Goal: Information Seeking & Learning: Learn about a topic

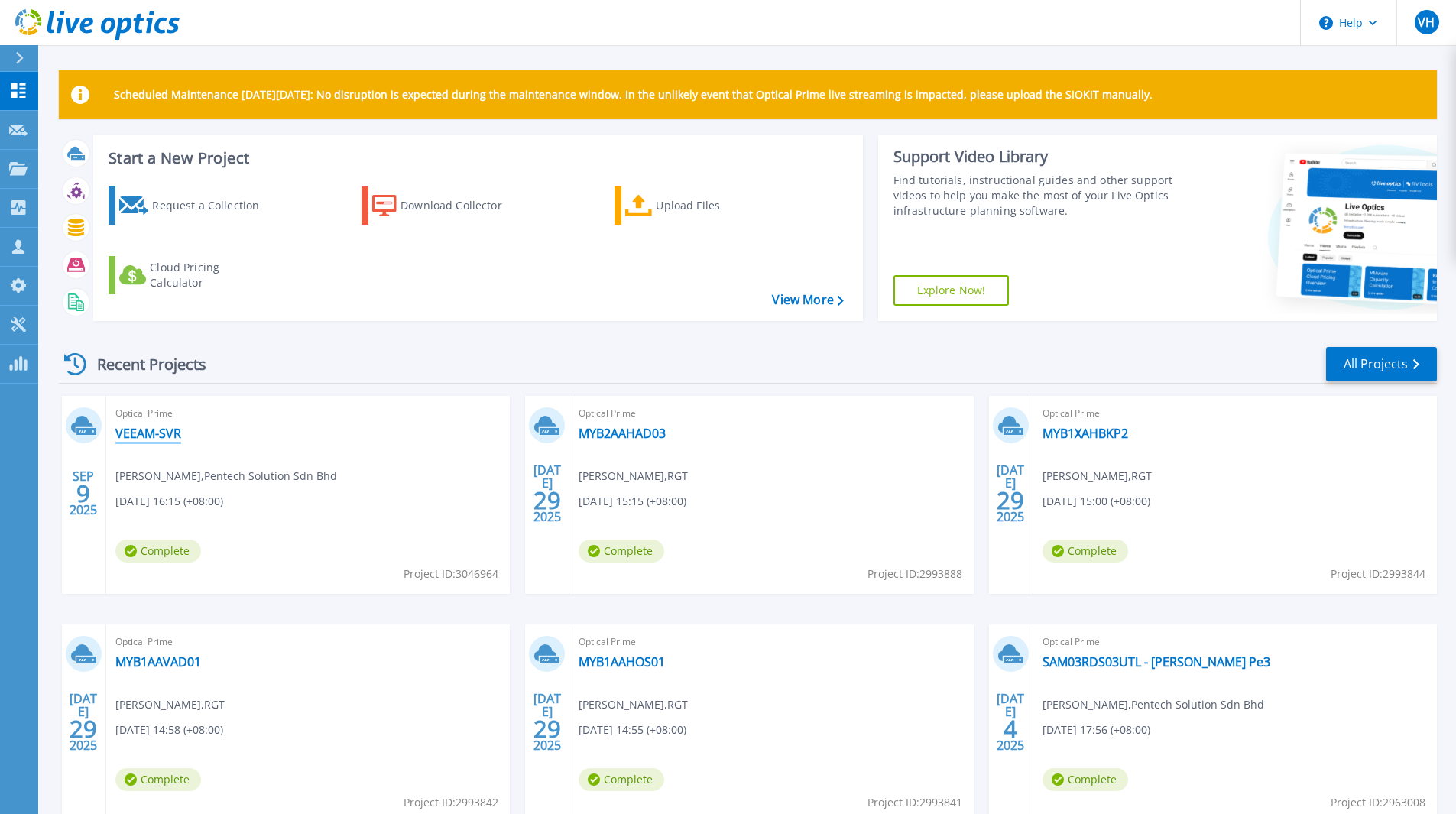
click at [134, 433] on link "VEEAM-SVR" at bounding box center [149, 433] width 66 height 15
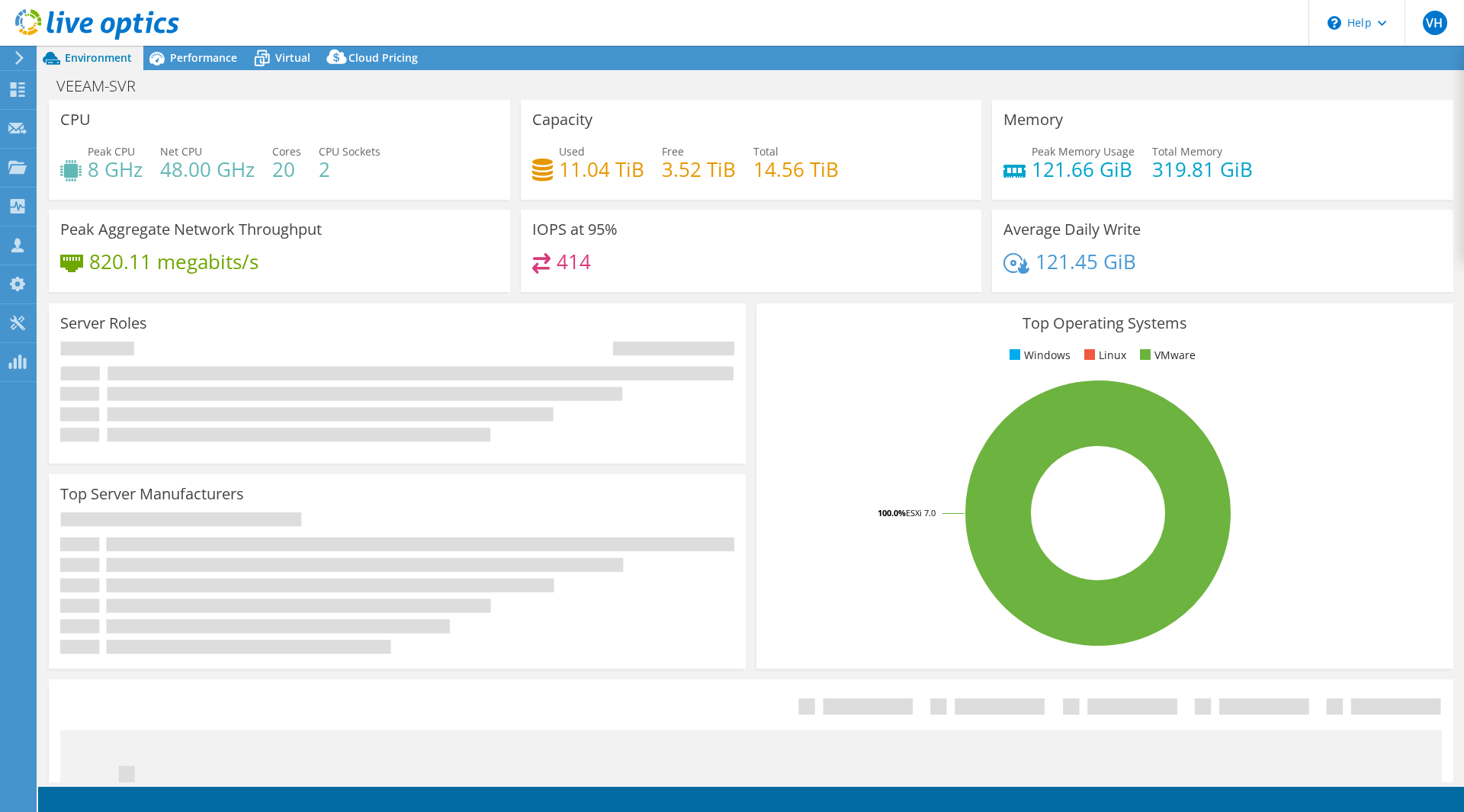
select select "USD"
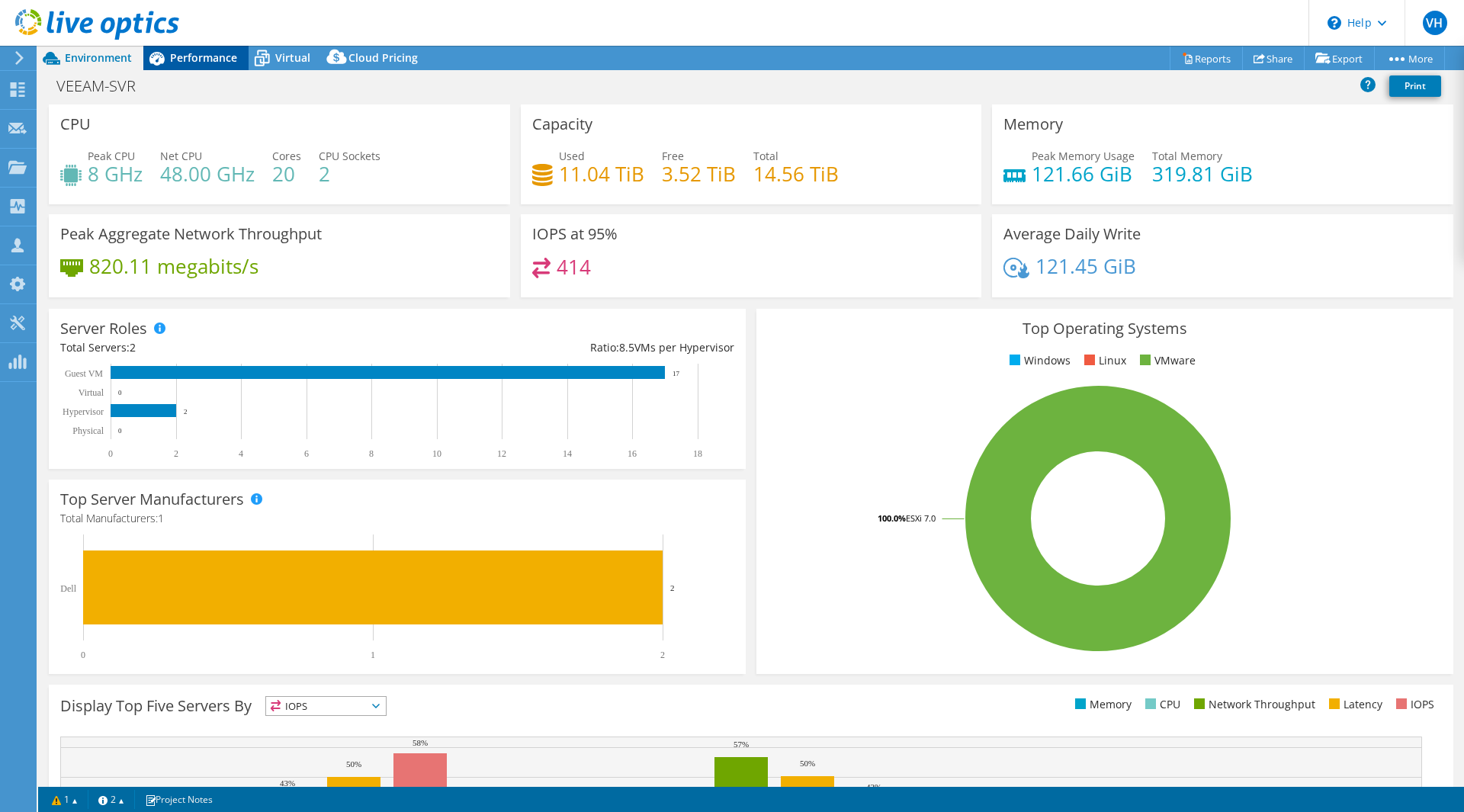
click at [221, 59] on span "Performance" at bounding box center [203, 58] width 67 height 15
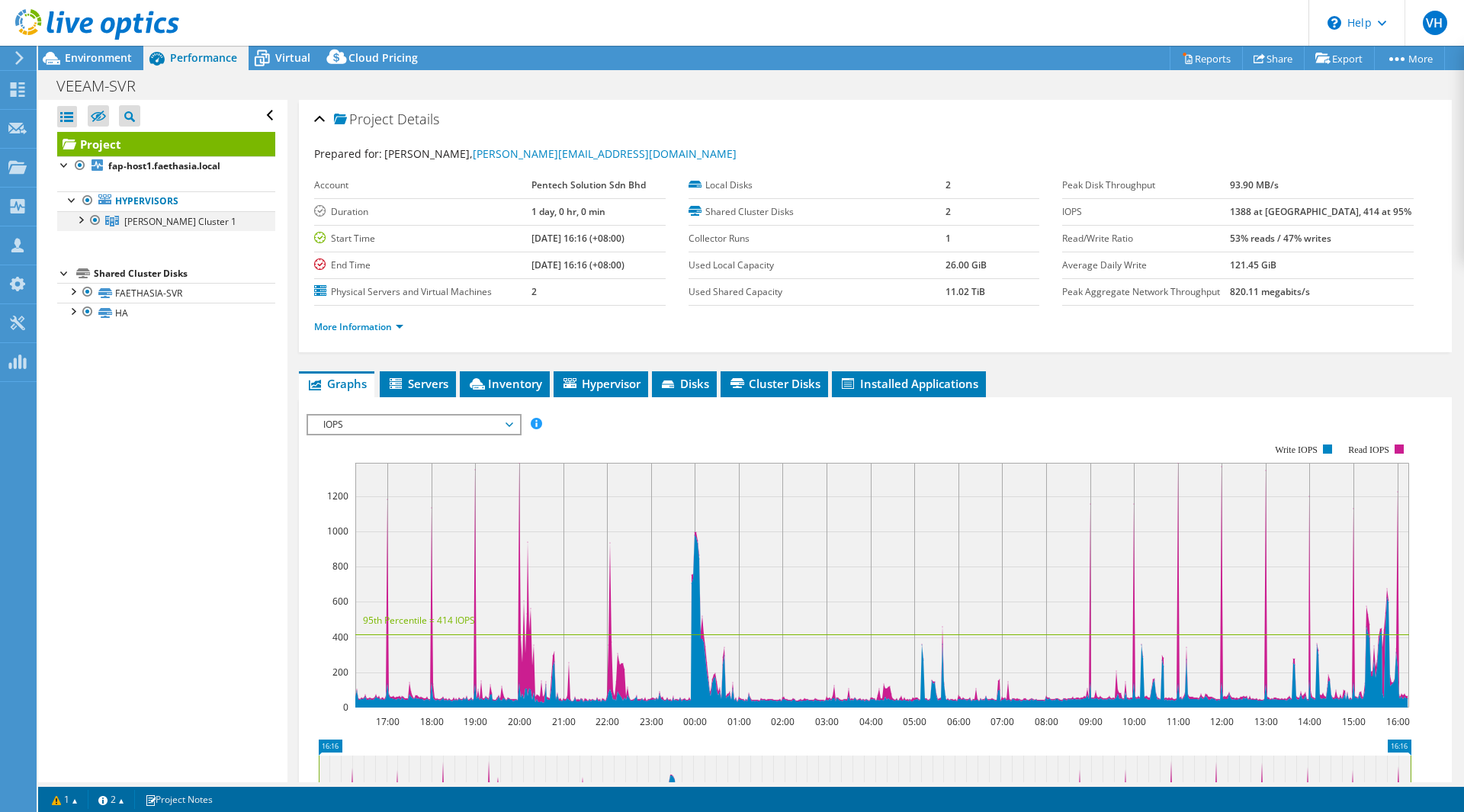
click at [85, 221] on div at bounding box center [80, 218] width 15 height 15
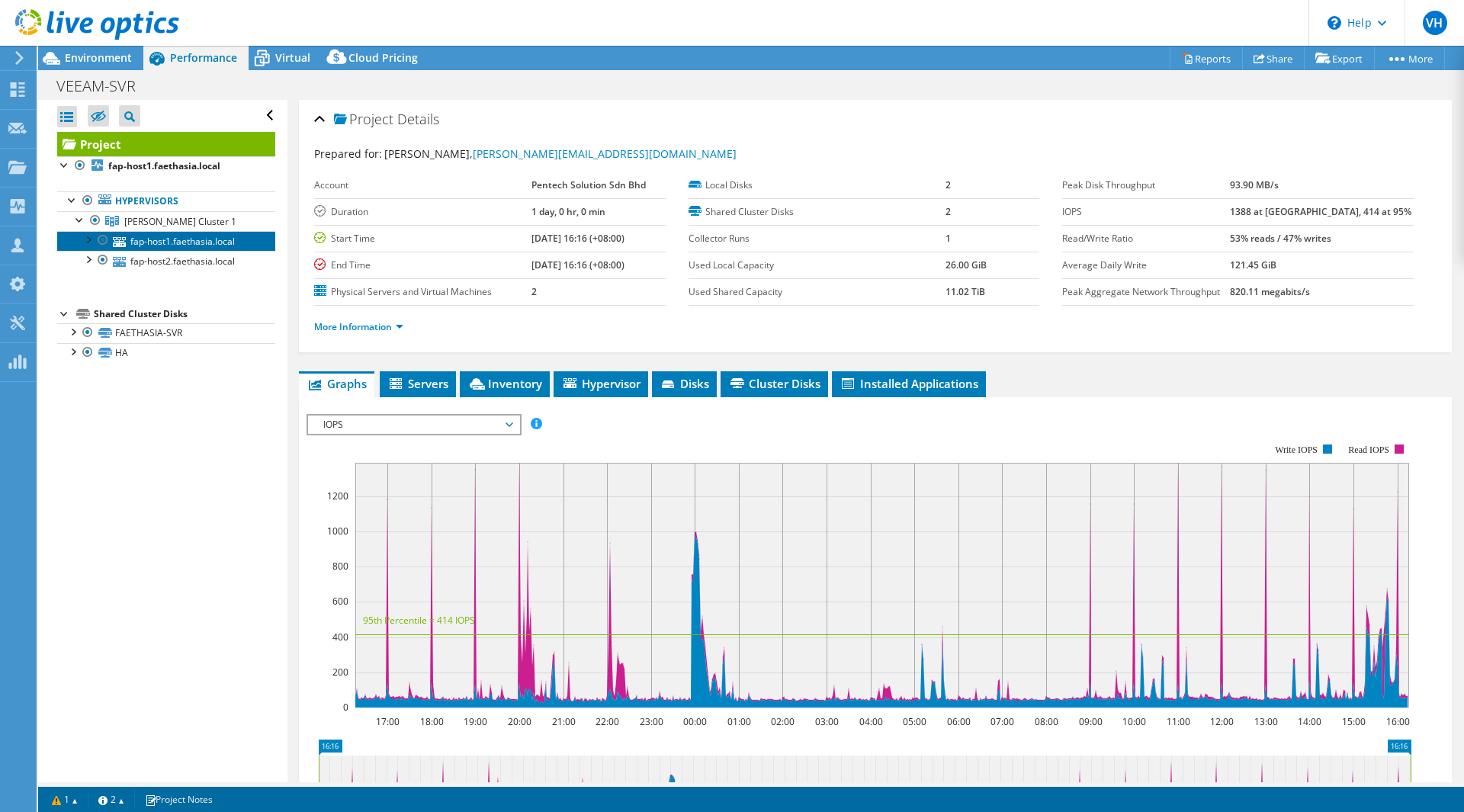
click at [151, 237] on link "fap-host1.faethasia.local" at bounding box center [166, 241] width 218 height 20
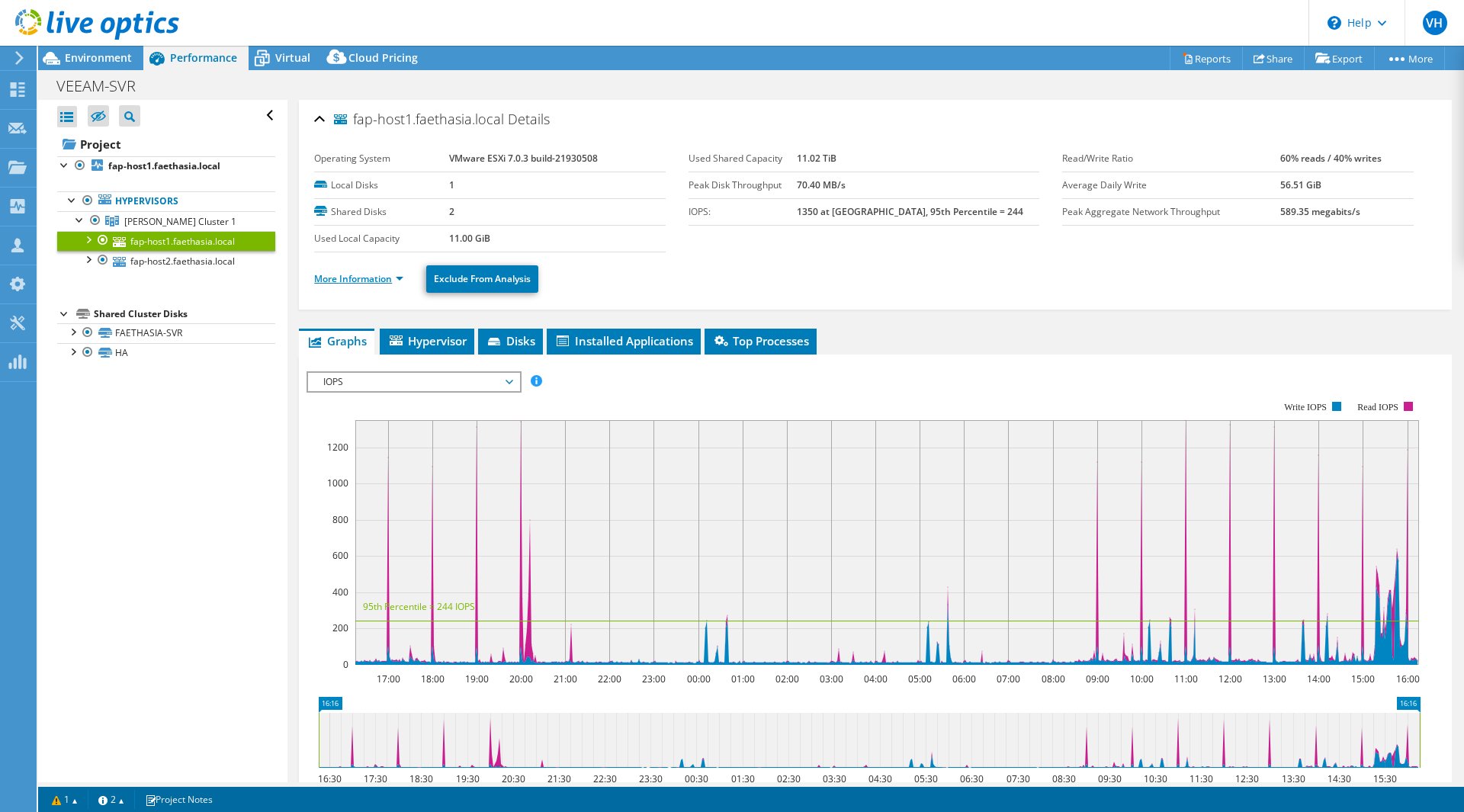
click at [340, 272] on li "More Information" at bounding box center [363, 279] width 98 height 16
click at [334, 278] on link "More Information" at bounding box center [359, 279] width 89 height 13
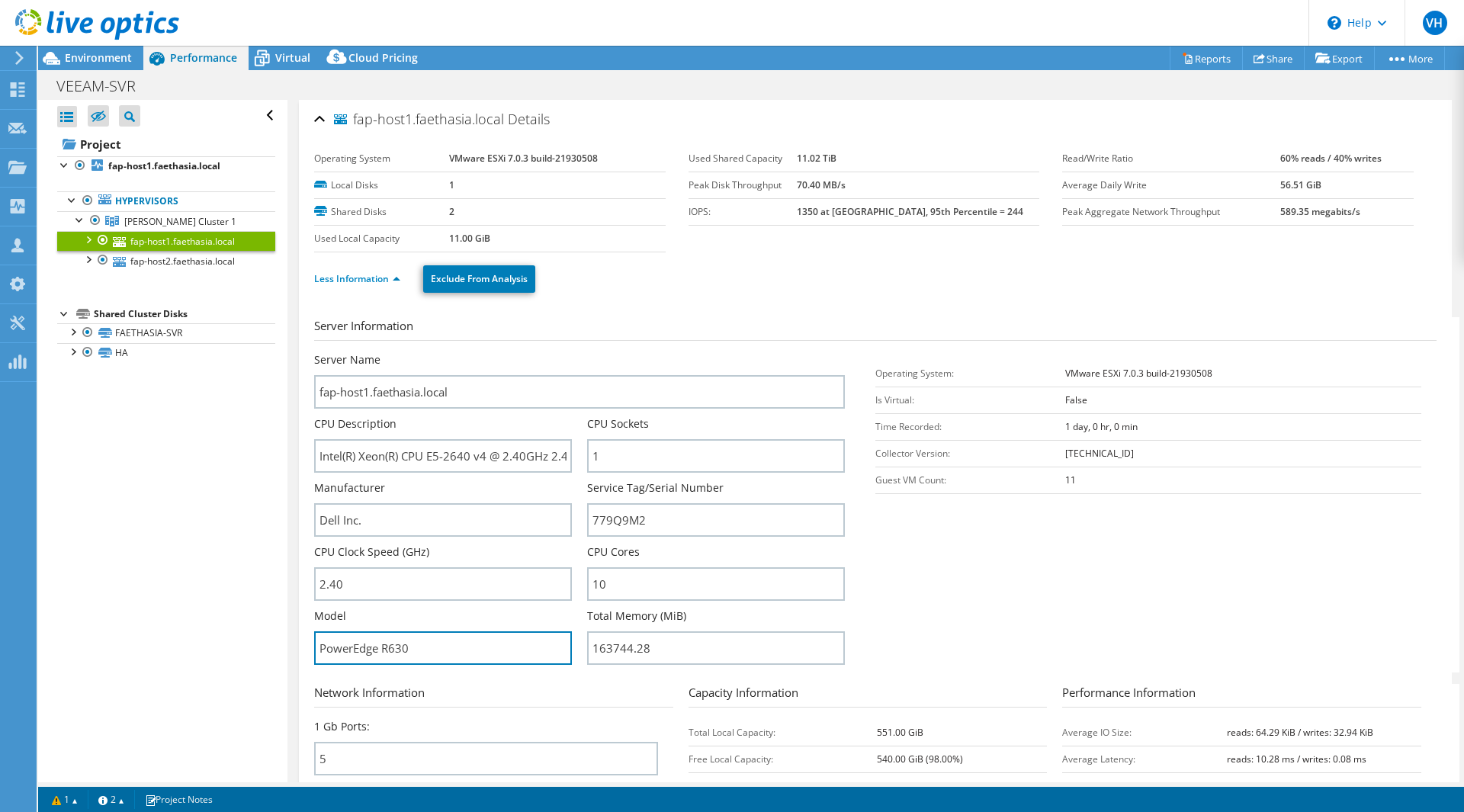
drag, startPoint x: 423, startPoint y: 648, endPoint x: 289, endPoint y: 650, distance: 134.0
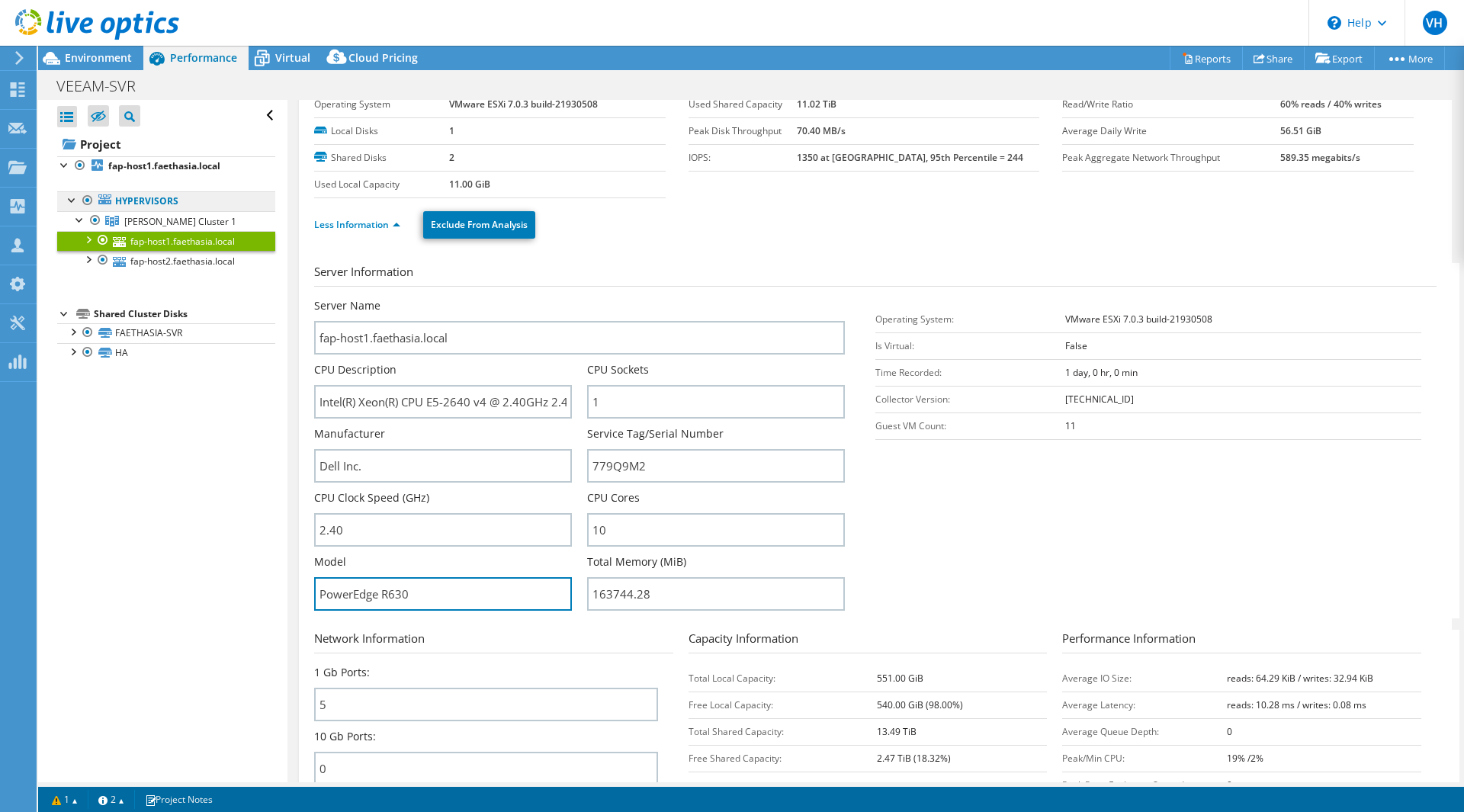
scroll to position [76, 0]
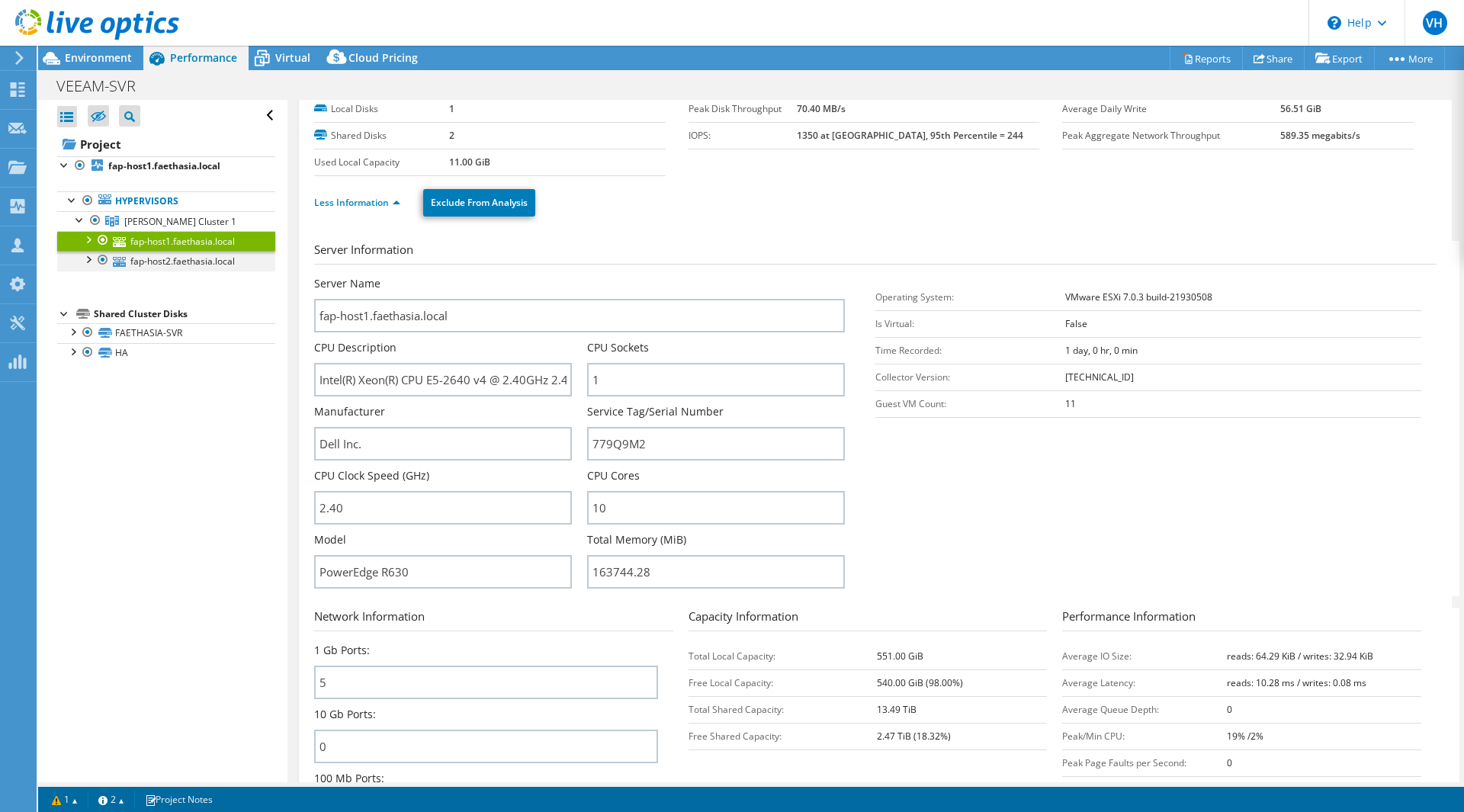
click at [94, 262] on div at bounding box center [87, 258] width 15 height 15
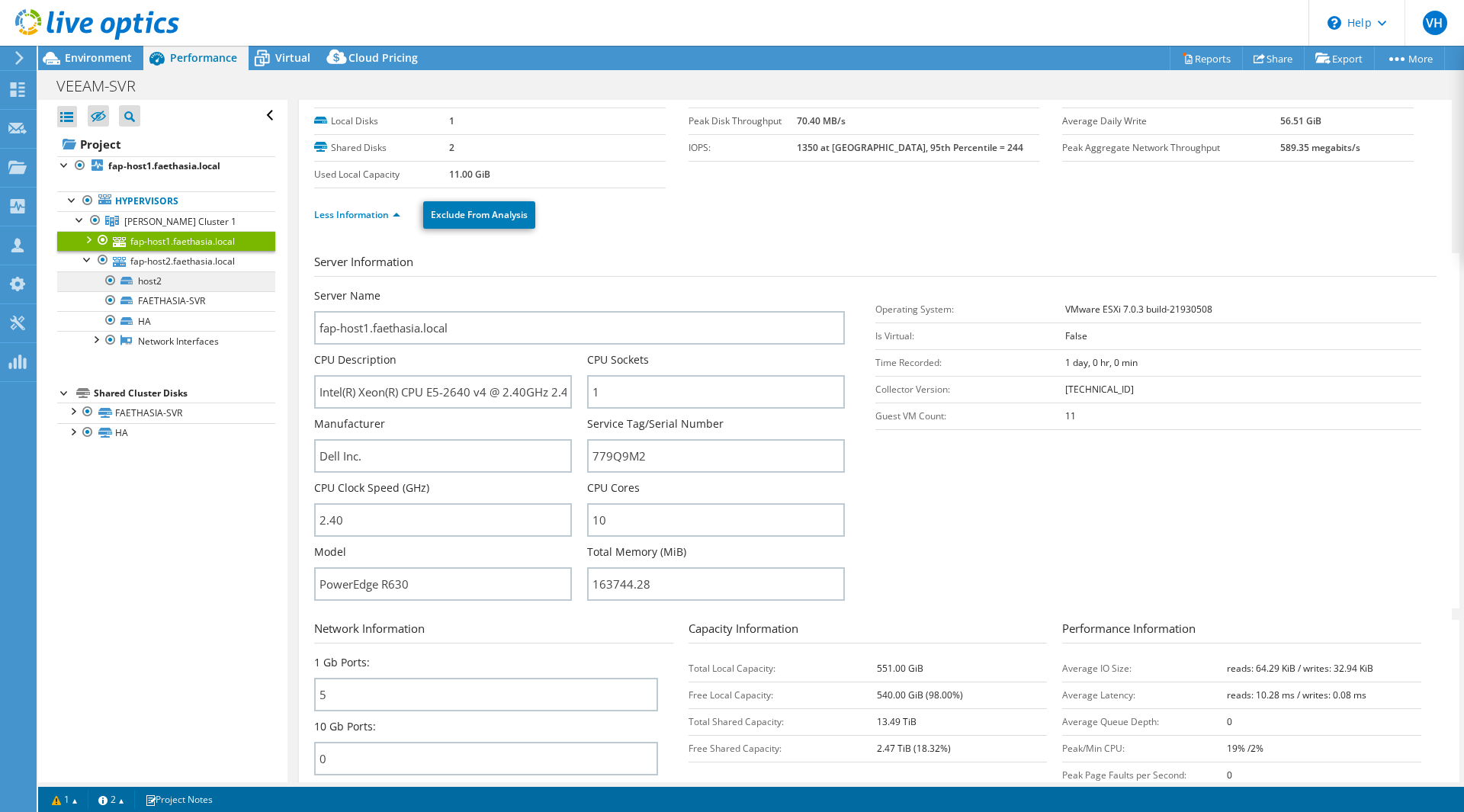
scroll to position [50, 0]
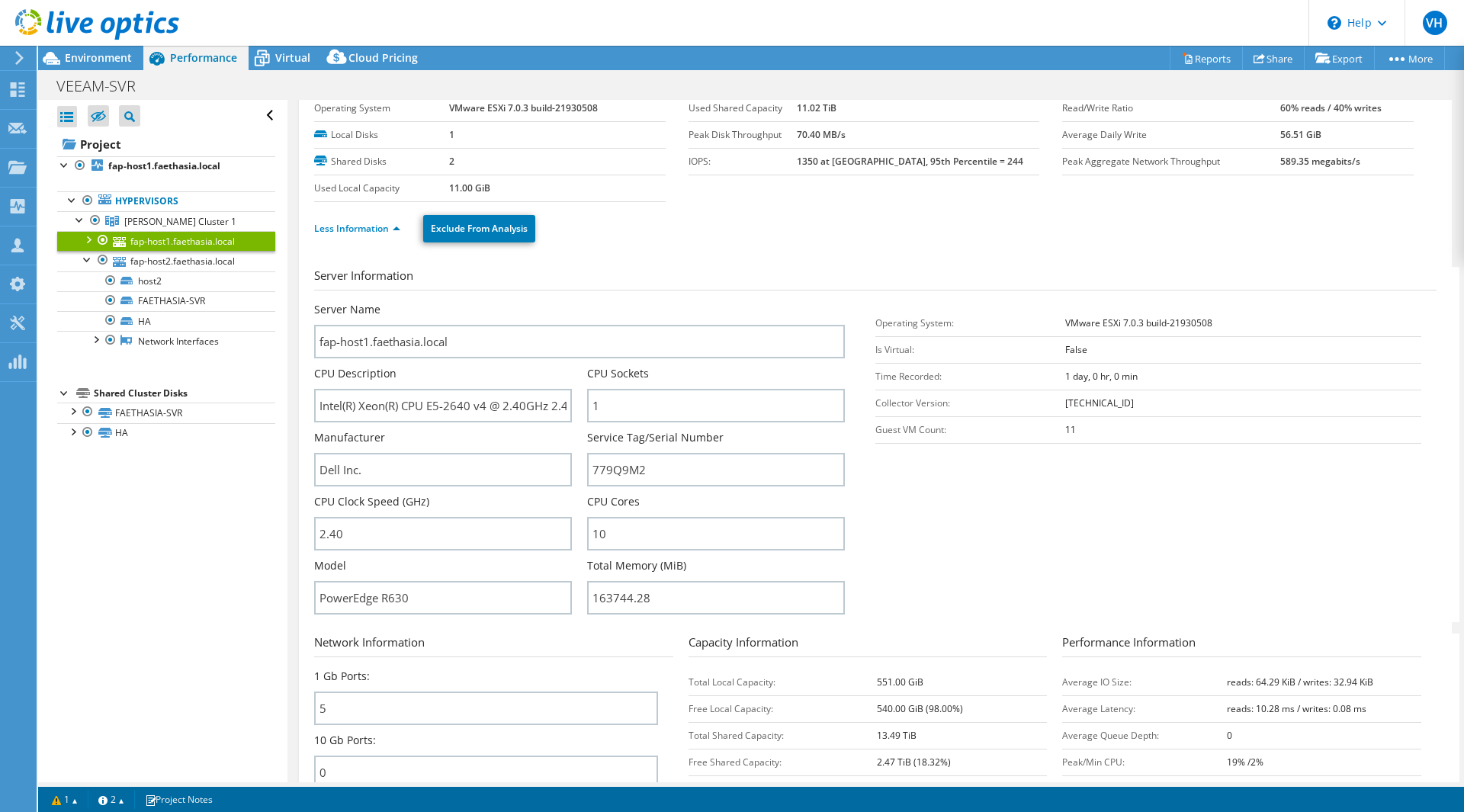
click at [90, 239] on div at bounding box center [87, 238] width 15 height 15
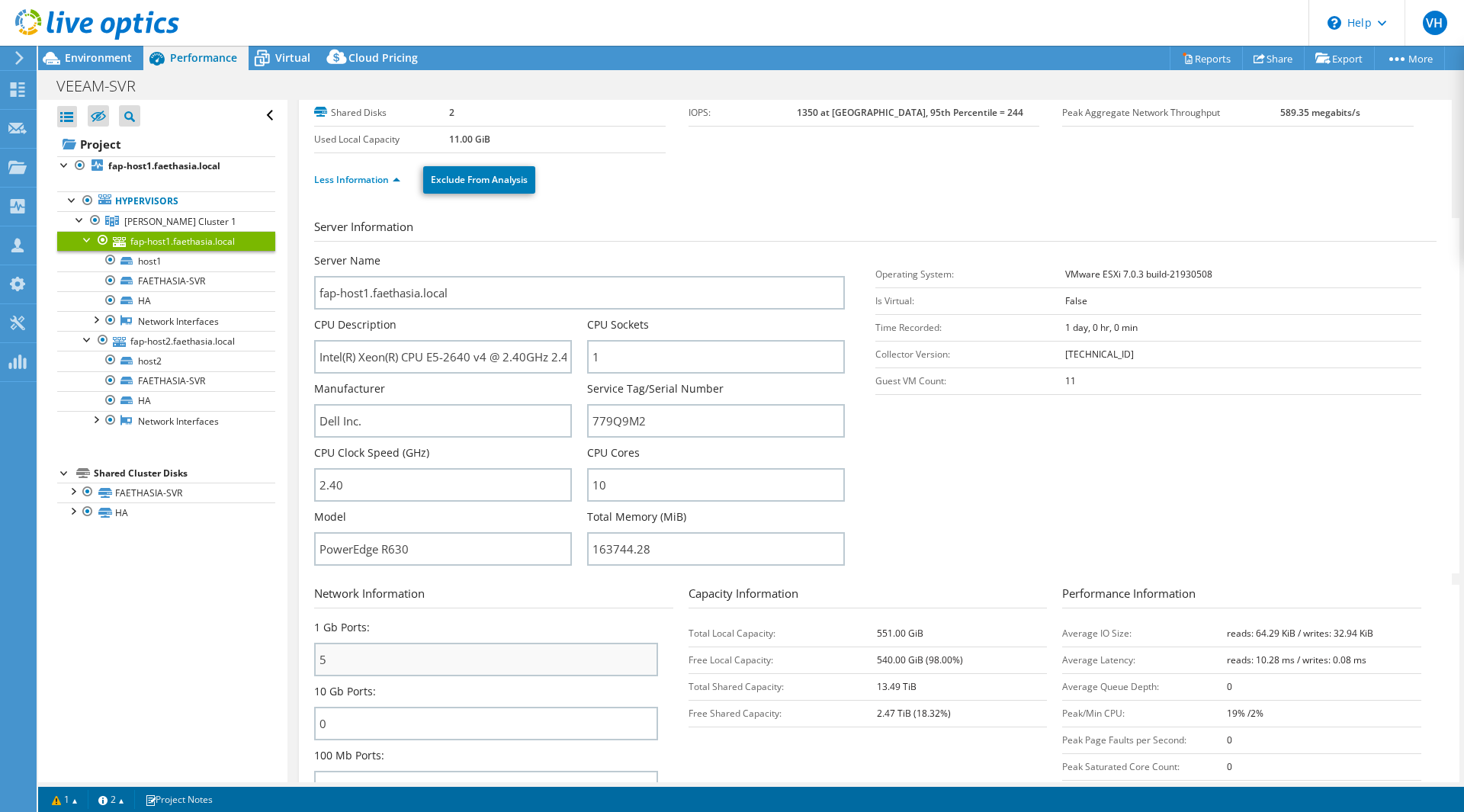
scroll to position [126, 0]
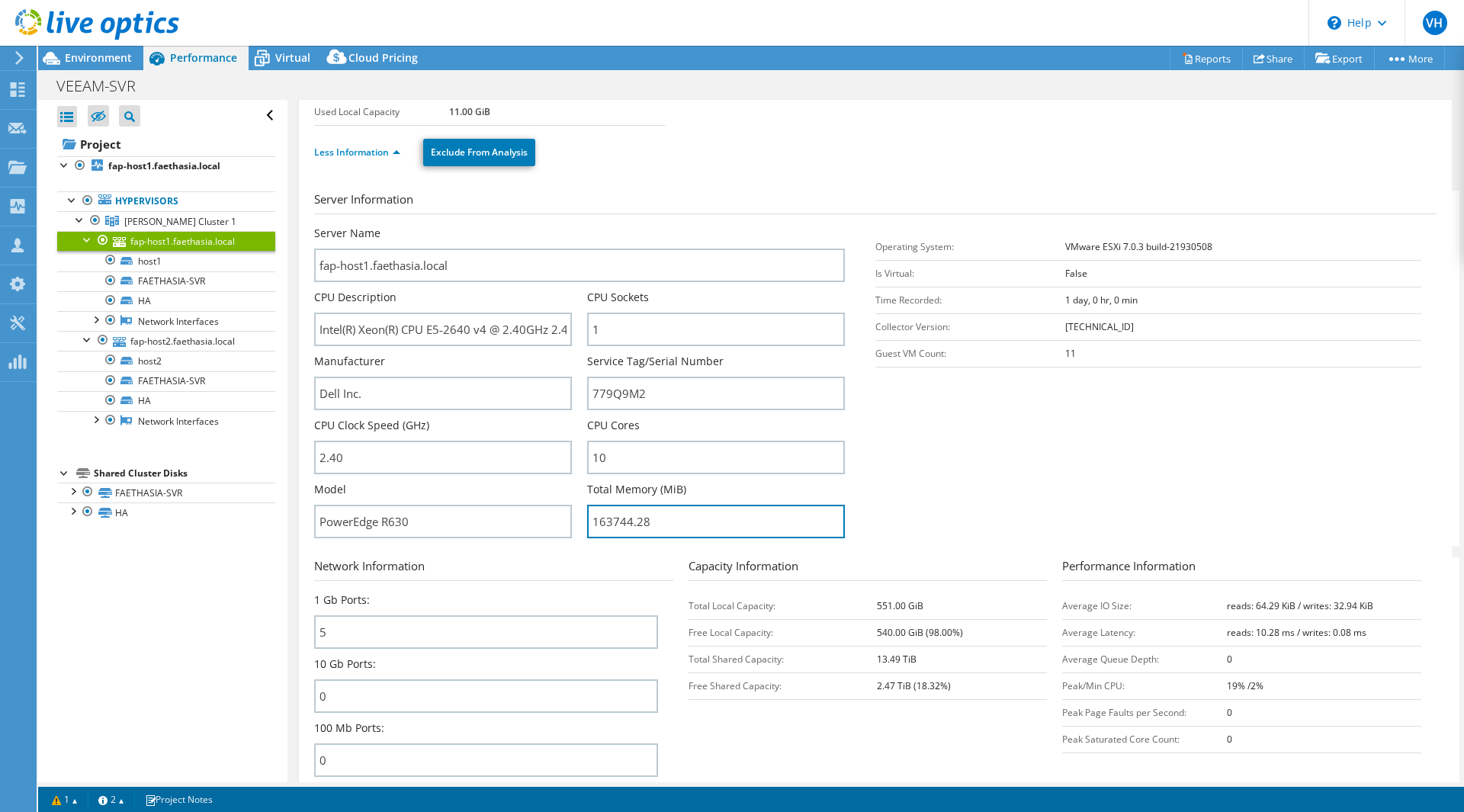
drag, startPoint x: 669, startPoint y: 528, endPoint x: 577, endPoint y: 529, distance: 92.0
click at [577, 226] on div "Server Name fap-host1.faethasia.local CPU Description Intel(R) Xeon(R) CPU E5-2…" at bounding box center [587, 226] width 546 height 0
drag, startPoint x: 111, startPoint y: 45, endPoint x: 113, endPoint y: 54, distance: 9.2
click at [113, 54] on div "VH Channel Partner Vincent Ho vincent@pentechsolution.com.my Pentech Solution S…" at bounding box center [732, 406] width 1464 height 812
click at [112, 54] on span "Environment" at bounding box center [98, 58] width 67 height 15
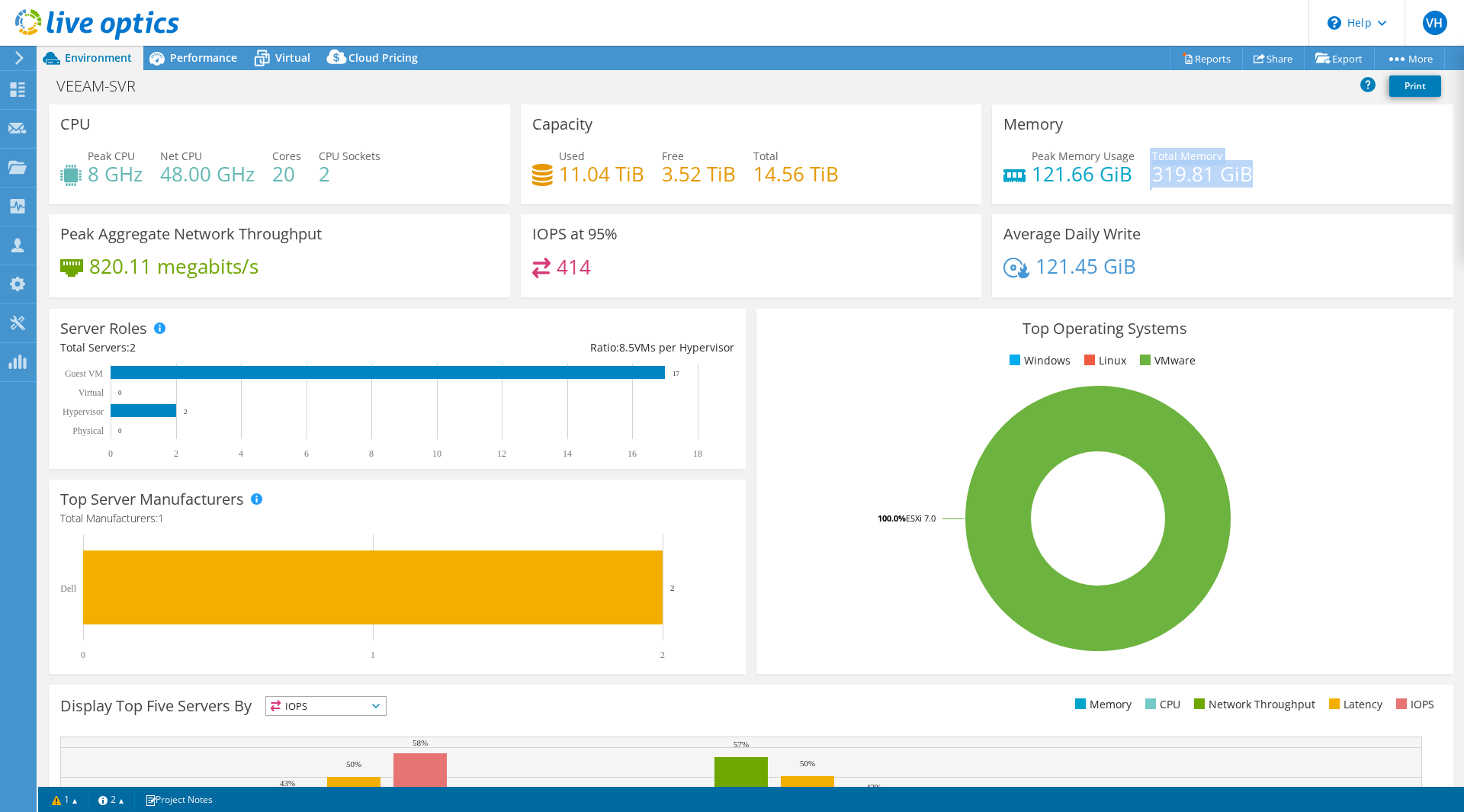
drag, startPoint x: 1141, startPoint y: 174, endPoint x: 1252, endPoint y: 176, distance: 111.0
click at [1252, 176] on div "Peak Memory Usage 121.66 GiB Total Memory 319.81 GiB" at bounding box center [1223, 172] width 439 height 49
drag, startPoint x: 558, startPoint y: 173, endPoint x: 638, endPoint y: 178, distance: 80.2
click at [639, 176] on h4 "11.04 TiB" at bounding box center [602, 174] width 86 height 16
drag, startPoint x: 92, startPoint y: 171, endPoint x: 129, endPoint y: 191, distance: 42.1
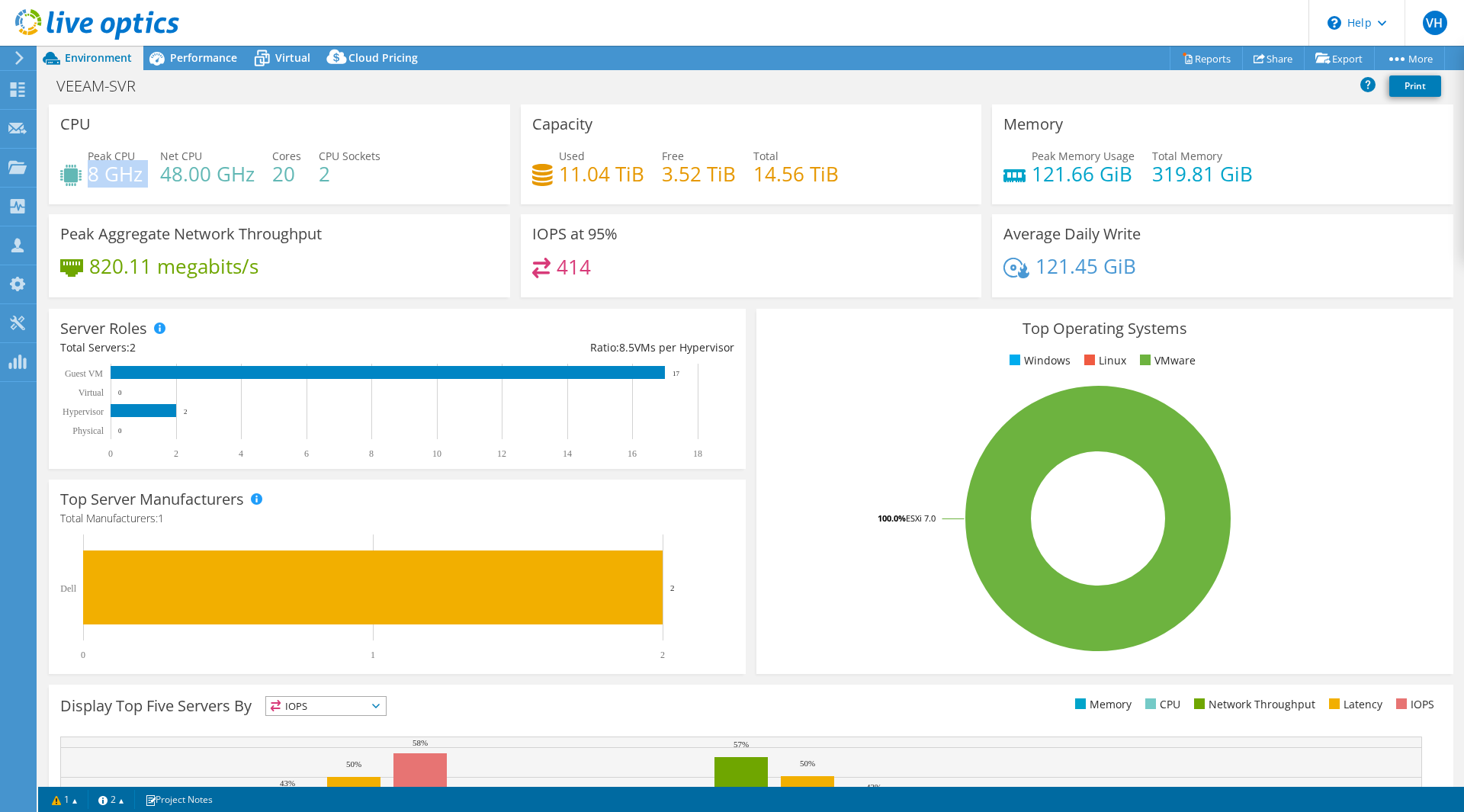
click at [129, 191] on div "Peak CPU 8 GHz Net CPU 48.00 GHz Cores 20 CPU Sockets 2" at bounding box center [280, 172] width 439 height 49
drag, startPoint x: 556, startPoint y: 270, endPoint x: 651, endPoint y: 276, distance: 95.2
click at [651, 276] on div "414" at bounding box center [751, 274] width 439 height 33
click at [277, 54] on span "Virtual" at bounding box center [293, 58] width 35 height 15
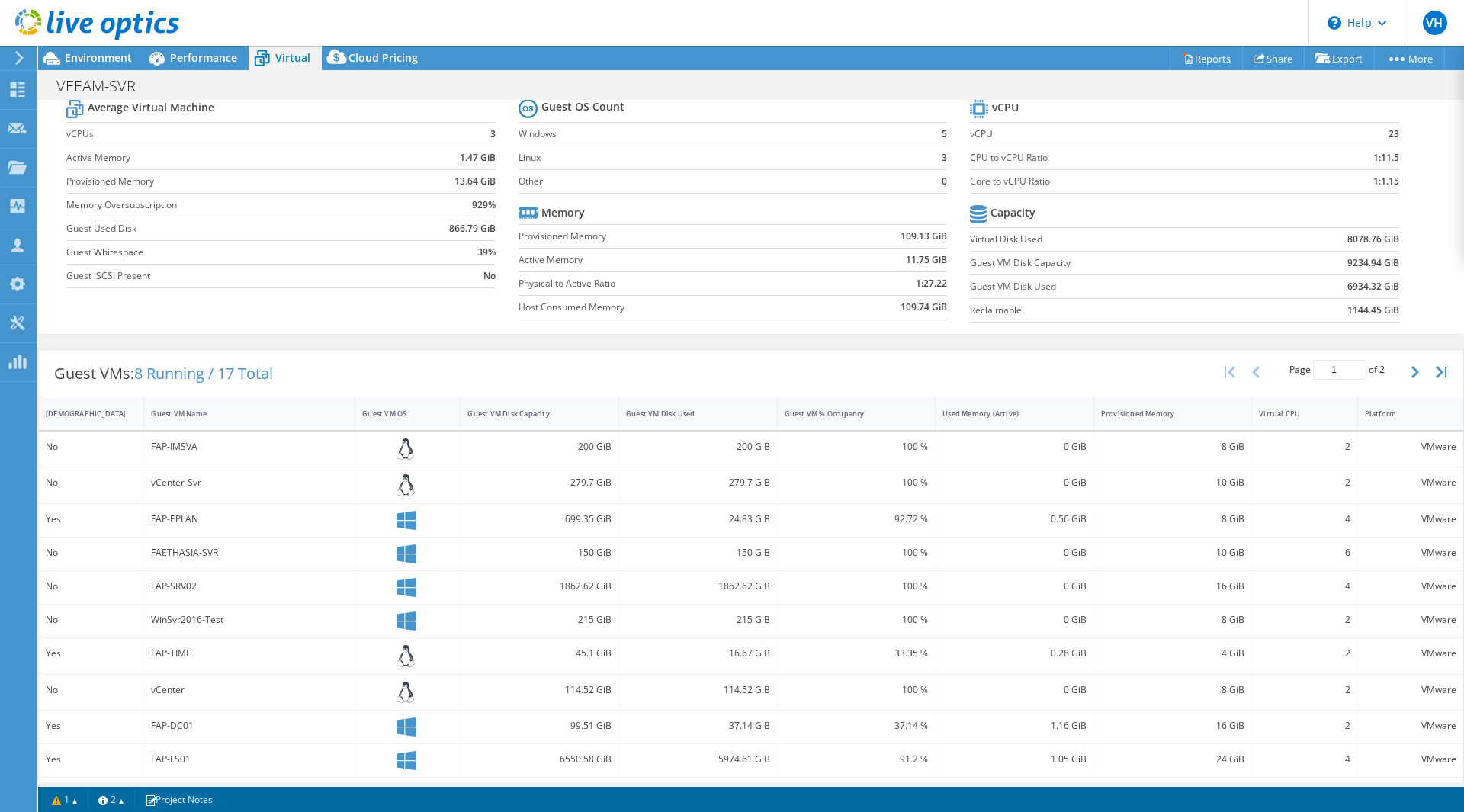
scroll to position [76, 0]
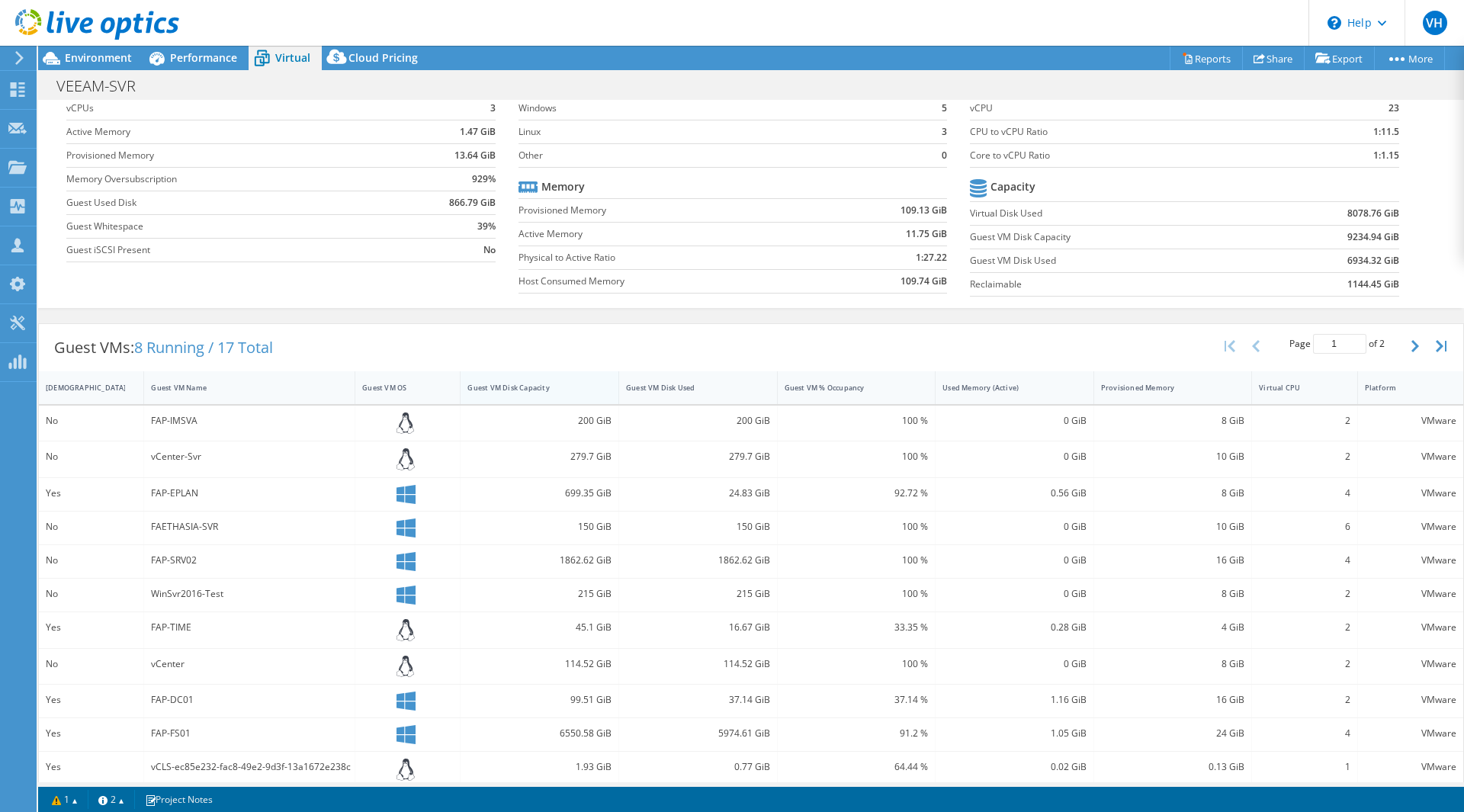
click at [515, 388] on div "Guest VM Disk Capacity" at bounding box center [530, 387] width 126 height 10
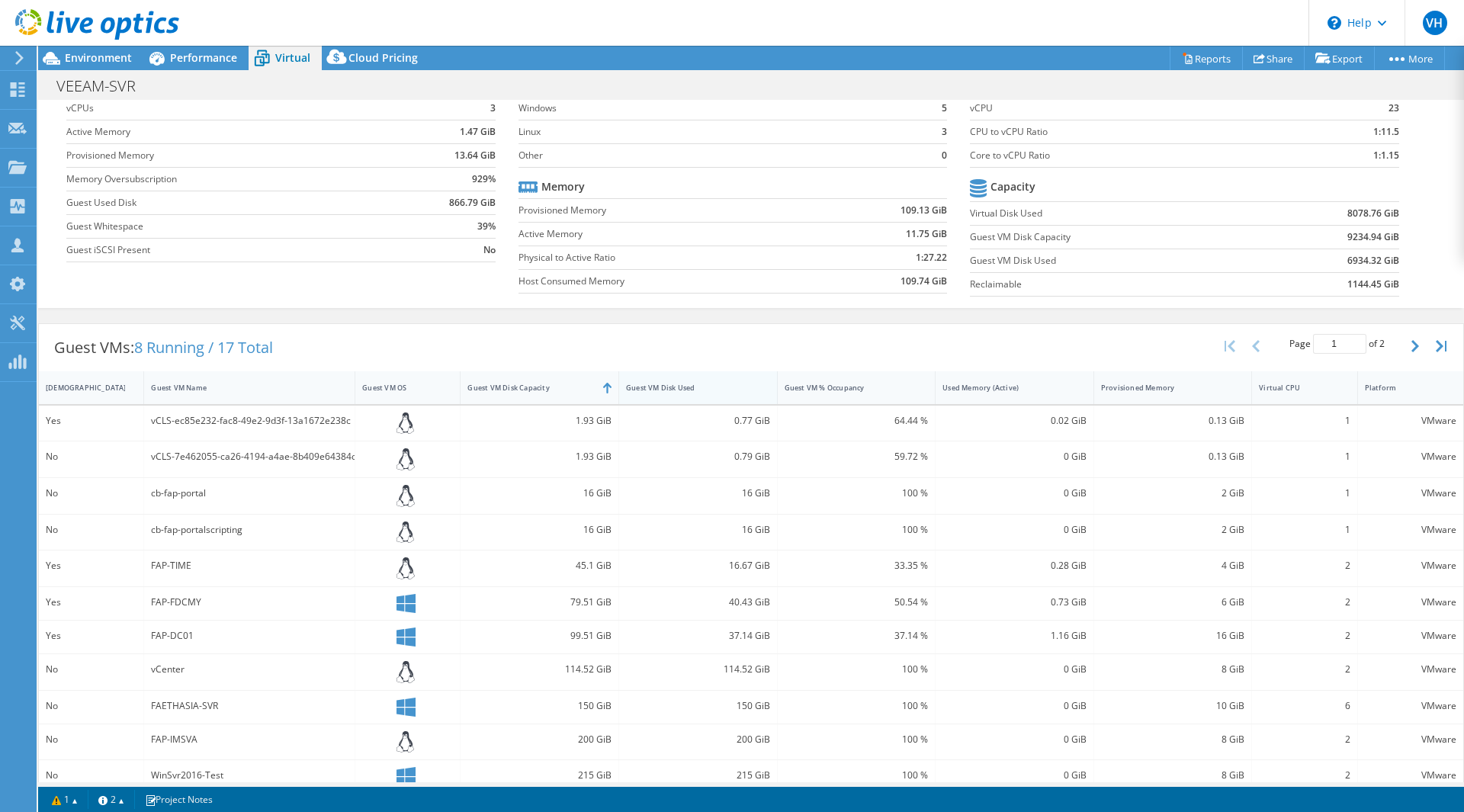
click at [657, 386] on div "Guest VM Disk Used" at bounding box center [689, 387] width 126 height 10
click at [529, 390] on div "Guest VM Disk Capacity" at bounding box center [530, 387] width 126 height 10
drag, startPoint x: 751, startPoint y: 379, endPoint x: 741, endPoint y: 380, distance: 10.0
click at [751, 379] on div "Guest VM Disk Used" at bounding box center [689, 387] width 139 height 24
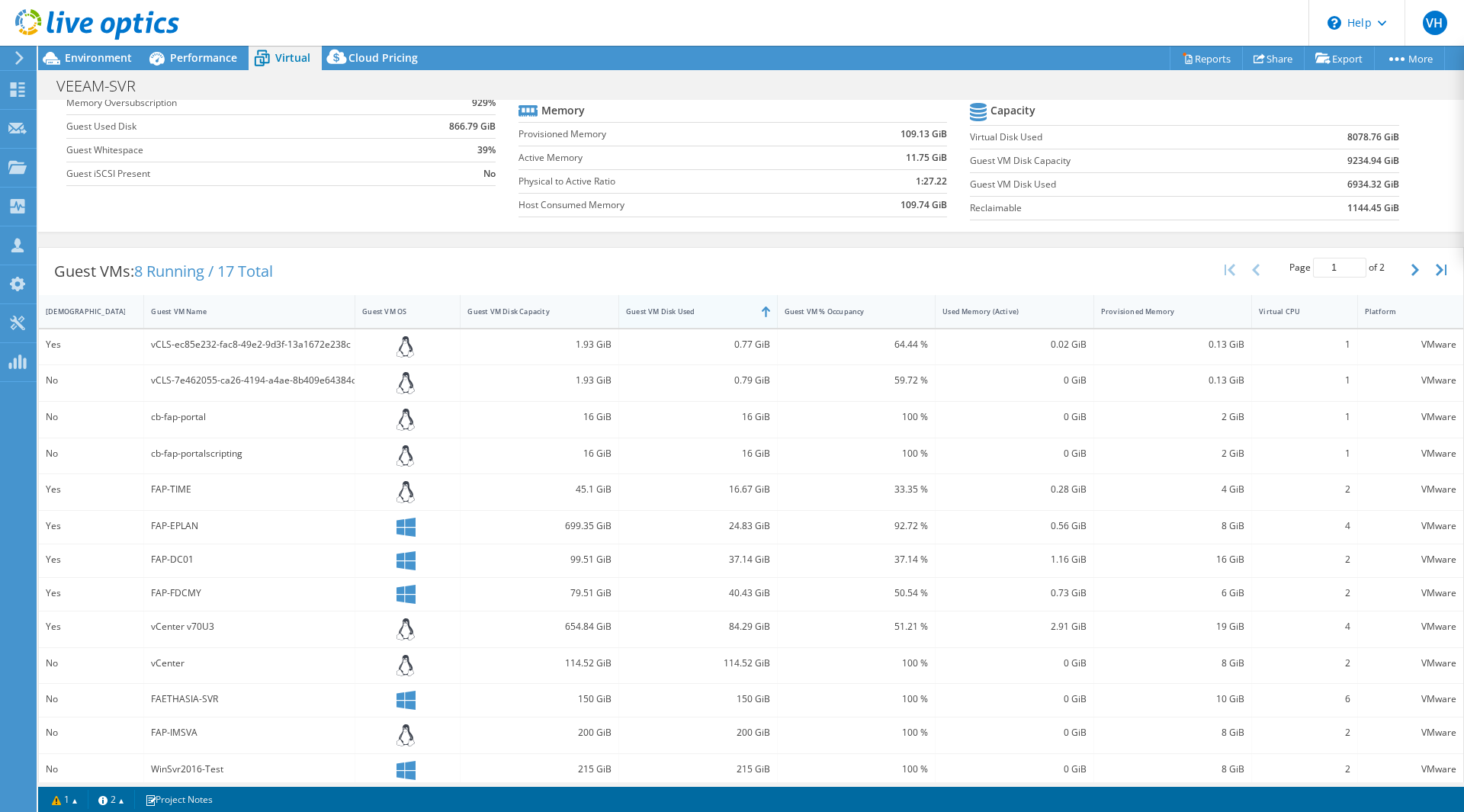
click at [706, 310] on div "Guest VM Disk Used" at bounding box center [689, 312] width 126 height 10
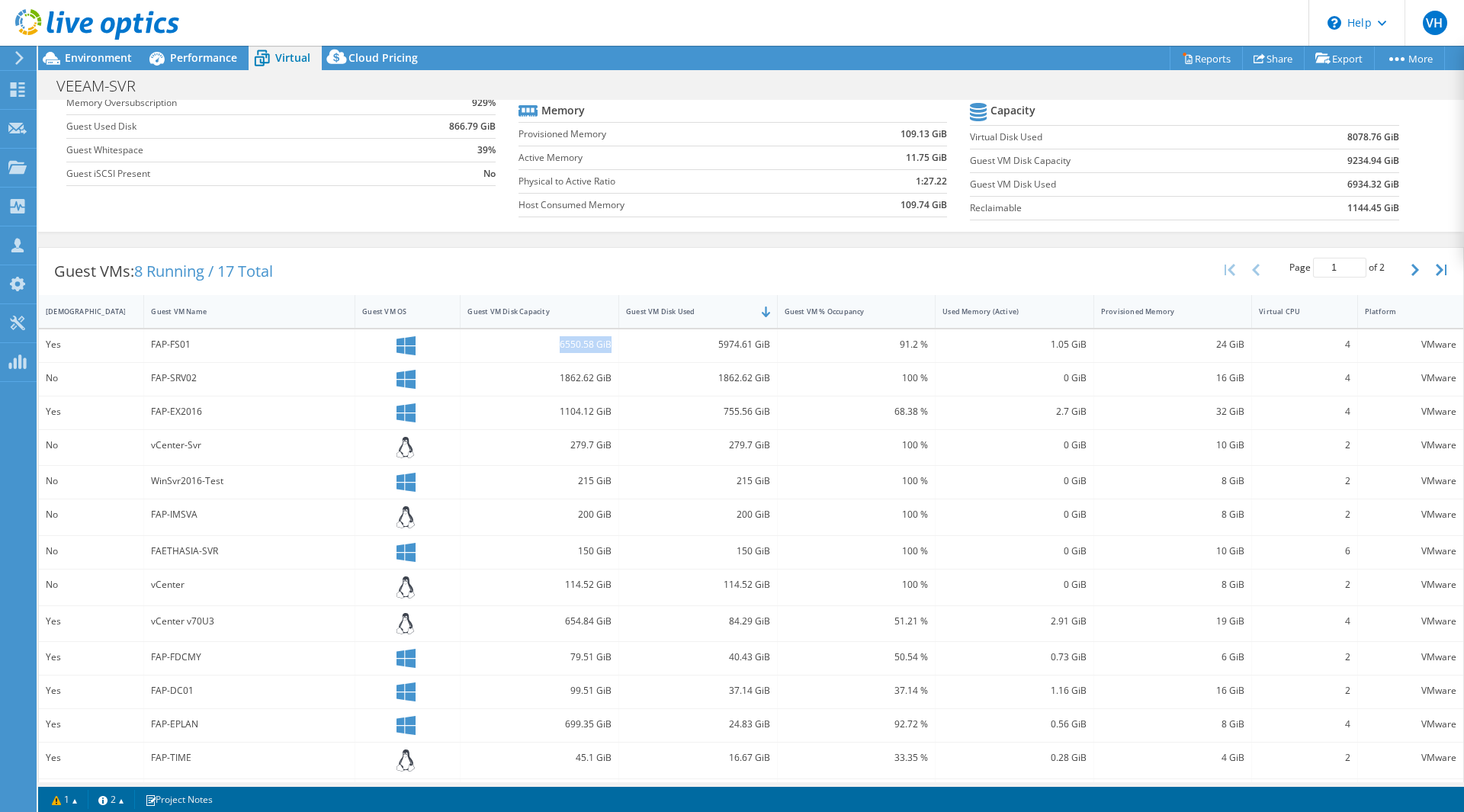
drag, startPoint x: 557, startPoint y: 345, endPoint x: 611, endPoint y: 340, distance: 54.2
click at [611, 340] on div "6550.58 GiB" at bounding box center [539, 345] width 158 height 33
drag, startPoint x: 703, startPoint y: 345, endPoint x: 772, endPoint y: 348, distance: 69.1
click at [772, 348] on div "Yes FAP-FS01 6550.58 GiB 5974.61 GiB 91.2 % 1.05 GiB 24 GiB 4 VMware" at bounding box center [751, 345] width 1424 height 33
drag, startPoint x: 552, startPoint y: 379, endPoint x: 606, endPoint y: 375, distance: 54.1
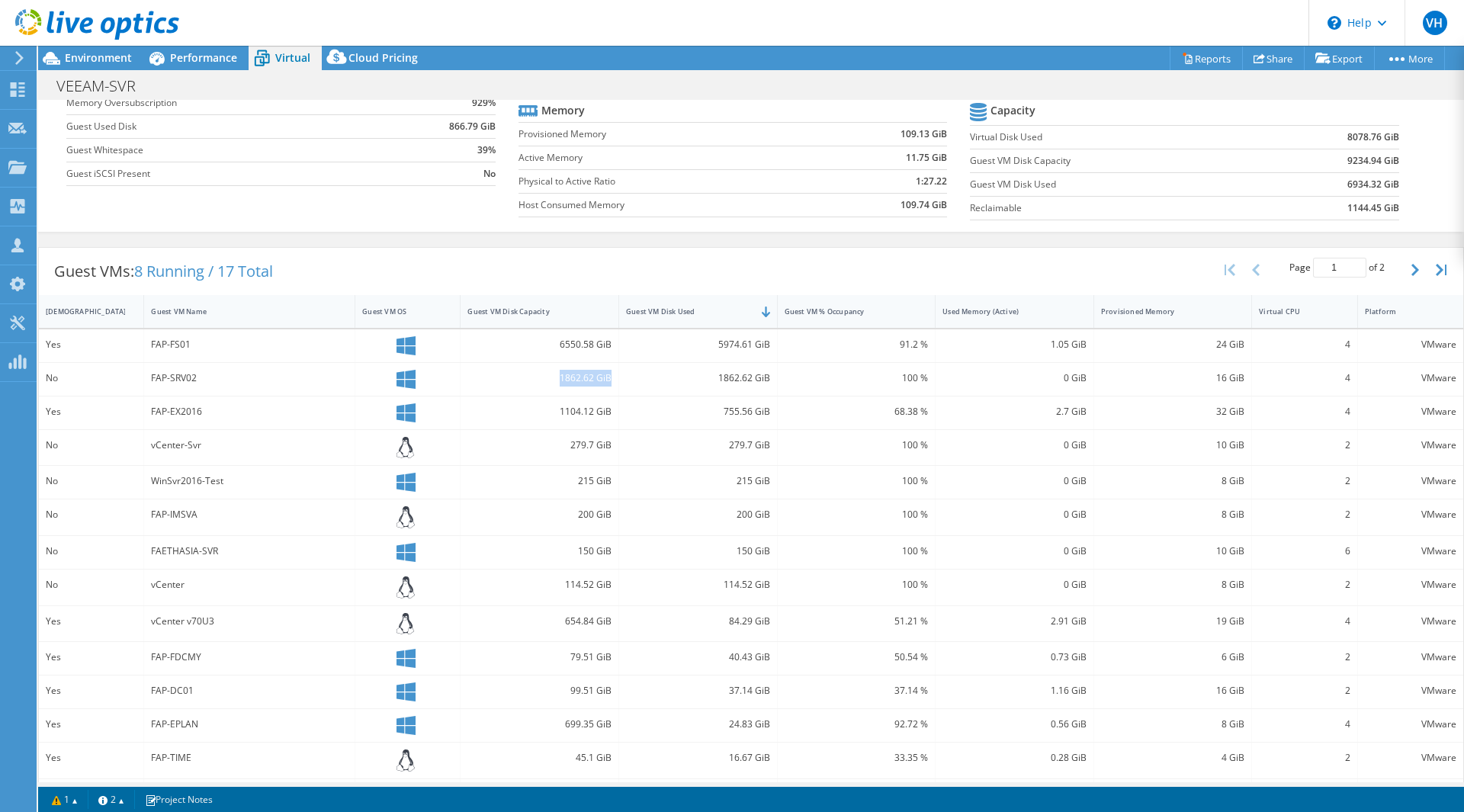
click at [610, 374] on div "1862.62 GiB" at bounding box center [539, 379] width 158 height 33
click at [427, 274] on div "Guest VMs: 8 Running / 17 Total Page 1 of 2 5 rows 10 rows 20 rows 25 rows 50 r…" at bounding box center [751, 270] width 1424 height 47
drag, startPoint x: 560, startPoint y: 340, endPoint x: 633, endPoint y: 351, distance: 73.8
click at [624, 345] on div "Yes FAP-FS01 6550.58 GiB 5974.61 GiB 91.2 % 1.05 GiB 24 GiB 4 VMware" at bounding box center [751, 345] width 1424 height 33
drag, startPoint x: 188, startPoint y: 345, endPoint x: 148, endPoint y: 348, distance: 40.1
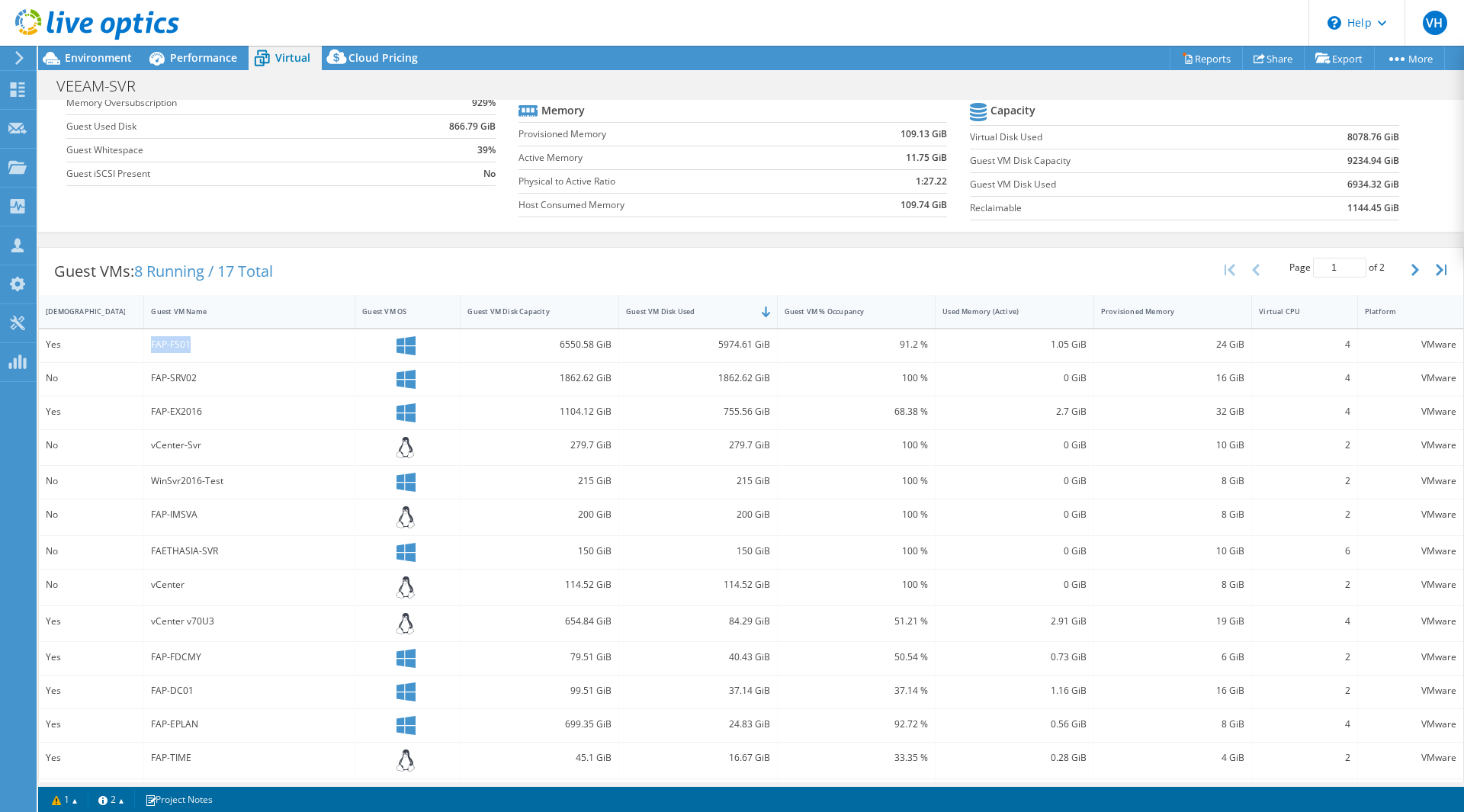
click at [148, 348] on div "FAP-FS01" at bounding box center [250, 345] width 211 height 33
click at [153, 366] on div "FAP-SRV02" at bounding box center [250, 379] width 211 height 33
drag, startPoint x: 151, startPoint y: 351, endPoint x: 191, endPoint y: 342, distance: 41.0
click at [191, 342] on div "FAP-FS01" at bounding box center [249, 345] width 197 height 16
drag, startPoint x: 1206, startPoint y: 345, endPoint x: 1241, endPoint y: 346, distance: 35.0
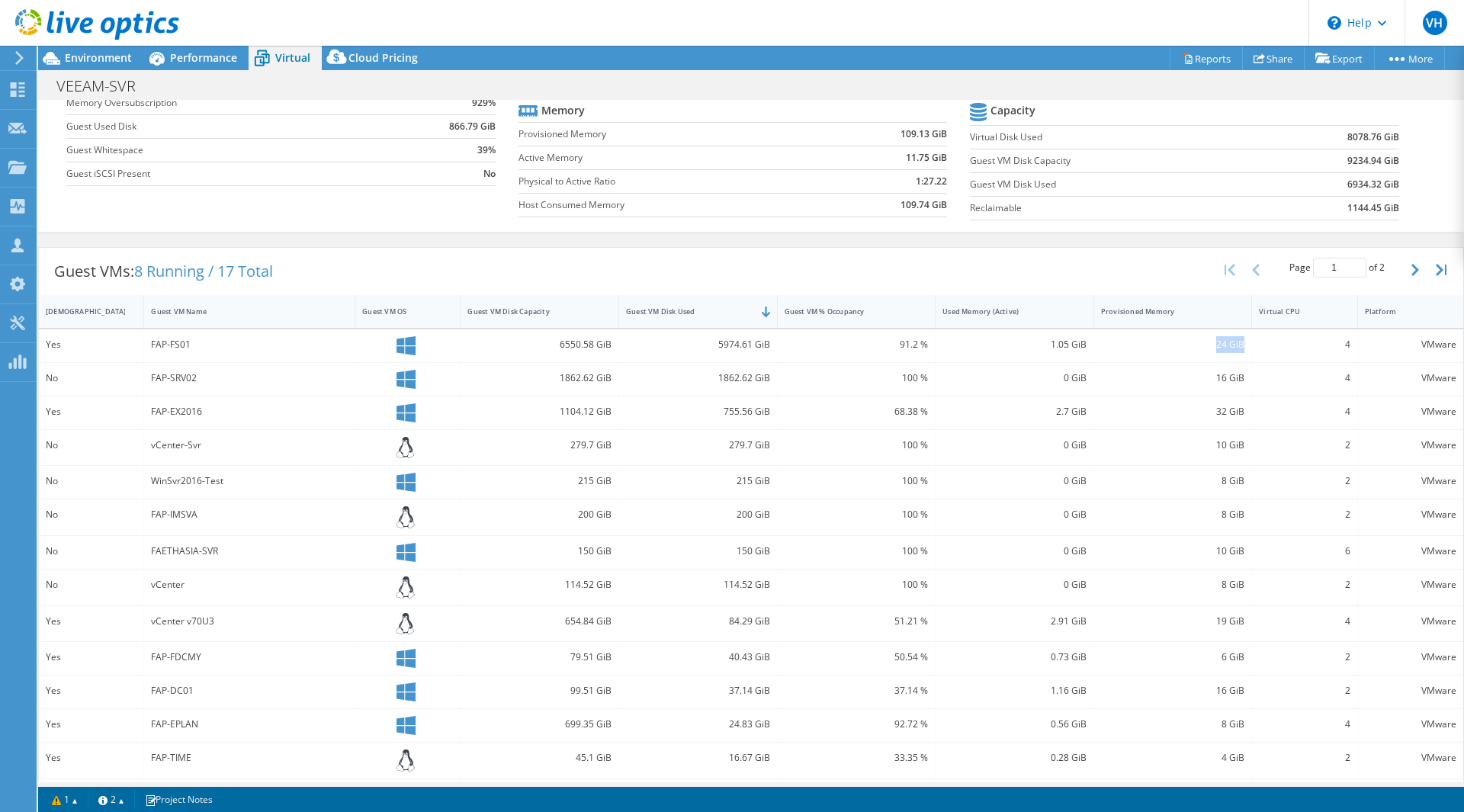
click at [1241, 346] on div "24 GiB" at bounding box center [1174, 345] width 158 height 33
drag, startPoint x: 1314, startPoint y: 345, endPoint x: 1340, endPoint y: 345, distance: 26.0
click at [1340, 345] on div "4" at bounding box center [1305, 345] width 106 height 33
drag, startPoint x: 200, startPoint y: 348, endPoint x: 139, endPoint y: 357, distance: 61.7
click at [139, 357] on div "Yes FAP-FS01 6550.58 GiB 5974.61 GiB 91.2 % 1.05 GiB 24 GiB 4 VMware" at bounding box center [751, 345] width 1424 height 33
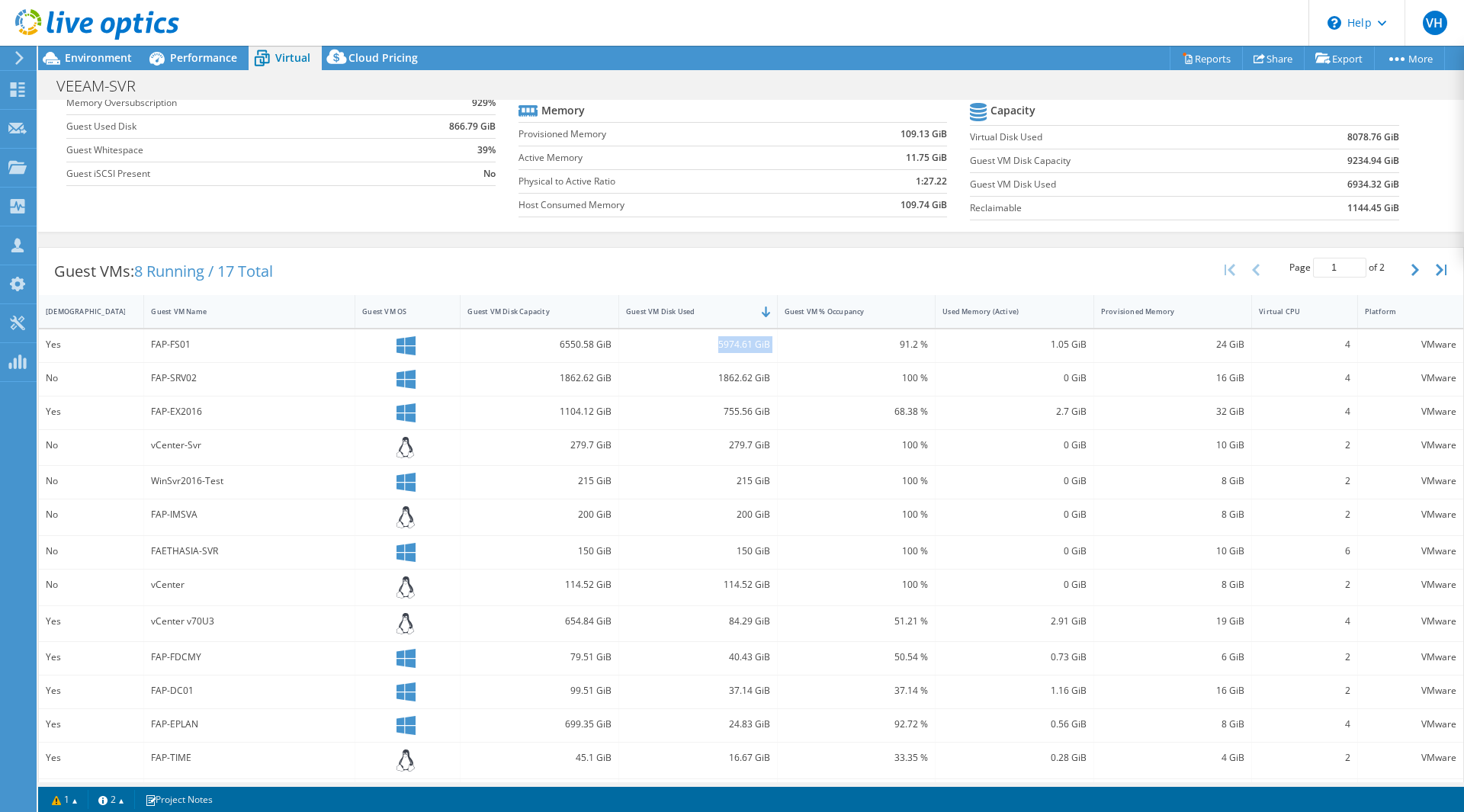
drag, startPoint x: 703, startPoint y: 347, endPoint x: 775, endPoint y: 344, distance: 72.1
click at [775, 344] on div "Yes FAP-FS01 6550.58 GiB 5974.61 GiB 91.2 % 1.05 GiB 24 GiB 4 VMware" at bounding box center [751, 345] width 1424 height 33
drag, startPoint x: 540, startPoint y: 345, endPoint x: 612, endPoint y: 345, distance: 72.0
click at [612, 345] on div "6550.58 GiB" at bounding box center [539, 345] width 158 height 33
drag, startPoint x: 151, startPoint y: 726, endPoint x: 195, endPoint y: 744, distance: 47.5
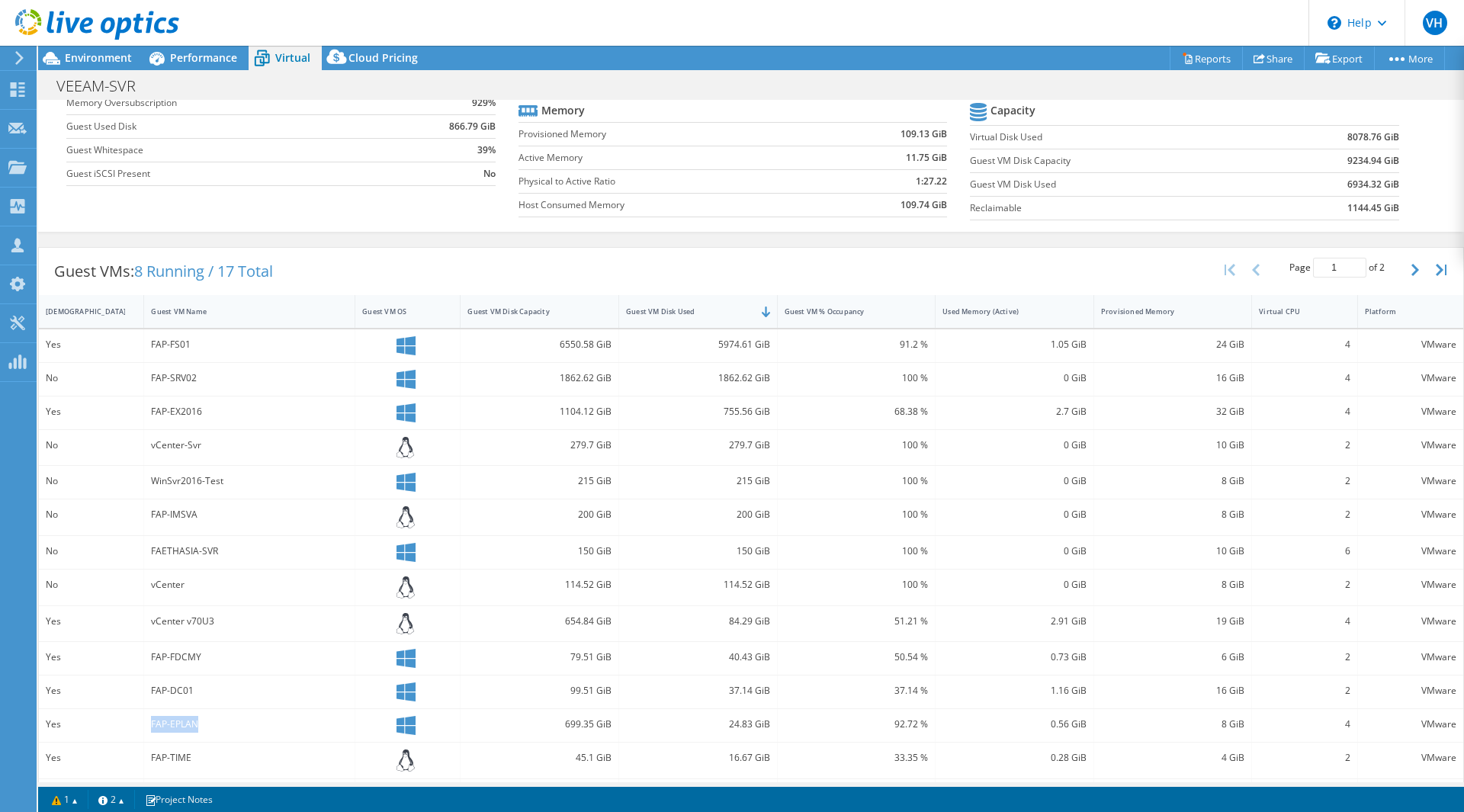
click at [204, 725] on div "FAP-EPLAN" at bounding box center [249, 724] width 197 height 16
drag, startPoint x: 189, startPoint y: 348, endPoint x: 140, endPoint y: 348, distance: 49.0
click at [140, 348] on div "Yes FAP-FS01 6550.58 GiB 5974.61 GiB 91.2 % 1.05 GiB 24 GiB 4 VMware" at bounding box center [751, 345] width 1424 height 33
drag, startPoint x: 152, startPoint y: 408, endPoint x: 209, endPoint y: 417, distance: 57.7
click at [209, 417] on div "FAP-EX2016" at bounding box center [249, 411] width 197 height 16
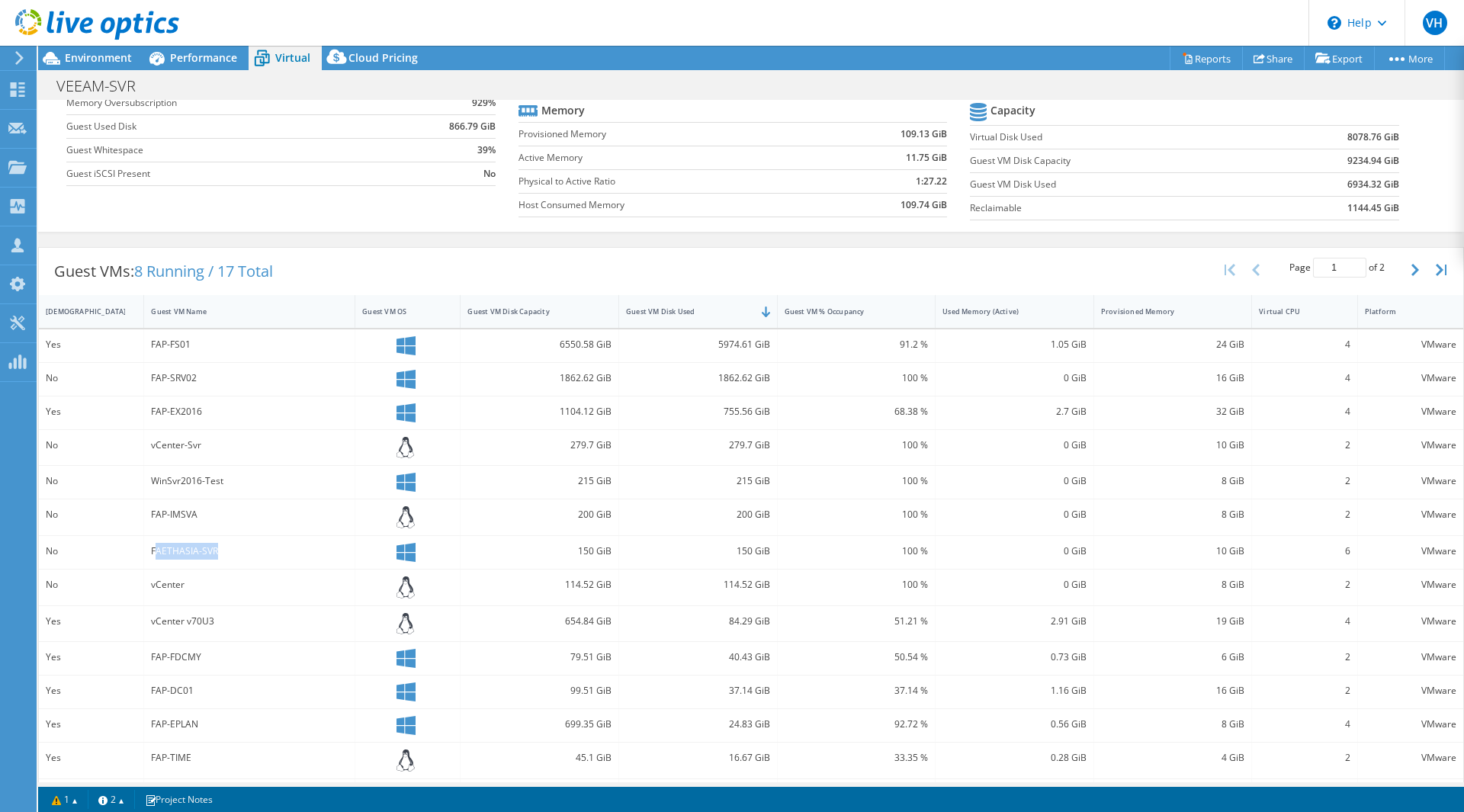
drag, startPoint x: 154, startPoint y: 550, endPoint x: 252, endPoint y: 541, distance: 98.4
click at [252, 541] on div "FAETHASIA-SVR" at bounding box center [250, 552] width 211 height 33
drag, startPoint x: 201, startPoint y: 411, endPoint x: 87, endPoint y: 409, distance: 114.0
click at [93, 411] on div "Yes FAP-EX2016 1104.12 GiB 755.56 GiB 68.38 % 2.7 GiB 32 GiB 4 VMware" at bounding box center [751, 413] width 1424 height 33
drag, startPoint x: 151, startPoint y: 347, endPoint x: 220, endPoint y: 343, distance: 69.1
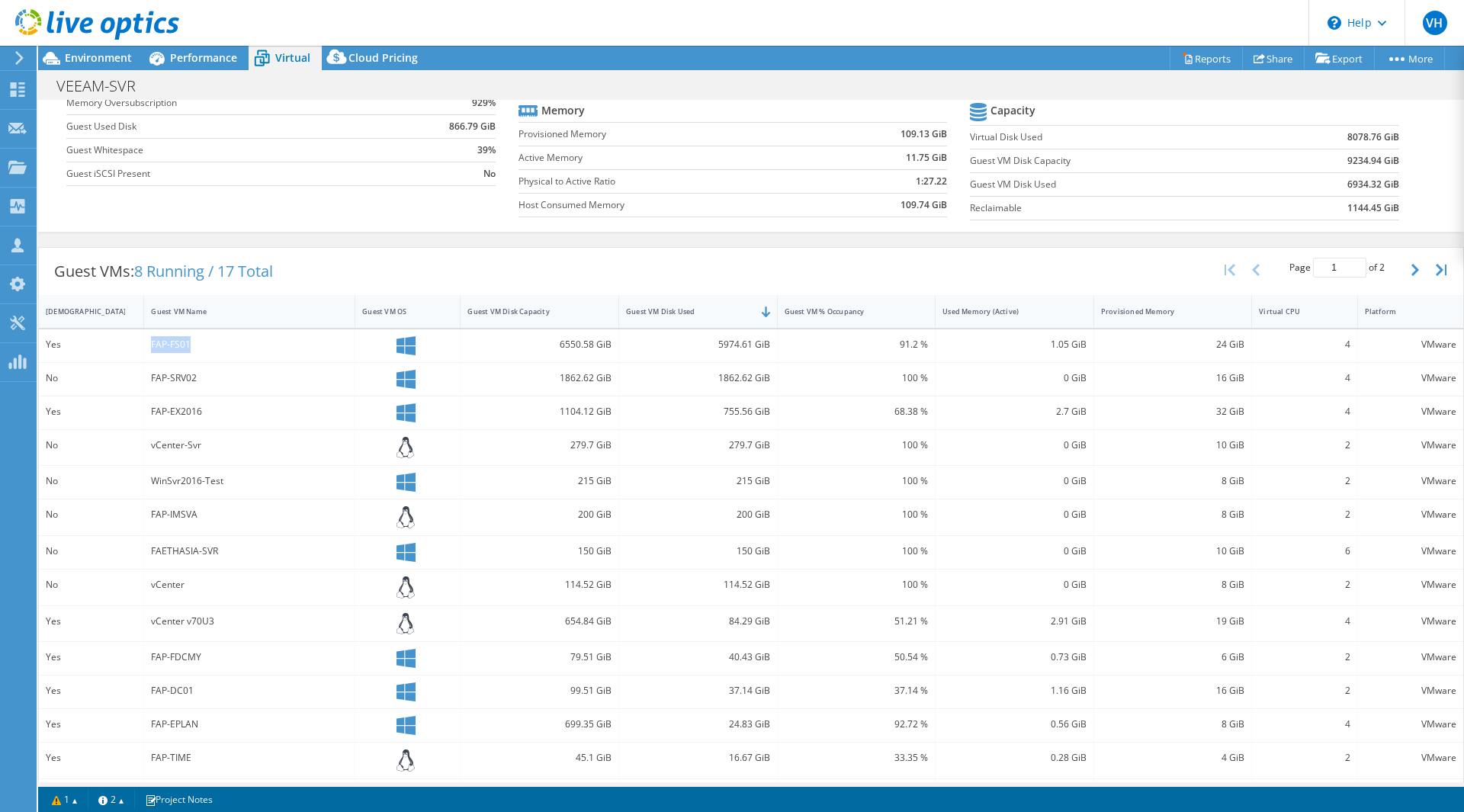
click at [220, 343] on div "FAP-FS01" at bounding box center [249, 345] width 197 height 16
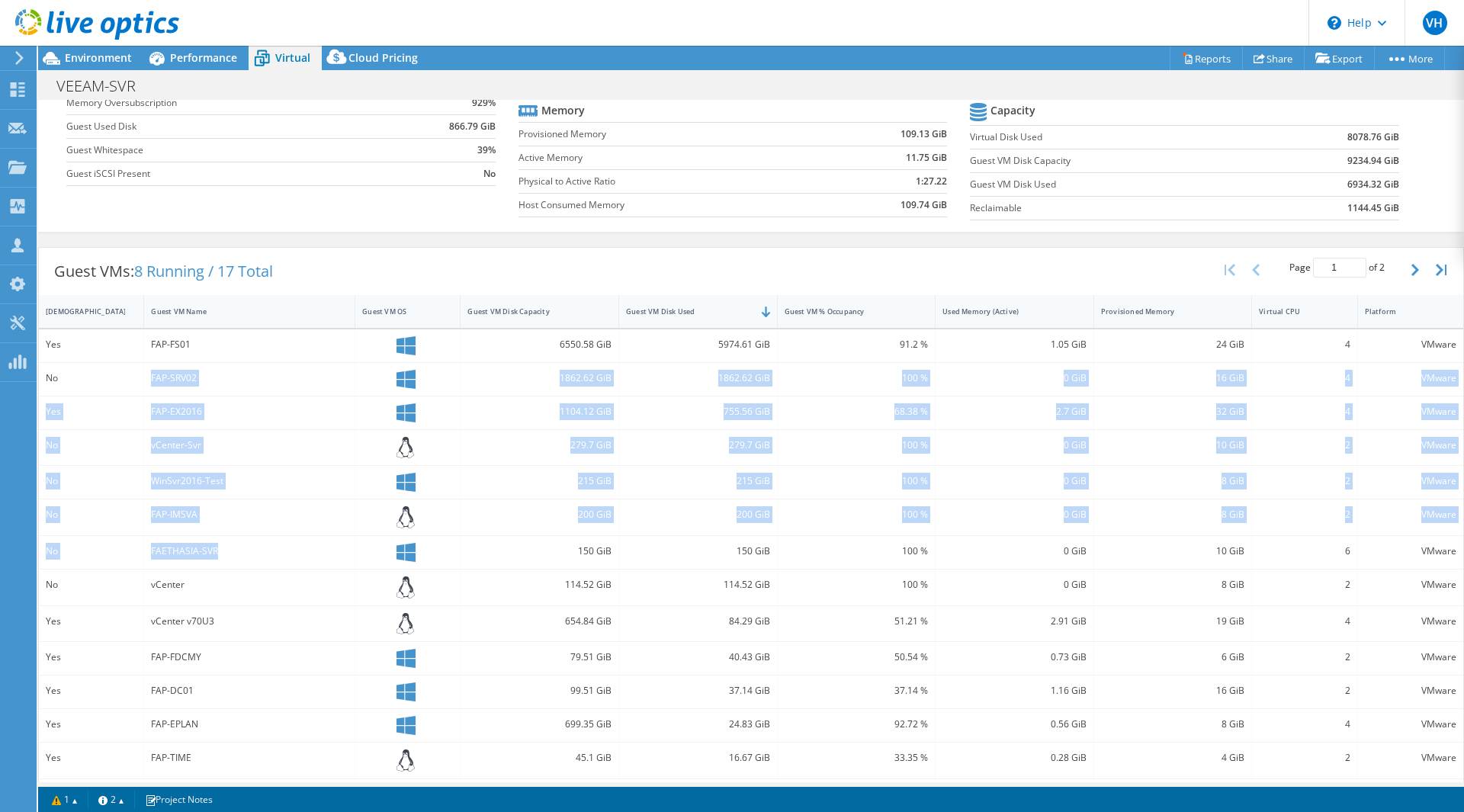
drag, startPoint x: 154, startPoint y: 373, endPoint x: 226, endPoint y: 542, distance: 183.7
click at [226, 542] on div "Yes FAP-FS01 6550.58 GiB 5974.61 GiB 91.2 % 1.05 GiB 24 GiB 4 VMware No FAP-SRV…" at bounding box center [751, 589] width 1424 height 521
click at [145, 451] on div "vCenter-Svr" at bounding box center [250, 447] width 211 height 35
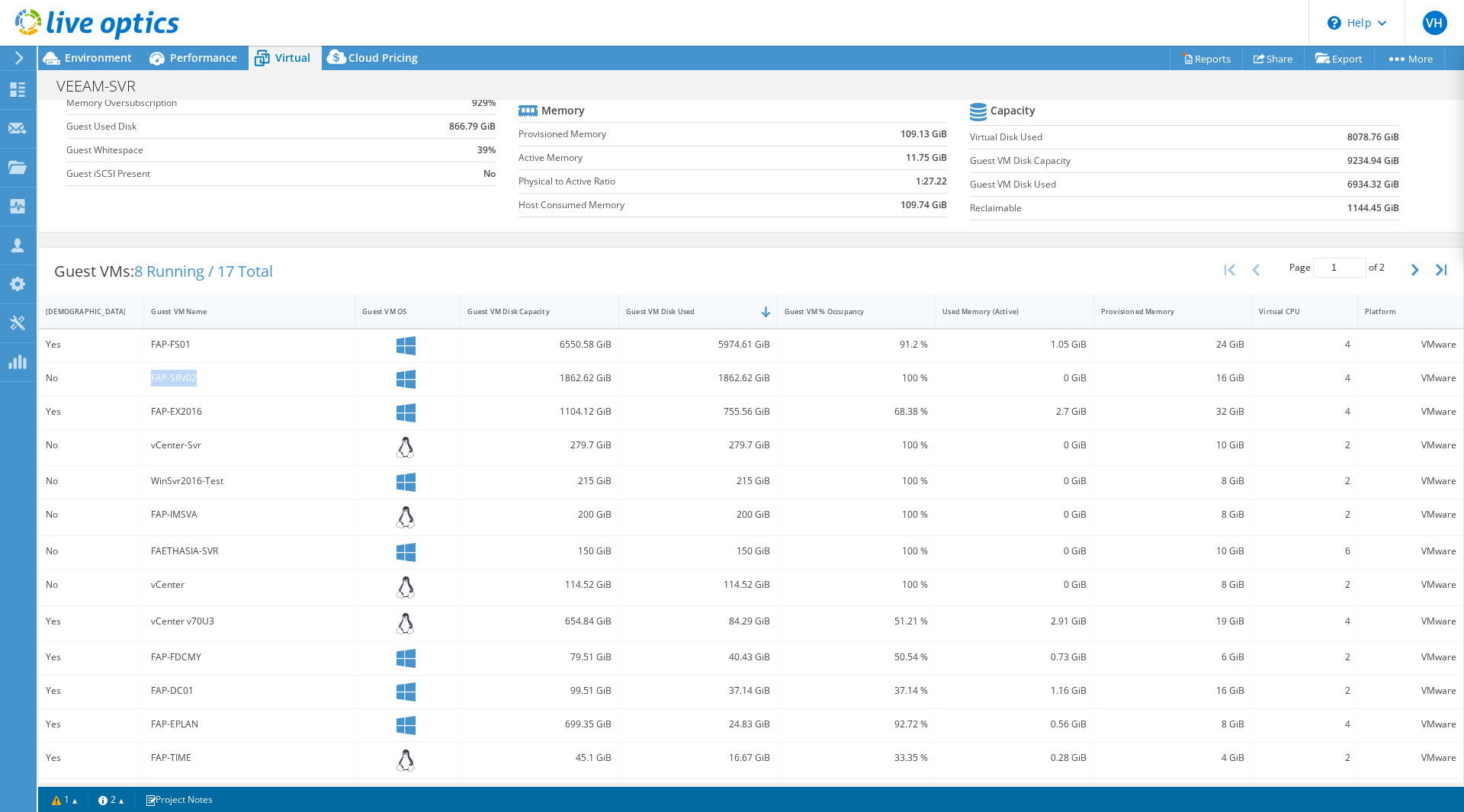
drag, startPoint x: 150, startPoint y: 379, endPoint x: 198, endPoint y: 375, distance: 48.2
click at [198, 375] on div "FAP-SRV02" at bounding box center [249, 378] width 197 height 16
drag, startPoint x: 152, startPoint y: 415, endPoint x: 219, endPoint y: 419, distance: 67.1
click at [224, 415] on div "FAP-EX2016" at bounding box center [249, 411] width 197 height 16
click at [58, 307] on div "IsRunning" at bounding box center [82, 312] width 73 height 10
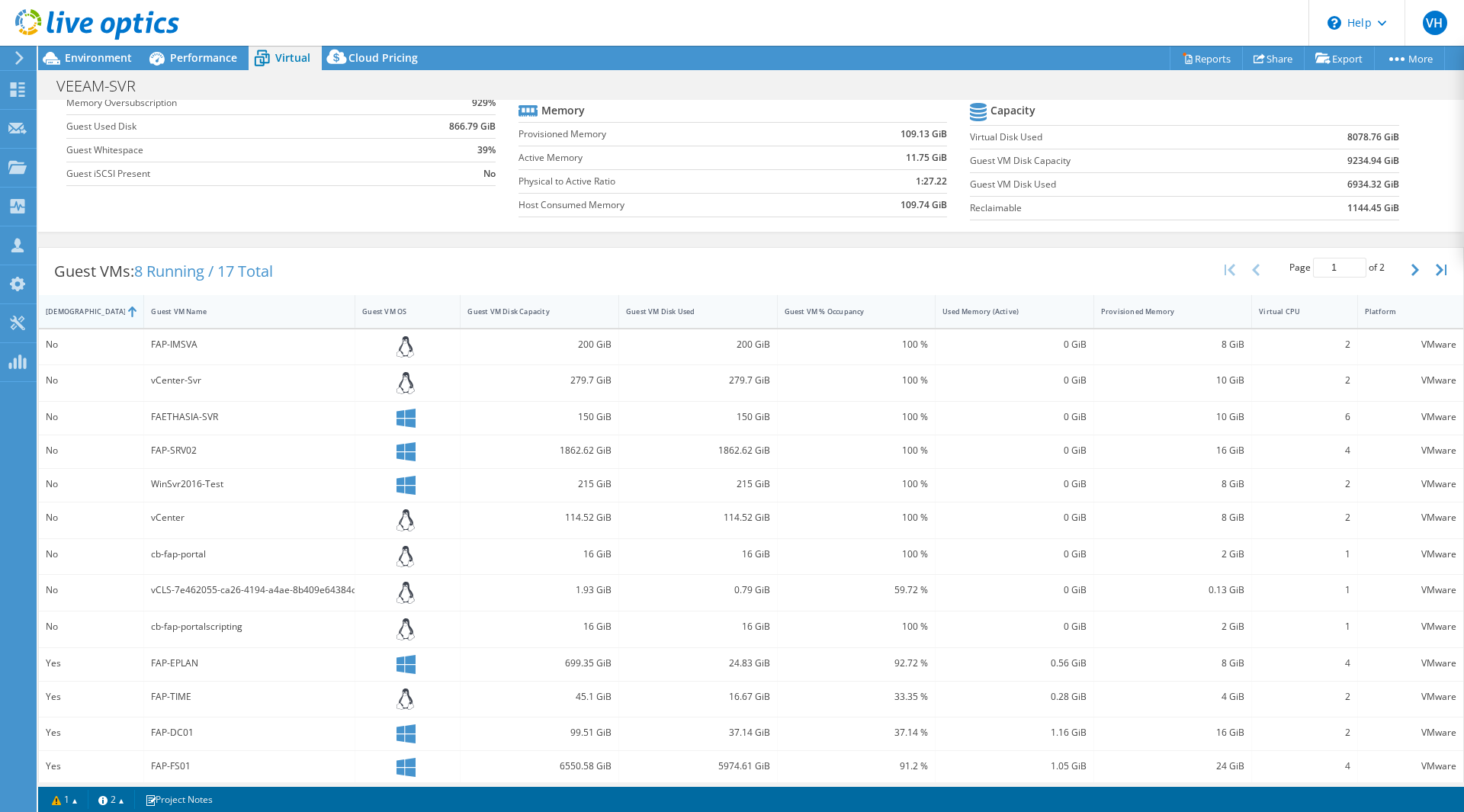
click at [82, 309] on div "IsRunning" at bounding box center [82, 312] width 73 height 10
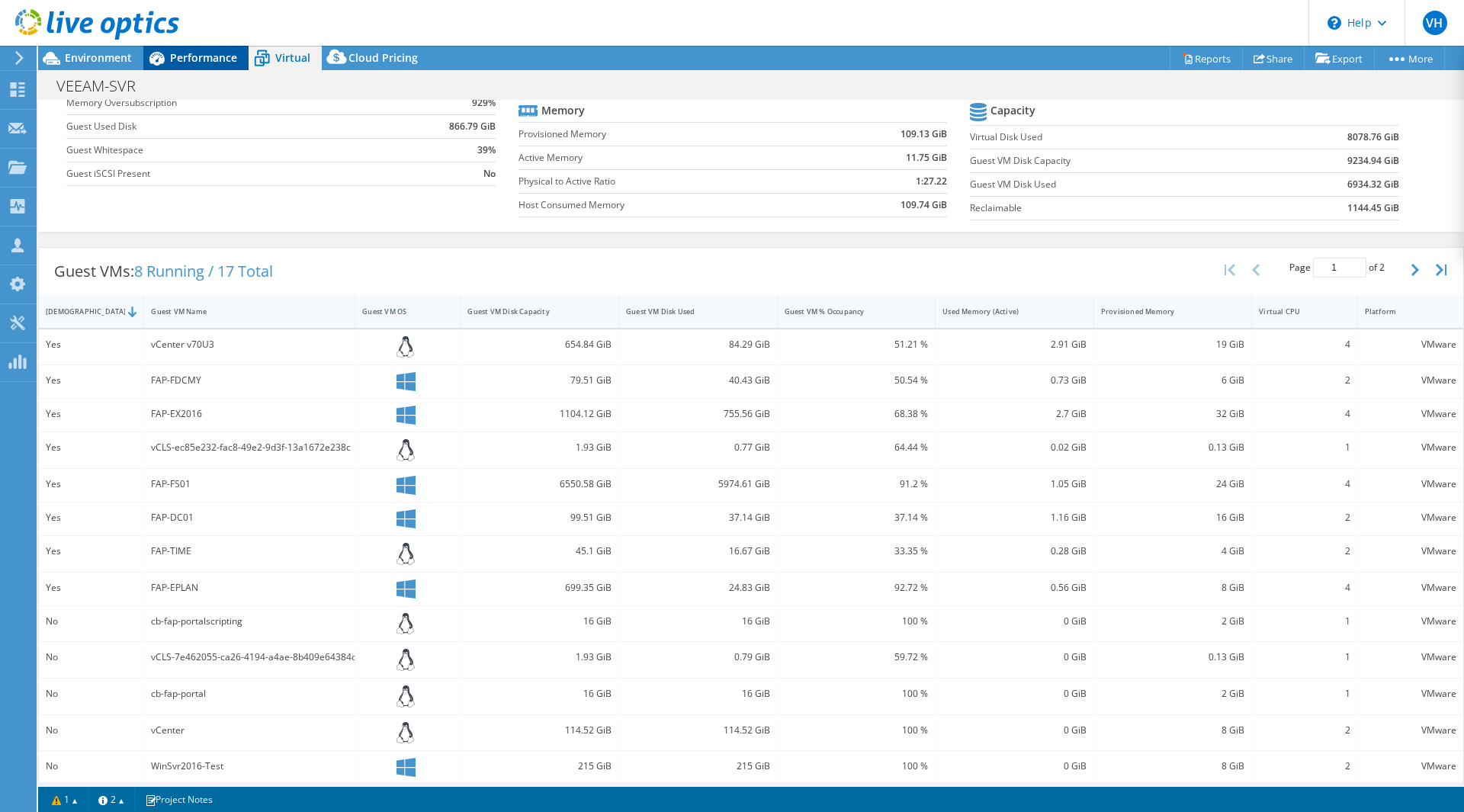
click at [200, 61] on span "Performance" at bounding box center [203, 58] width 67 height 15
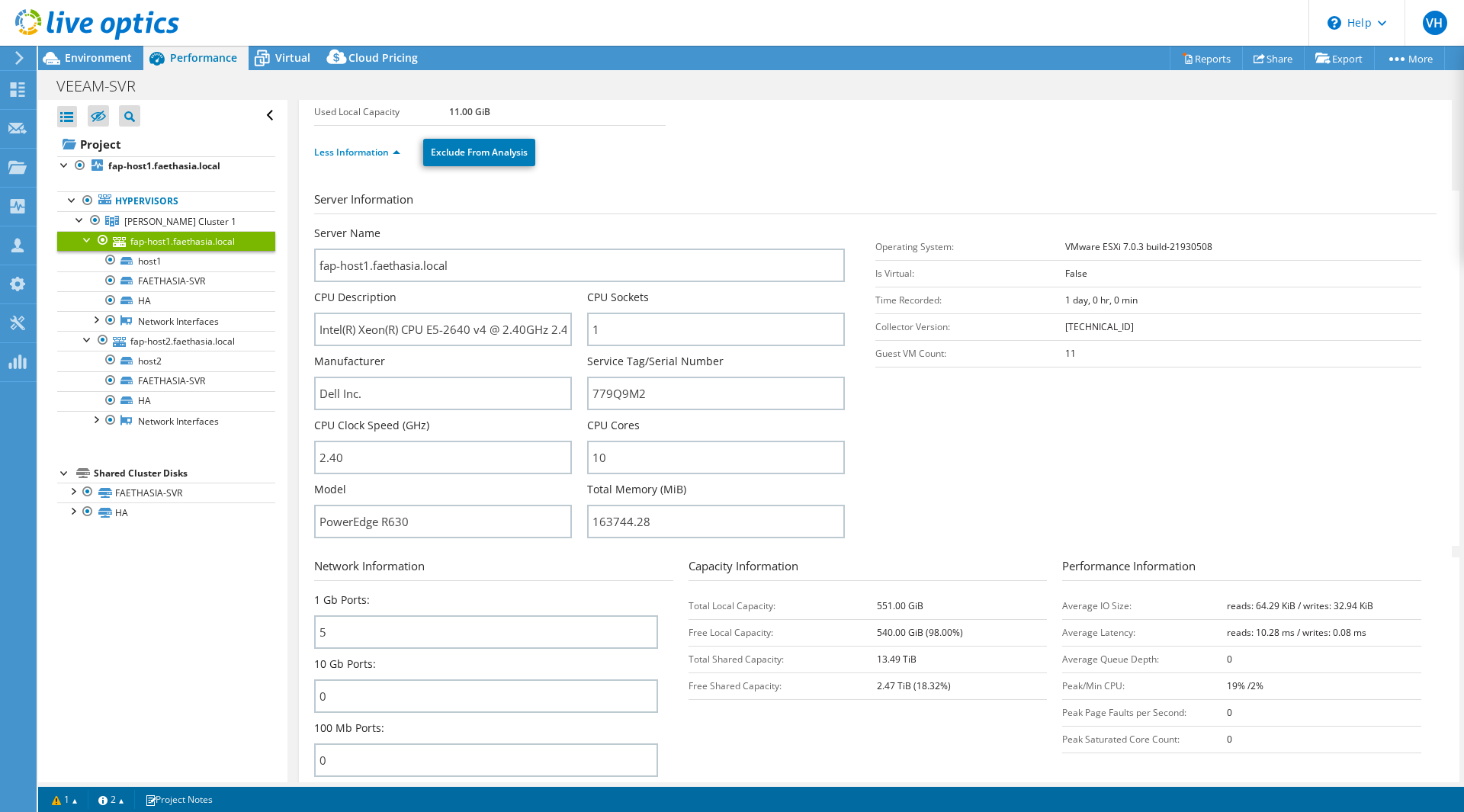
scroll to position [0, 0]
click at [118, 55] on span "Environment" at bounding box center [98, 58] width 67 height 15
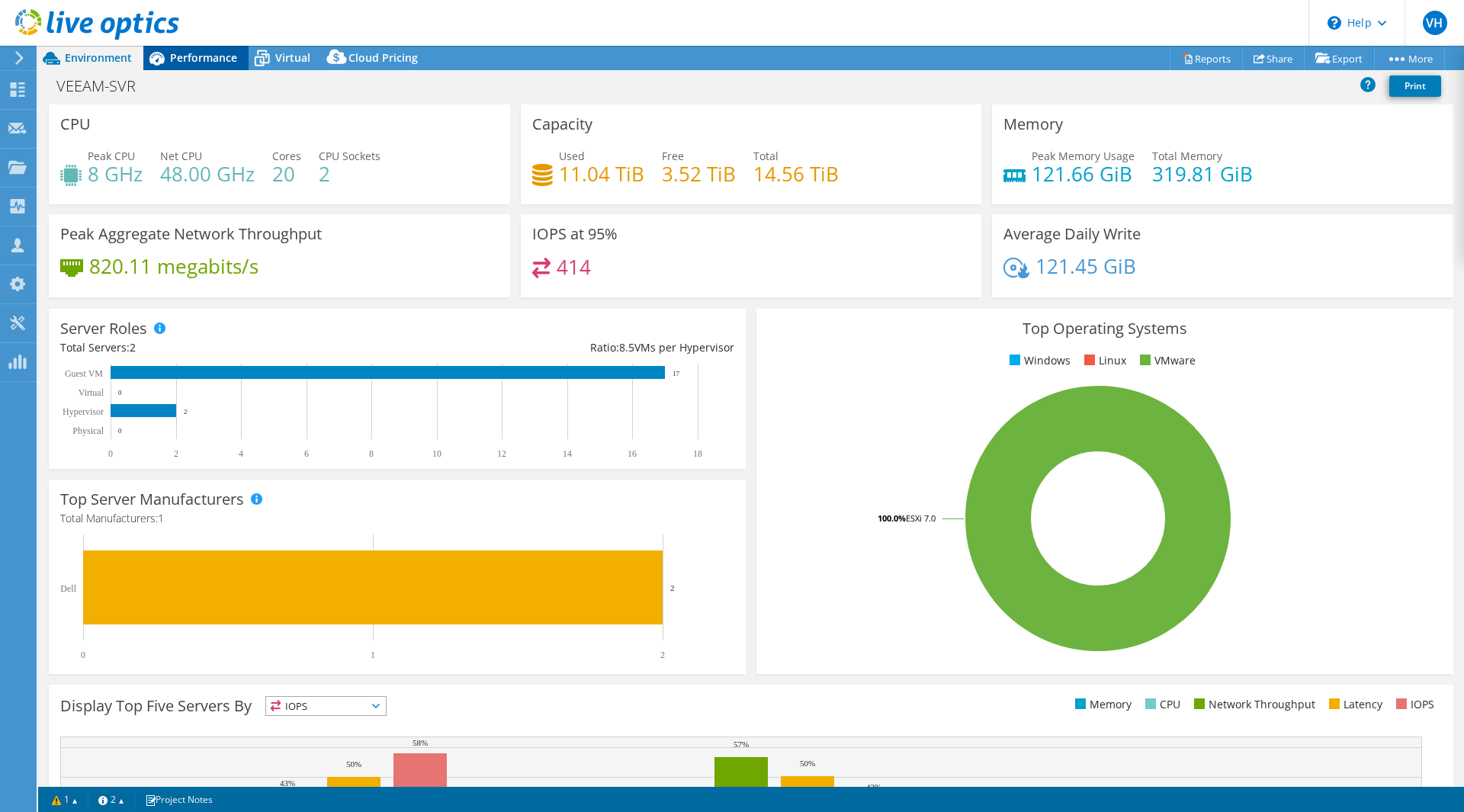
click at [192, 64] on span "Performance" at bounding box center [203, 58] width 67 height 15
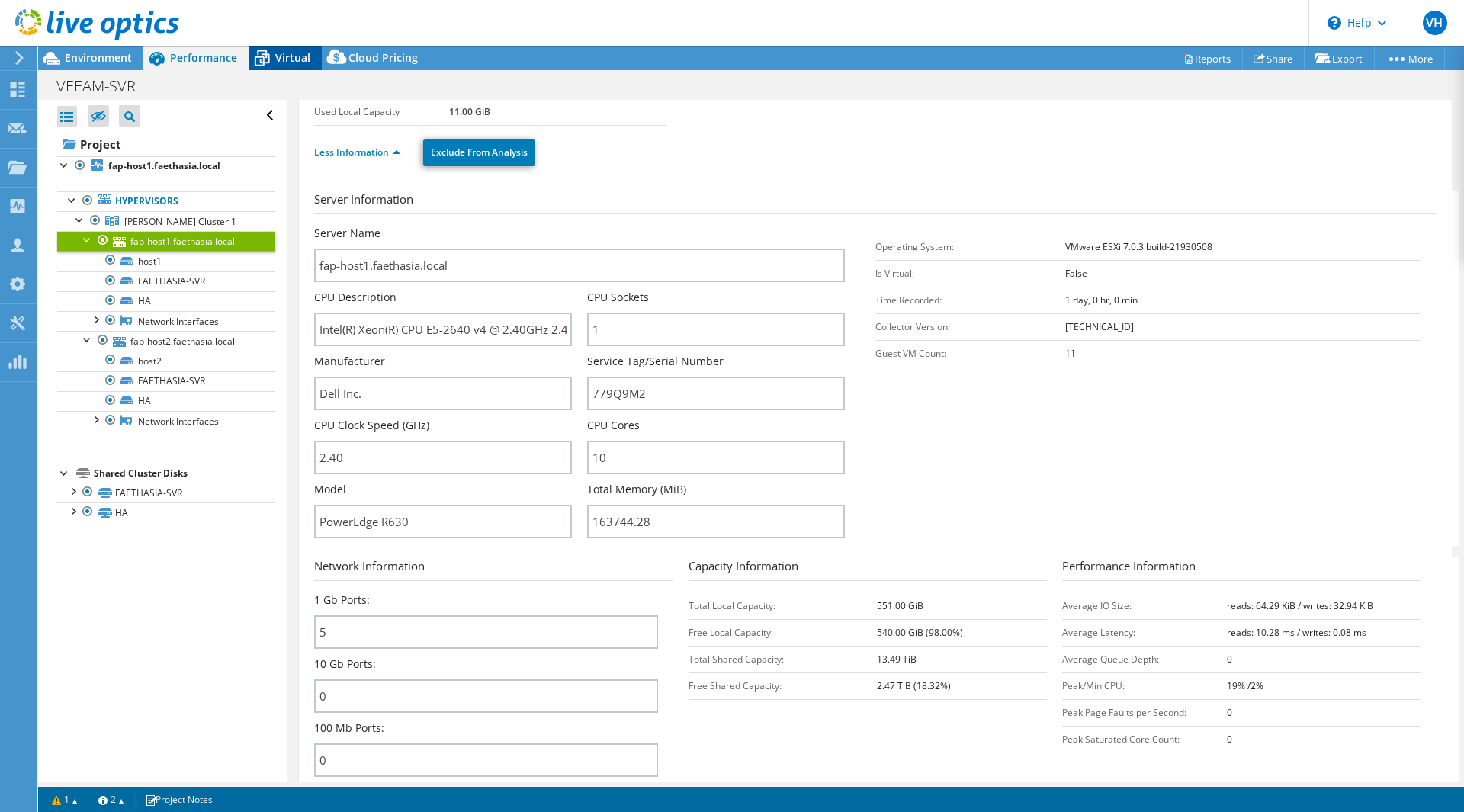
click at [292, 55] on span "Virtual" at bounding box center [293, 58] width 35 height 15
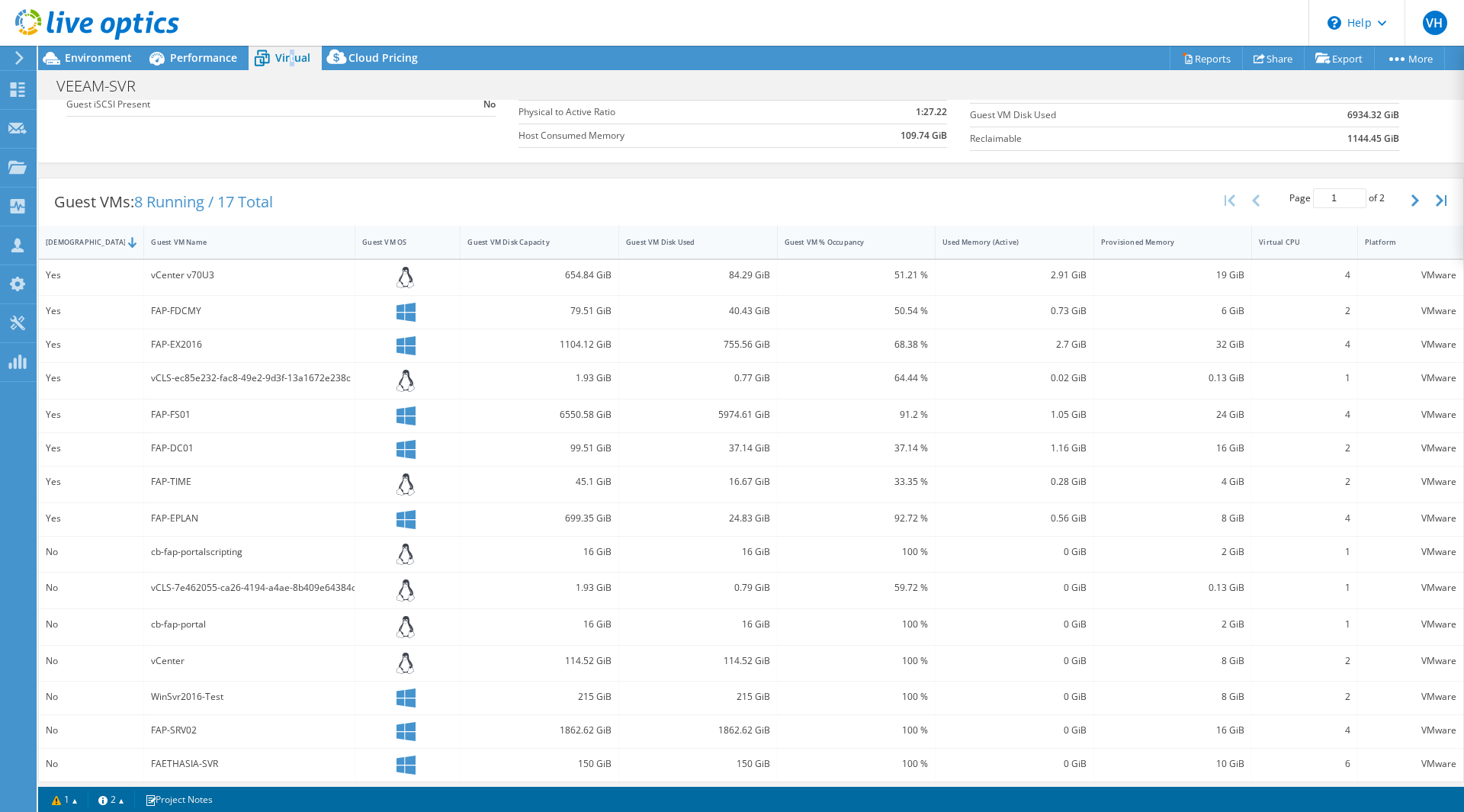
scroll to position [228, 0]
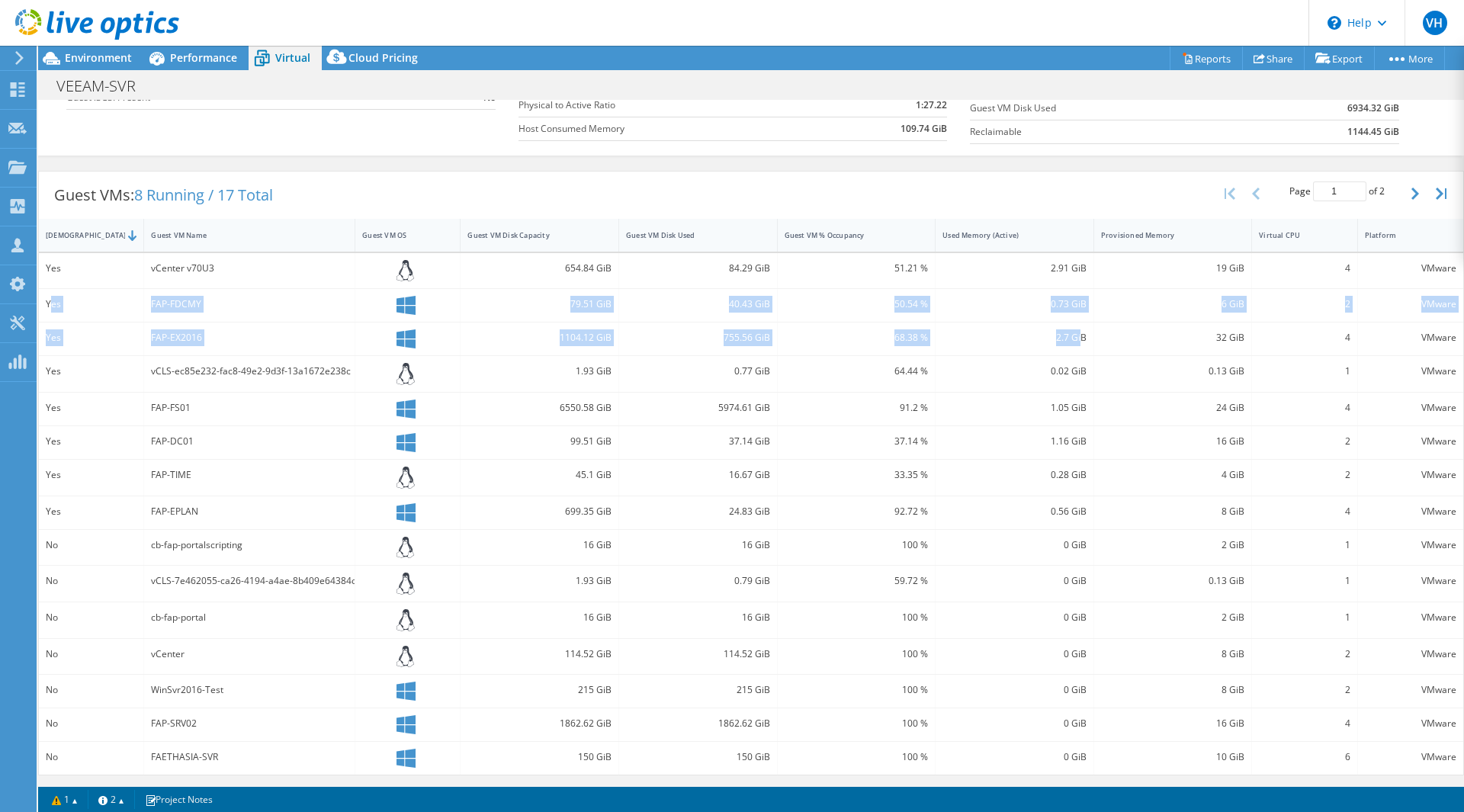
drag, startPoint x: 52, startPoint y: 306, endPoint x: 1007, endPoint y: 348, distance: 955.9
click at [1074, 336] on div "Yes vCenter v70U3 654.84 GiB 84.29 GiB 51.21 % 2.91 GiB 19 GiB 4 VMware Yes FAP…" at bounding box center [751, 514] width 1424 height 521
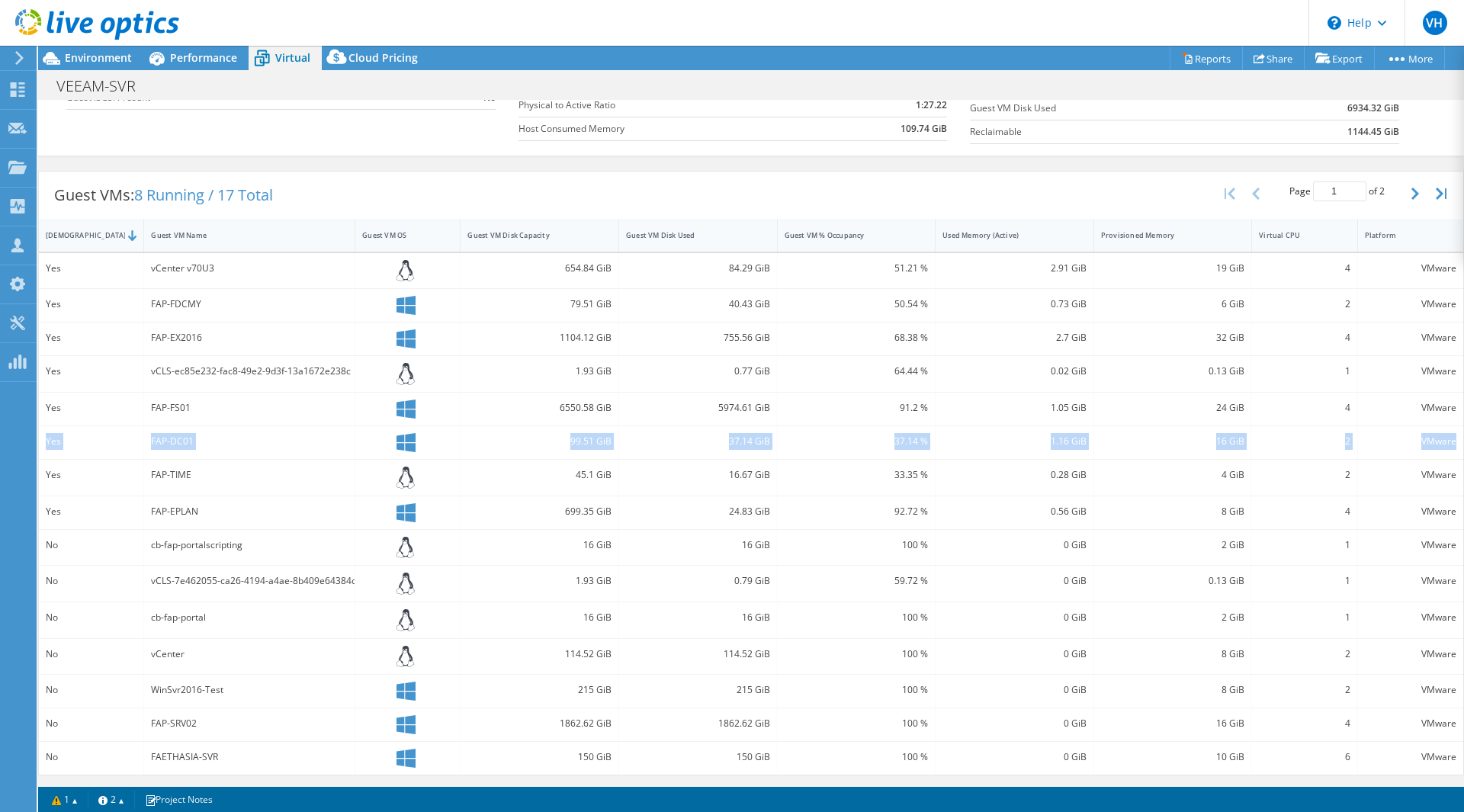
drag, startPoint x: 45, startPoint y: 439, endPoint x: 1450, endPoint y: 450, distance: 1405.0
click at [1450, 450] on div "Yes FAP-DC01 99.51 GiB 37.14 GiB 37.14 % 1.16 GiB 16 GiB 2 VMware" at bounding box center [751, 443] width 1424 height 33
drag, startPoint x: 45, startPoint y: 509, endPoint x: 1451, endPoint y: 514, distance: 1406.0
click at [1451, 514] on div "Yes FAP-EPLAN 699.35 GiB 24.83 GiB 92.72 % 0.56 GiB 8 GiB 4 VMware" at bounding box center [751, 513] width 1424 height 33
drag, startPoint x: 186, startPoint y: 442, endPoint x: 149, endPoint y: 434, distance: 37.9
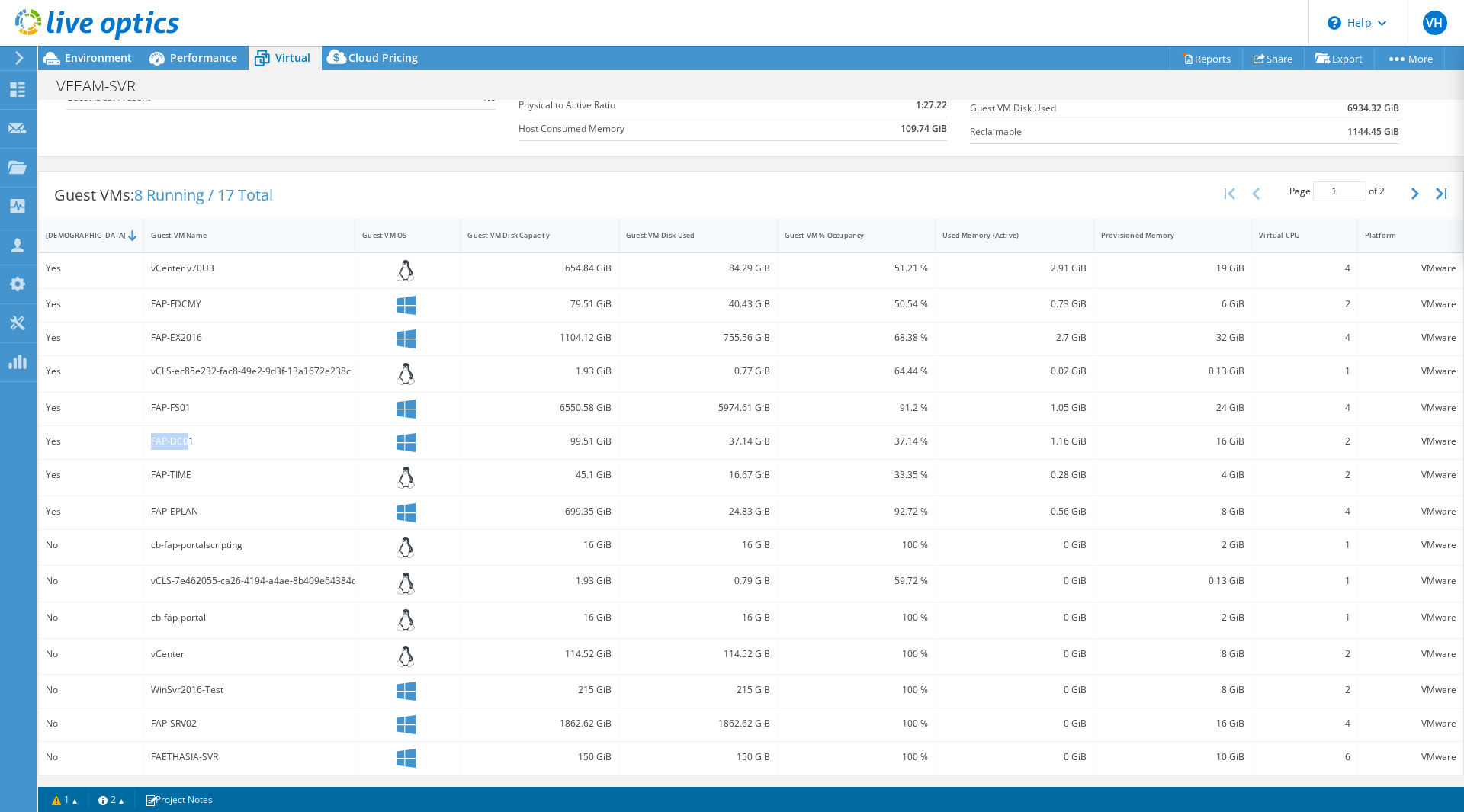
click at [147, 434] on div "FAP-DC01" at bounding box center [250, 443] width 211 height 33
drag, startPoint x: 221, startPoint y: 340, endPoint x: 139, endPoint y: 337, distance: 82.1
click at [139, 337] on div "Yes FAP-EX2016 1104.12 GiB 755.56 GiB 68.38 % 2.7 GiB 32 GiB 4 VMware" at bounding box center [751, 339] width 1424 height 33
drag, startPoint x: 152, startPoint y: 303, endPoint x: 217, endPoint y: 307, distance: 65.1
click at [217, 303] on div "FAP-FDCMY" at bounding box center [249, 304] width 197 height 16
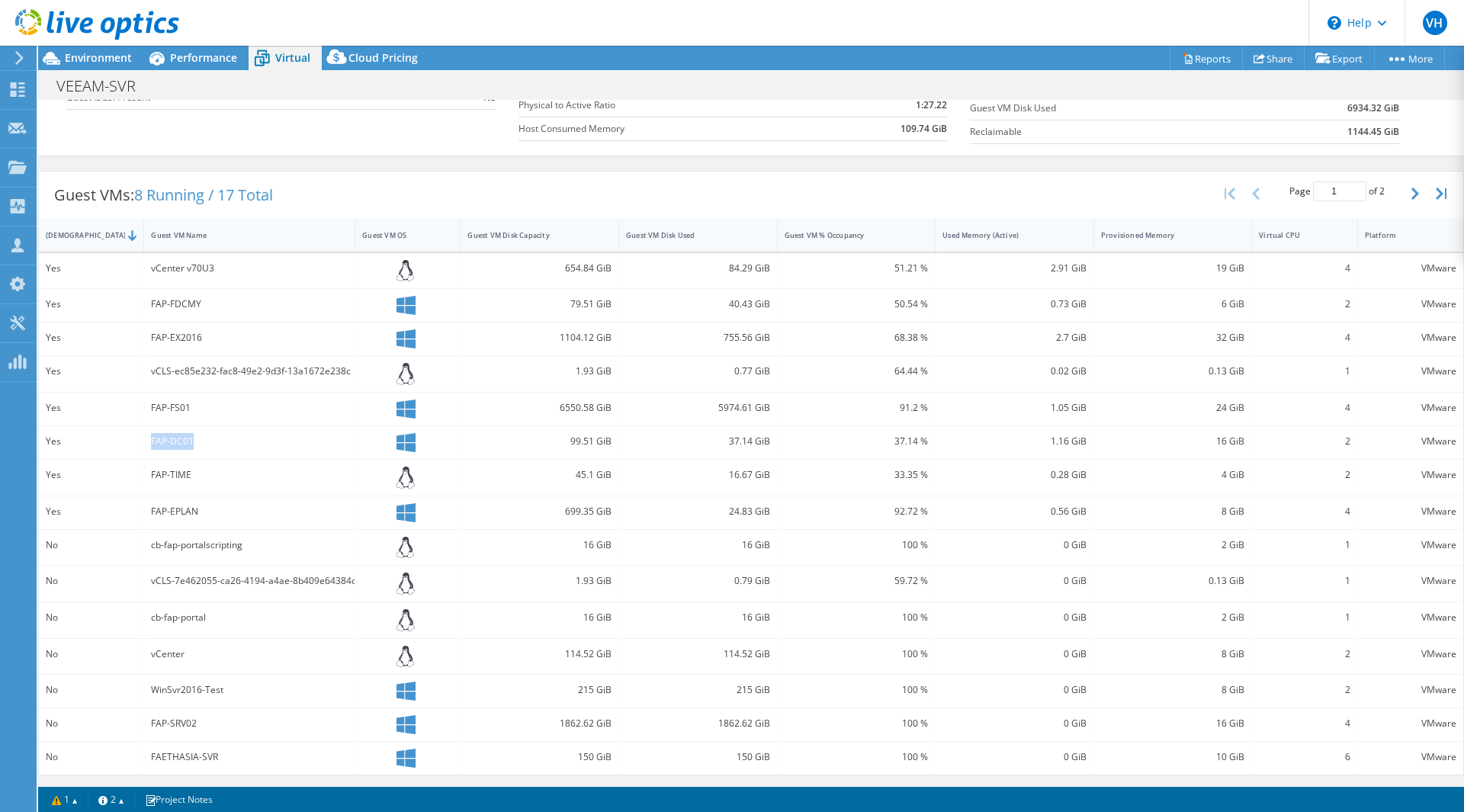
drag, startPoint x: 151, startPoint y: 443, endPoint x: 191, endPoint y: 448, distance: 40.3
click at [191, 448] on div "FAP-DC01" at bounding box center [249, 441] width 197 height 16
drag, startPoint x: 148, startPoint y: 308, endPoint x: 230, endPoint y: 308, distance: 82.0
click at [230, 308] on div "FAP-FDCMY" at bounding box center [250, 305] width 211 height 33
click at [195, 336] on div "FAP-EX2016" at bounding box center [249, 337] width 197 height 16
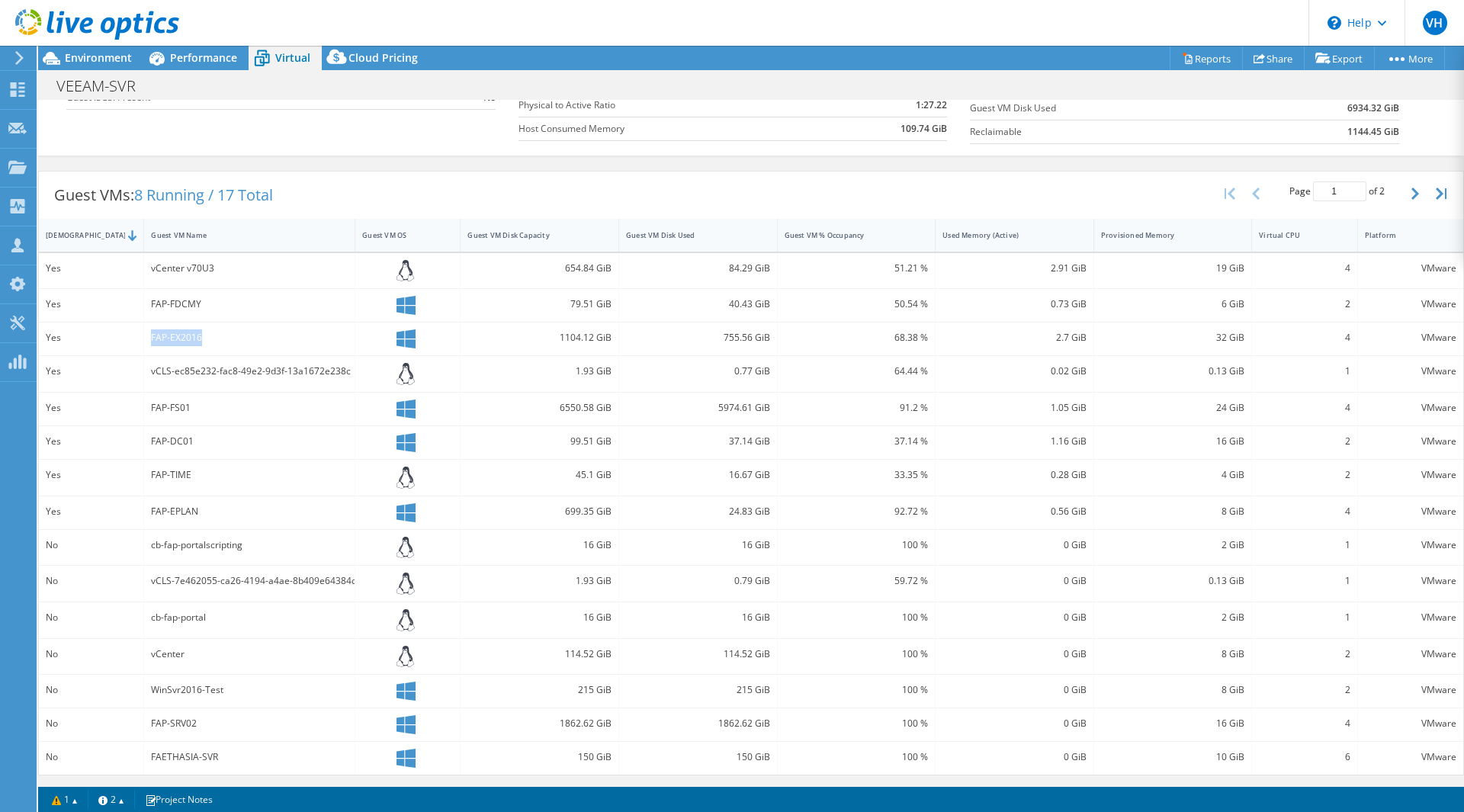
drag, startPoint x: 206, startPoint y: 338, endPoint x: 115, endPoint y: 338, distance: 91.0
click at [115, 338] on div "Yes FAP-EX2016 1104.12 GiB 755.56 GiB 68.38 % 2.7 GiB 32 GiB 4 VMware" at bounding box center [751, 339] width 1424 height 33
click at [197, 341] on div "FAP-EX2016" at bounding box center [249, 337] width 197 height 16
drag, startPoint x: 203, startPoint y: 342, endPoint x: 120, endPoint y: 337, distance: 83.2
click at [120, 337] on div "Yes FAP-EX2016 1104.12 GiB 755.56 GiB 68.38 % 2.7 GiB 32 GiB 4 VMware" at bounding box center [751, 339] width 1424 height 33
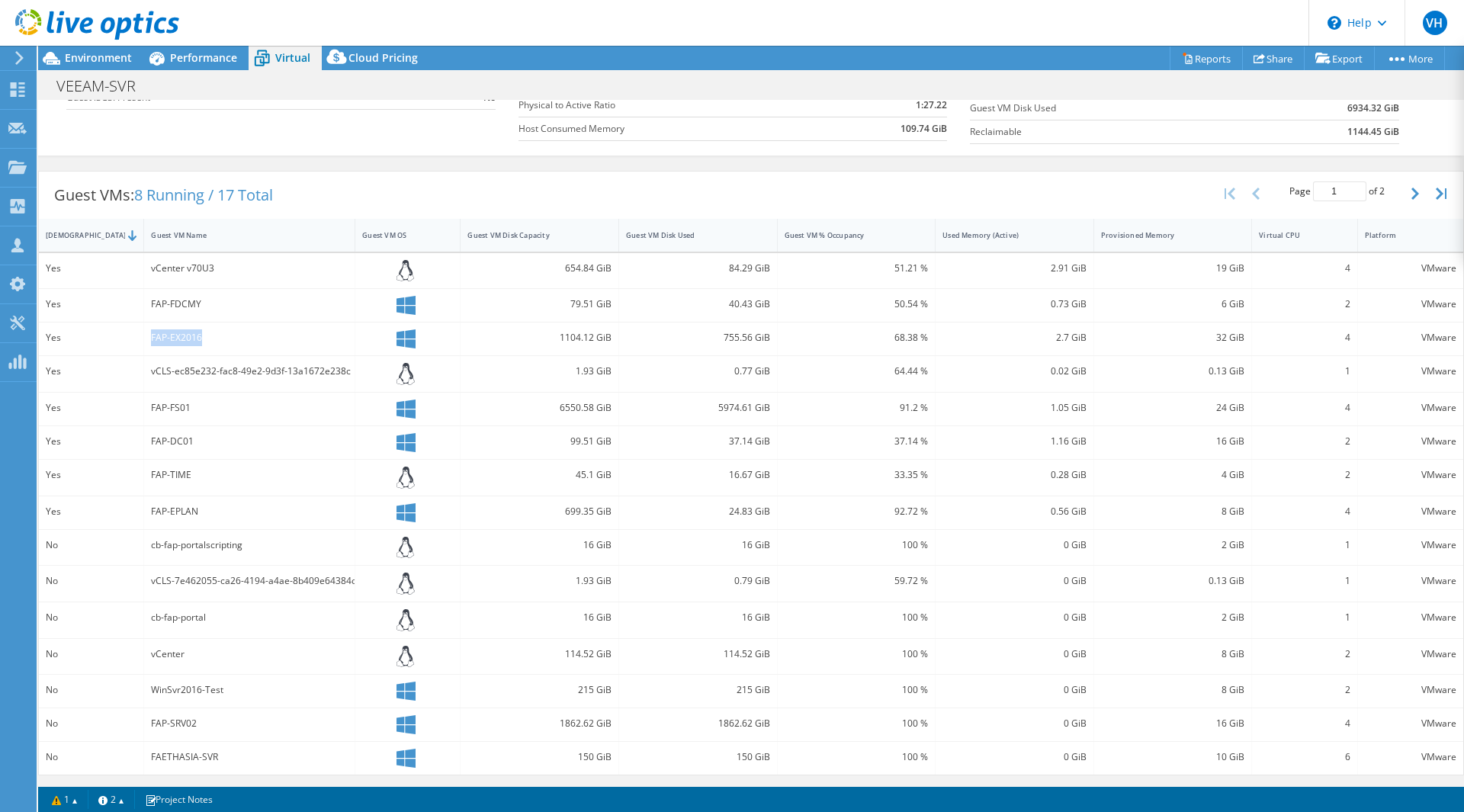
click at [207, 322] on div "FAP-EX2016" at bounding box center [250, 339] width 211 height 33
drag, startPoint x: 205, startPoint y: 337, endPoint x: 146, endPoint y: 296, distance: 71.8
click at [146, 296] on div "Yes vCenter v70U3 654.84 GiB 84.29 GiB 51.21 % 2.91 GiB 19 GiB 4 VMware Yes FAP…" at bounding box center [751, 514] width 1424 height 521
click at [200, 332] on div "FAP-EX2016" at bounding box center [249, 337] width 197 height 16
drag, startPoint x: 47, startPoint y: 303, endPoint x: 508, endPoint y: 354, distance: 463.8
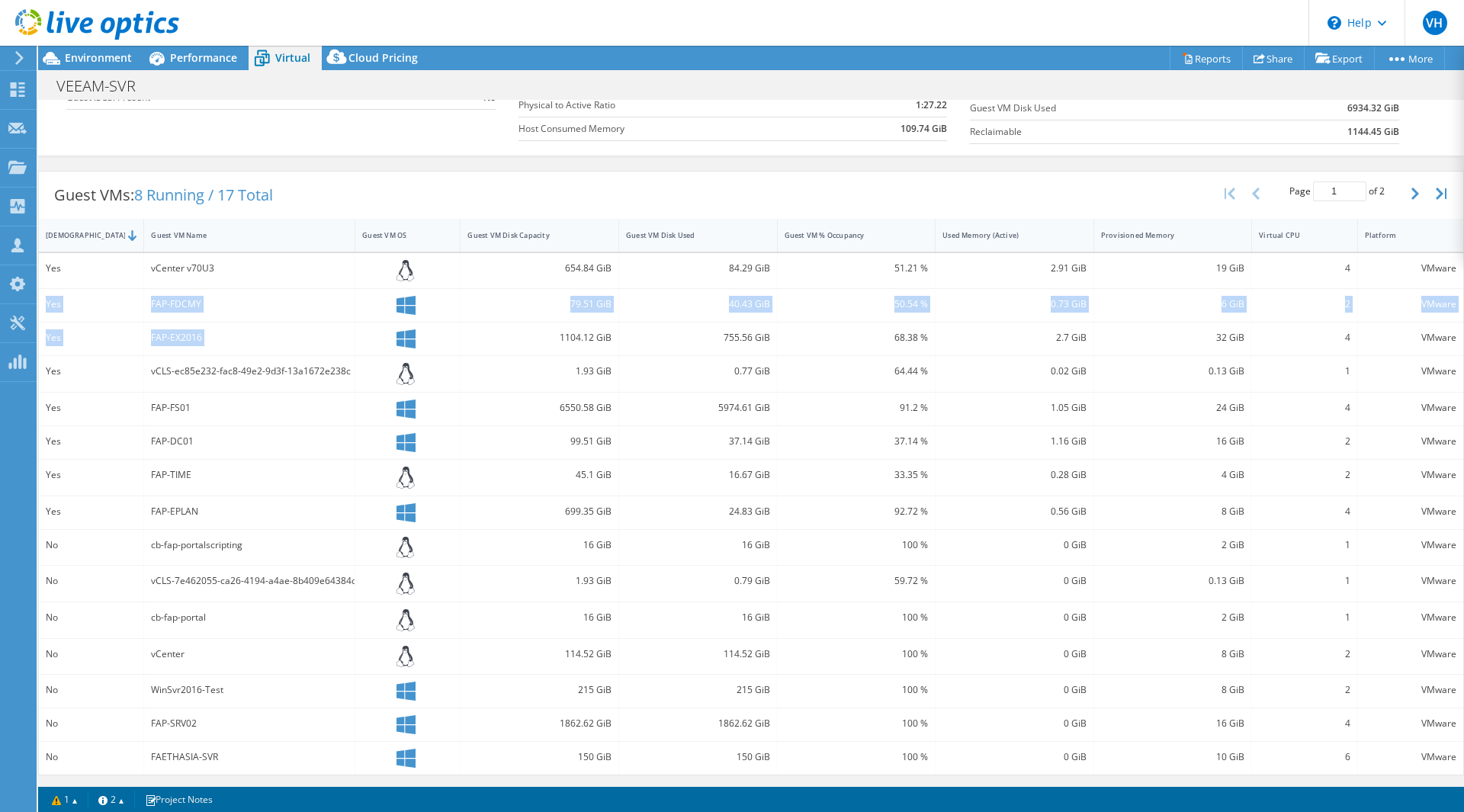
click at [518, 353] on div "Yes vCenter v70U3 654.84 GiB 84.29 GiB 51.21 % 2.91 GiB 19 GiB 4 VMware Yes FAP…" at bounding box center [751, 514] width 1424 height 521
click at [285, 341] on div "FAP-EX2016" at bounding box center [249, 337] width 197 height 16
click at [235, 345] on div "FAP-EX2016" at bounding box center [249, 337] width 197 height 16
drag, startPoint x: 200, startPoint y: 344, endPoint x: 116, endPoint y: 331, distance: 85.0
click at [116, 331] on div "Yes FAP-EX2016 1104.12 GiB 755.56 GiB 68.38 % 2.7 GiB 32 GiB 4 VMware" at bounding box center [751, 339] width 1424 height 33
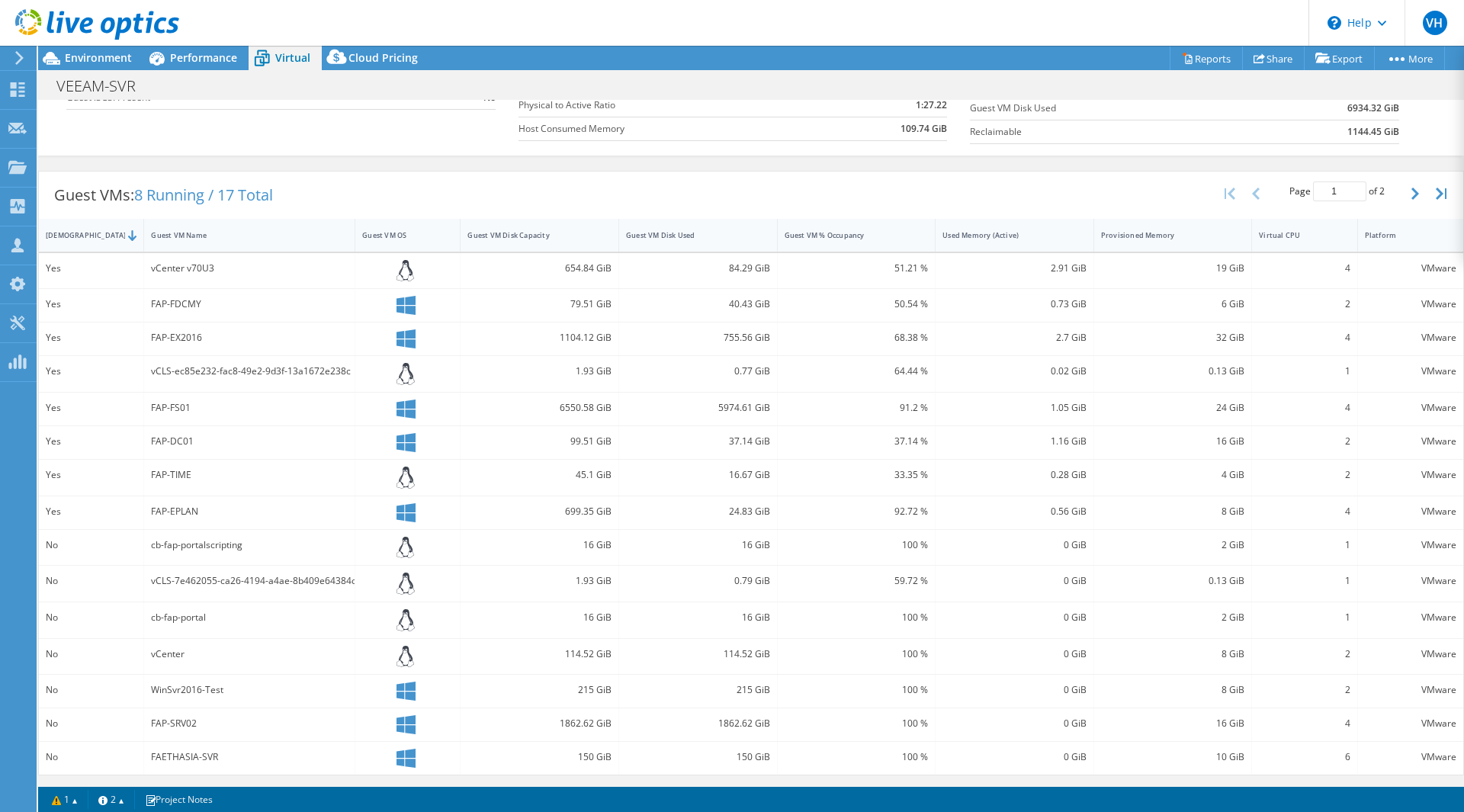
click at [152, 307] on div "FAP-FDCMY" at bounding box center [249, 304] width 197 height 16
drag, startPoint x: 148, startPoint y: 298, endPoint x: 250, endPoint y: 344, distance: 111.9
click at [250, 344] on div "Yes vCenter v70U3 654.84 GiB 84.29 GiB 51.21 % 2.91 GiB 19 GiB 4 VMware Yes FAP…" at bounding box center [751, 514] width 1424 height 521
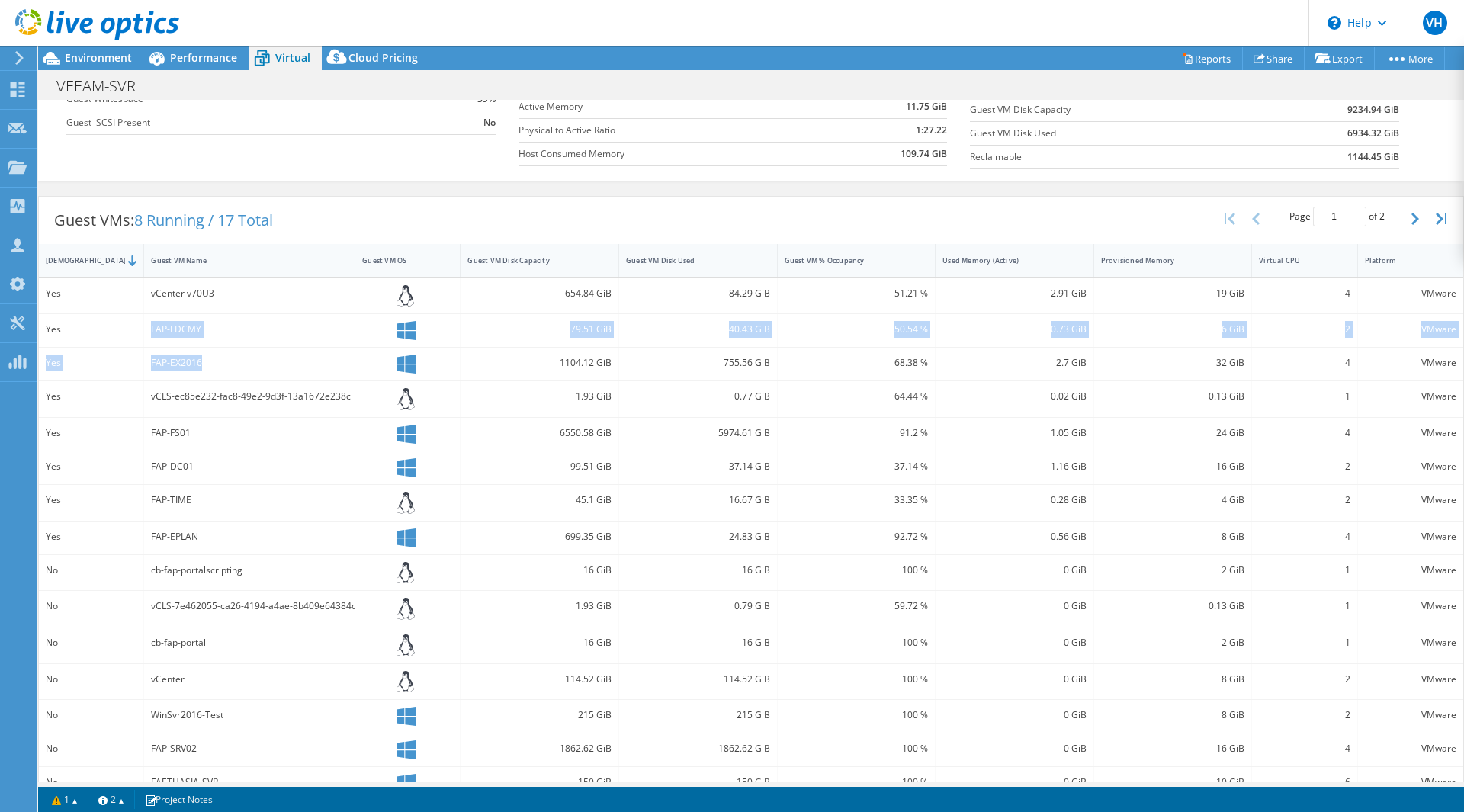
scroll to position [199, 0]
drag, startPoint x: 210, startPoint y: 395, endPoint x: 195, endPoint y: 391, distance: 15.5
click at [209, 395] on div "vCLS-ec85e232-fac8-49e2-9d3f-13a1672e238c" at bounding box center [249, 401] width 197 height 16
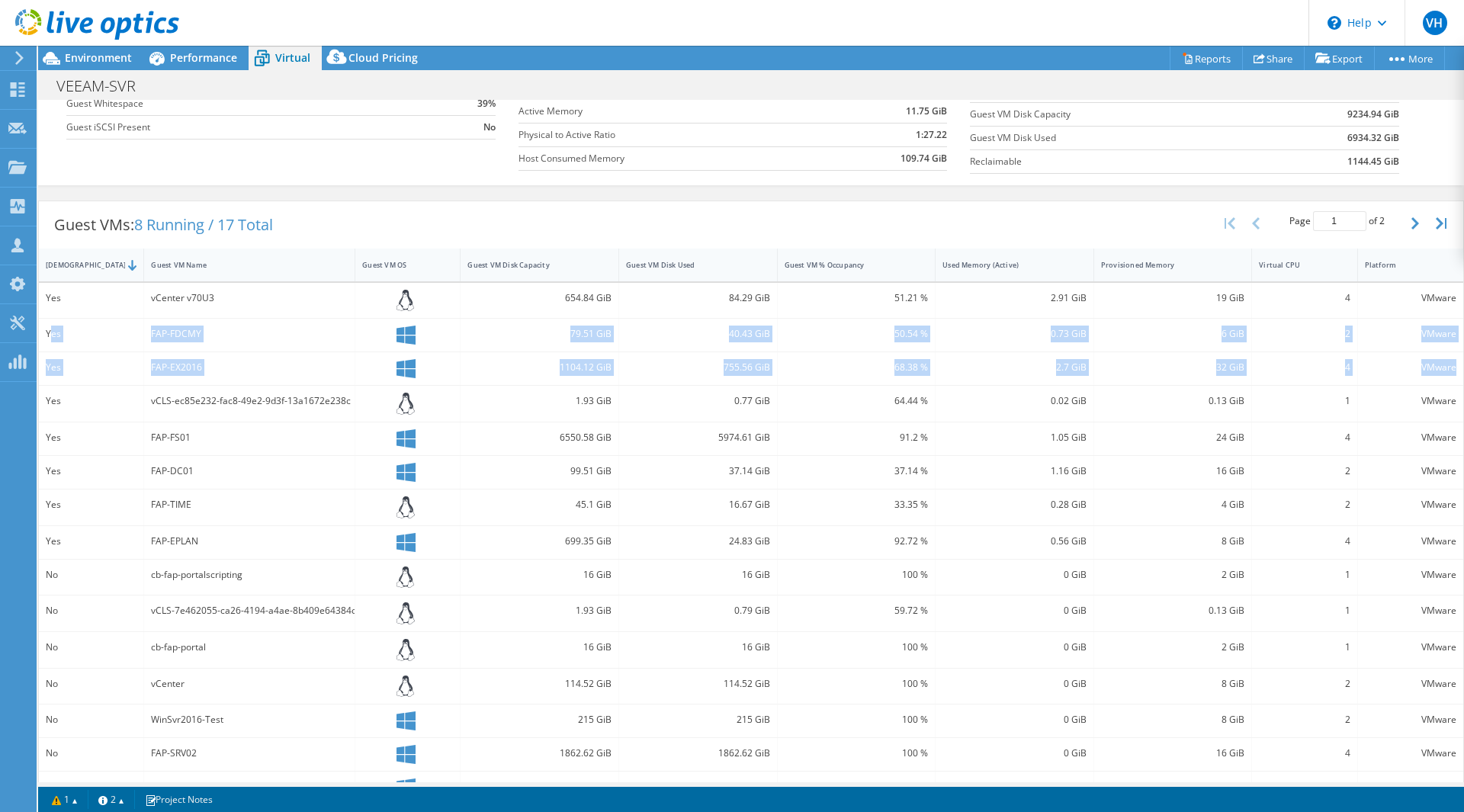
drag, startPoint x: 49, startPoint y: 336, endPoint x: 1446, endPoint y: 366, distance: 1397.3
click at [1446, 366] on div "Yes vCenter v70U3 654.84 GiB 84.29 GiB 51.21 % 2.91 GiB 19 GiB 4 VMware Yes FAP…" at bounding box center [751, 543] width 1424 height 521
click at [68, 337] on div "Yes" at bounding box center [91, 334] width 91 height 16
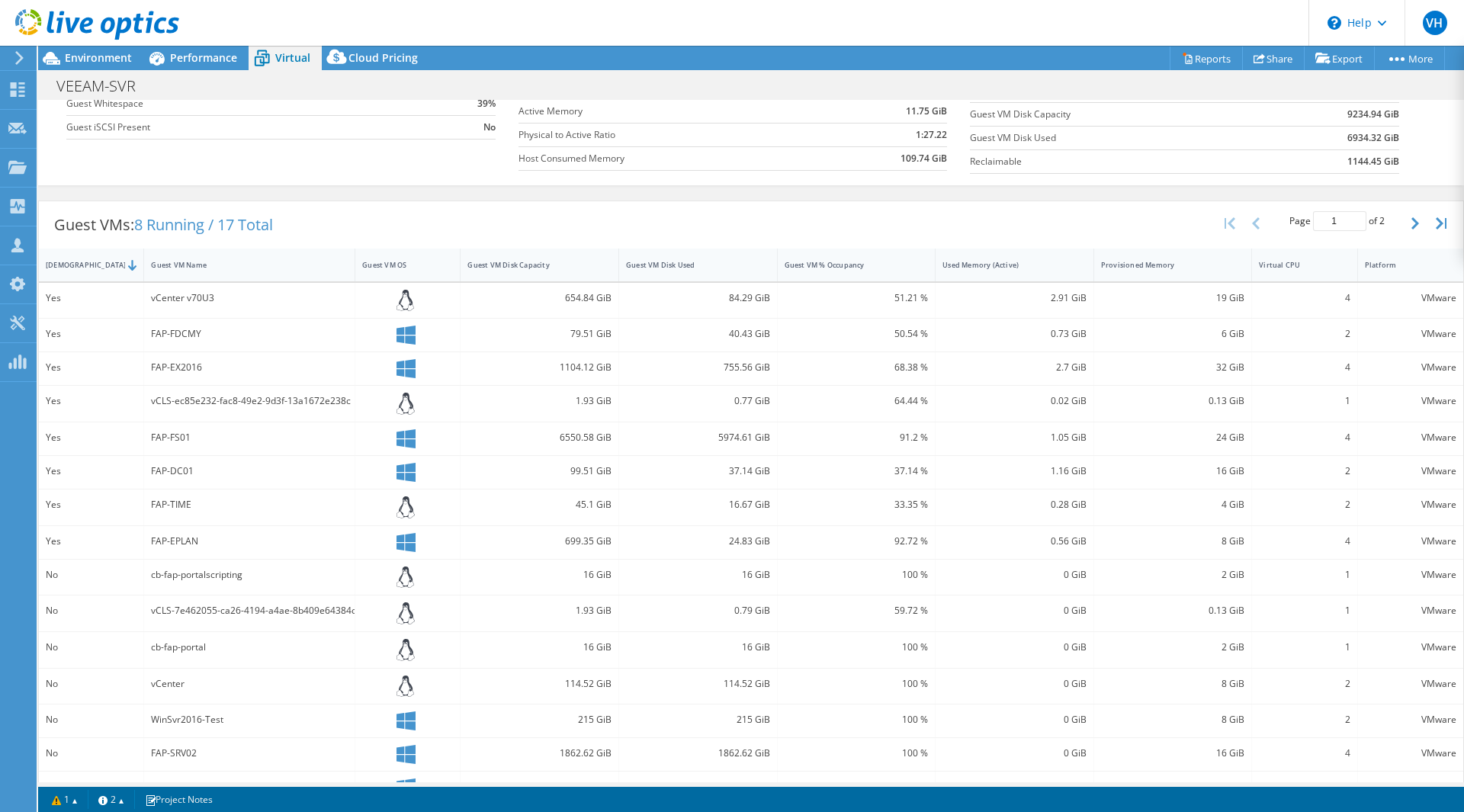
click at [43, 333] on div "Yes" at bounding box center [92, 335] width 106 height 33
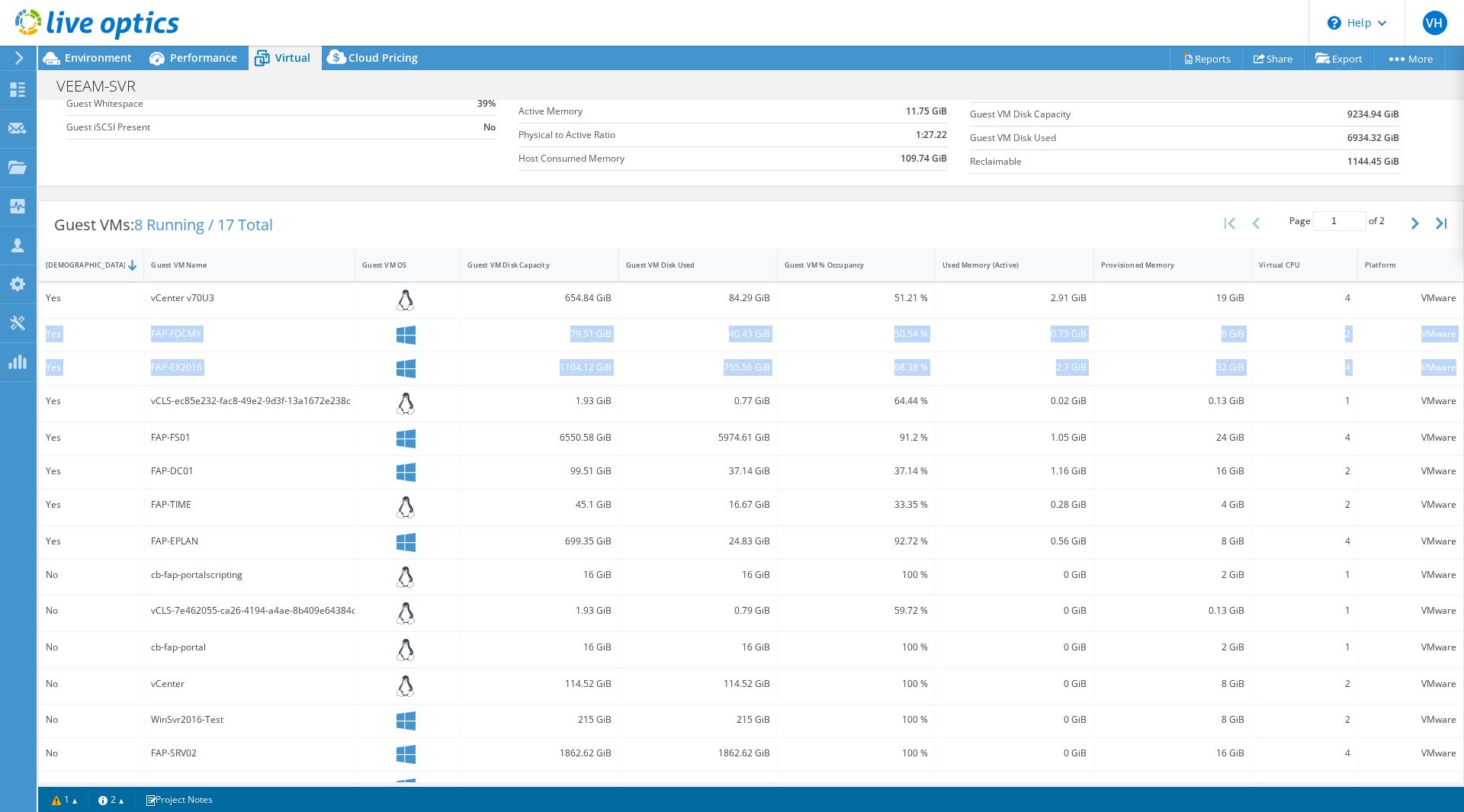
drag, startPoint x: 45, startPoint y: 334, endPoint x: 1448, endPoint y: 368, distance: 1403.4
click at [1448, 368] on div "Yes vCenter v70U3 654.84 GiB 84.29 GiB 51.21 % 2.91 GiB 19 GiB 4 VMware Yes FAP…" at bounding box center [751, 543] width 1424 height 521
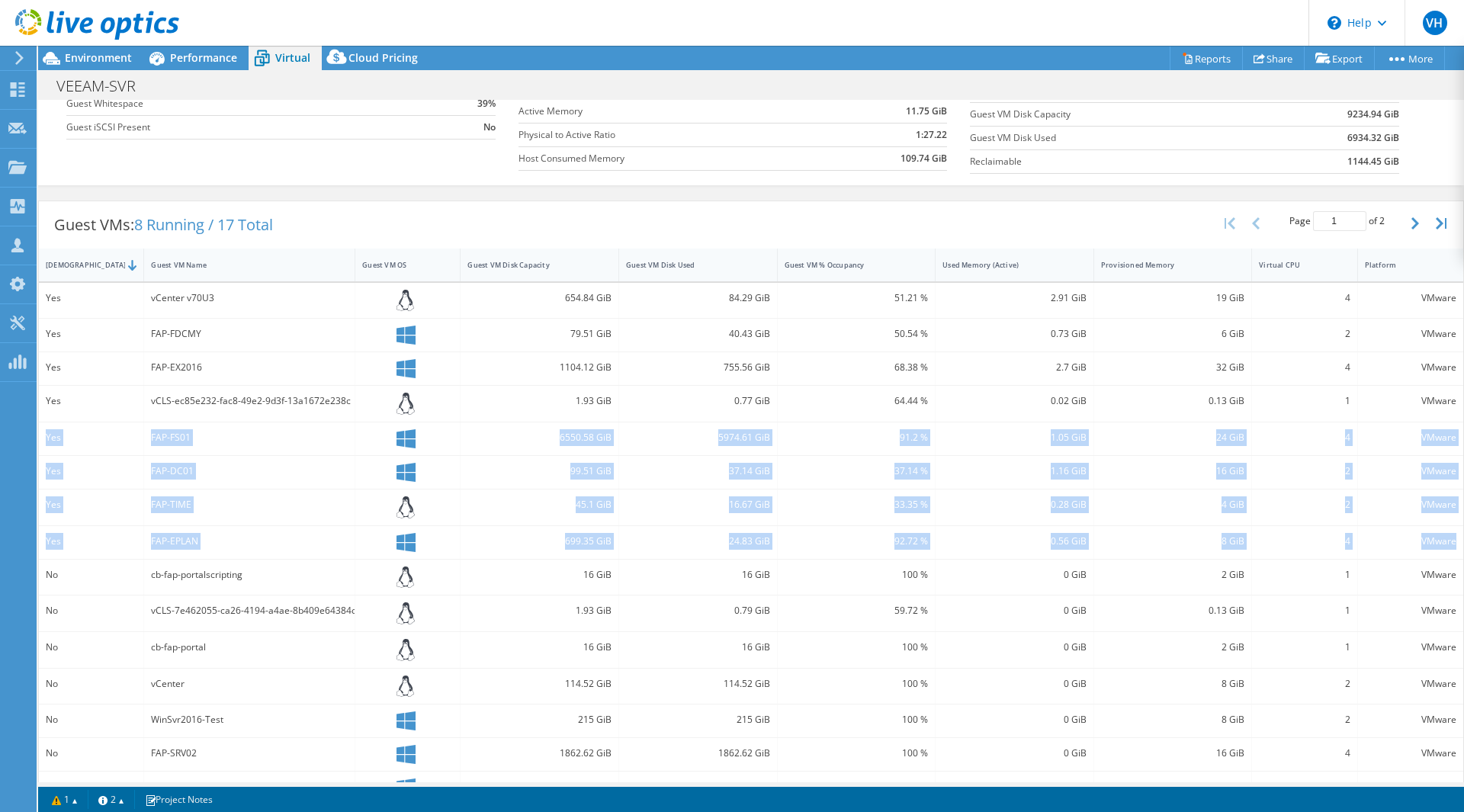
drag, startPoint x: 1445, startPoint y: 540, endPoint x: 45, endPoint y: 448, distance: 1403.0
click at [45, 448] on div "Yes vCenter v70U3 654.84 GiB 84.29 GiB 51.21 % 2.91 GiB 19 GiB 4 VMware Yes FAP…" at bounding box center [751, 543] width 1424 height 521
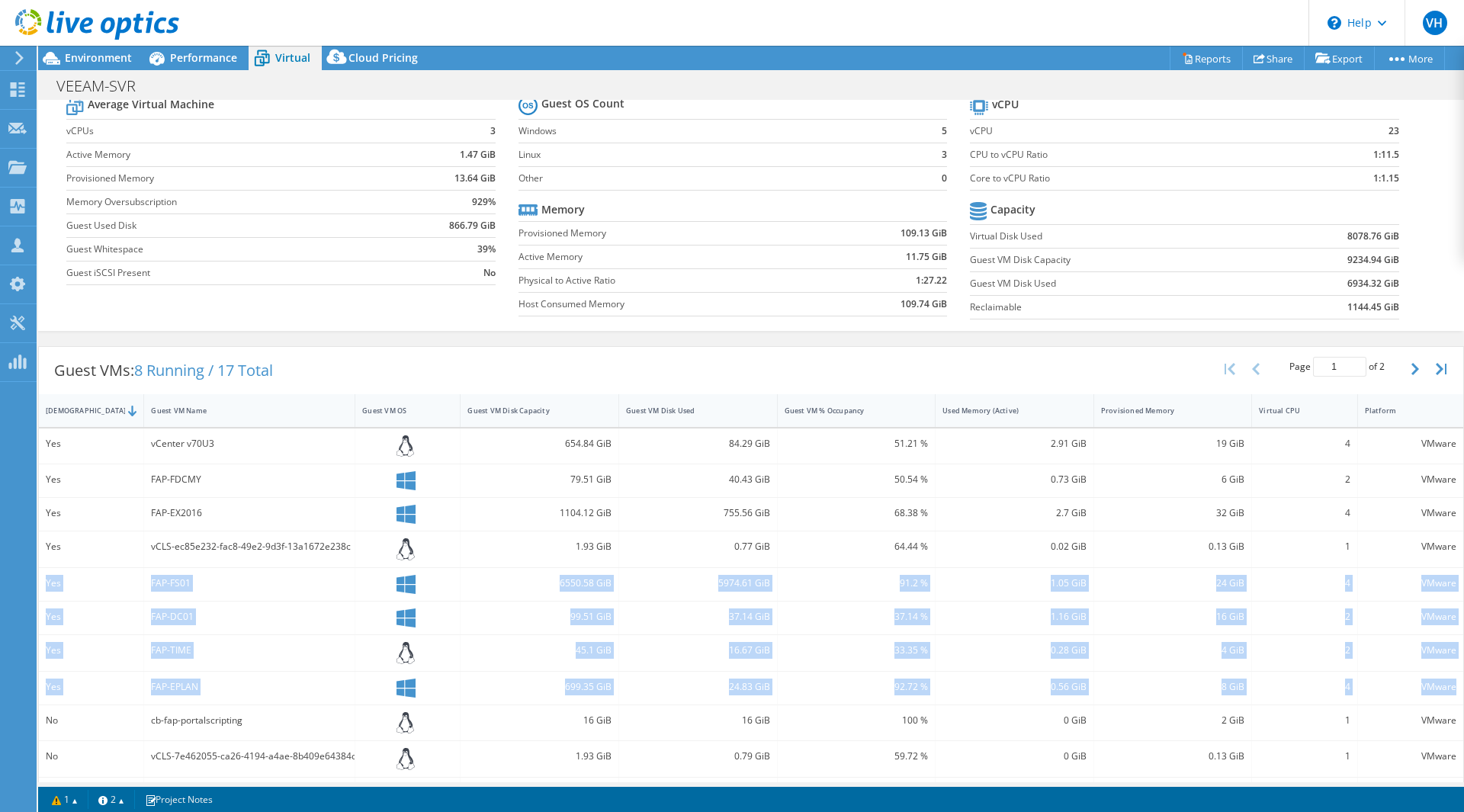
scroll to position [76, 0]
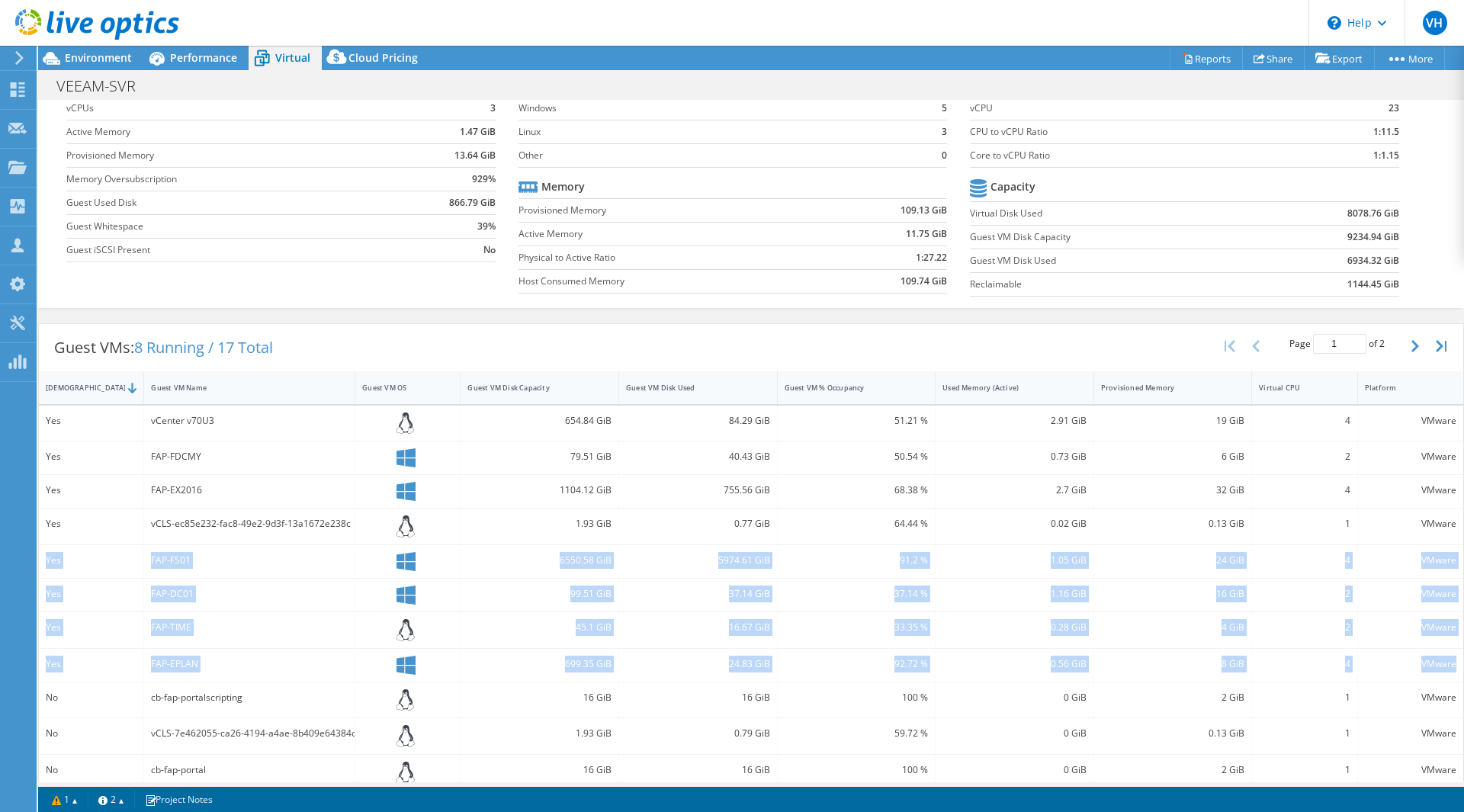
drag, startPoint x: 193, startPoint y: 528, endPoint x: 153, endPoint y: 524, distance: 40.2
click at [192, 528] on div "vCLS-ec85e232-fac8-49e2-9d3f-13a1672e238c" at bounding box center [249, 523] width 197 height 16
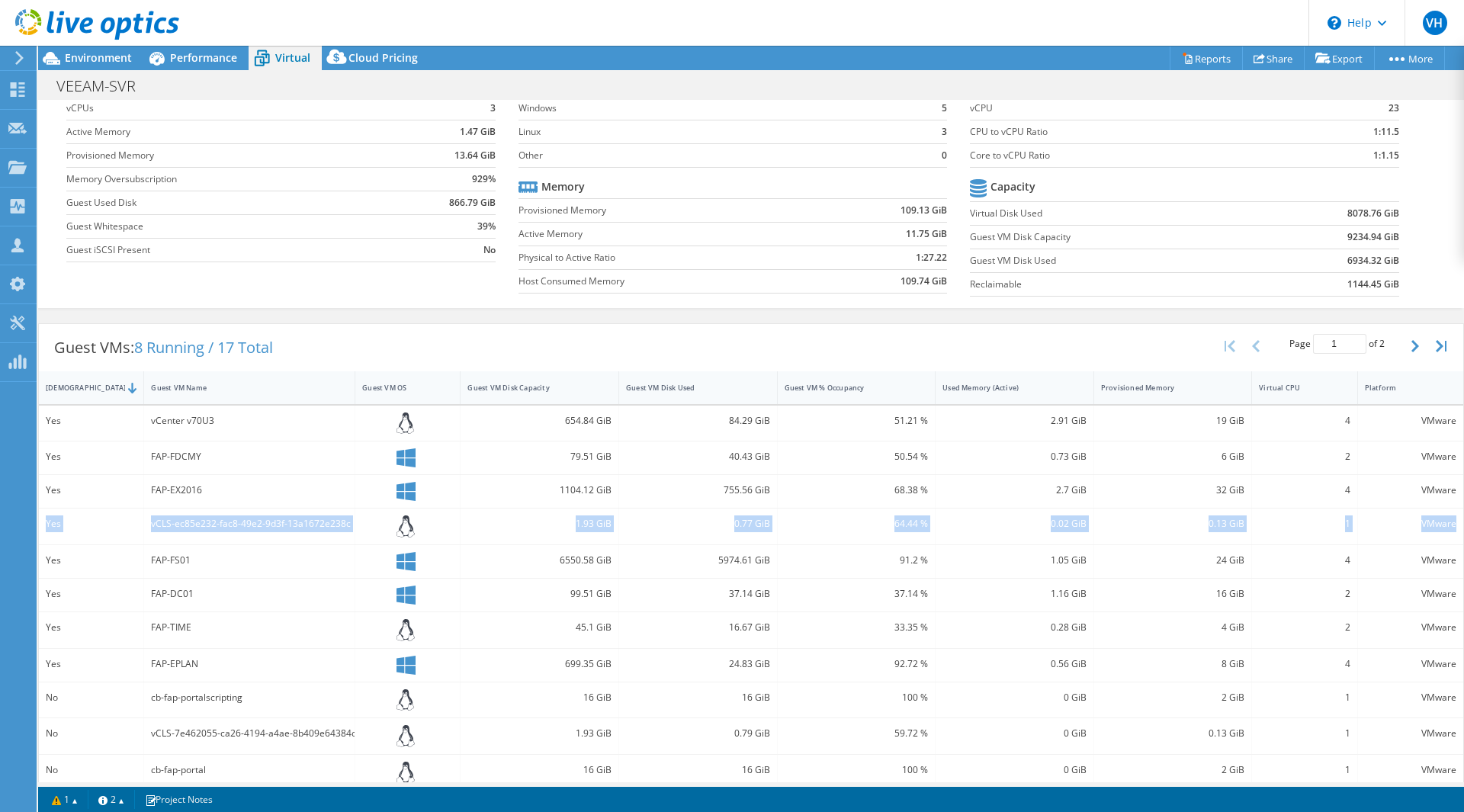
drag, startPoint x: 45, startPoint y: 527, endPoint x: 1448, endPoint y: 532, distance: 1403.0
click at [1448, 532] on div "Yes vCLS-ec85e232-fac8-49e2-9d3f-13a1672e238c 1.93 GiB 0.77 GiB 64.44 % 0.02 Gi…" at bounding box center [751, 526] width 1424 height 35
click at [190, 708] on div "cb-fap-portalscripting" at bounding box center [250, 699] width 211 height 35
drag, startPoint x: 151, startPoint y: 700, endPoint x: 200, endPoint y: 697, distance: 49.1
click at [200, 697] on div "cb-fap-portalscripting" at bounding box center [249, 697] width 197 height 16
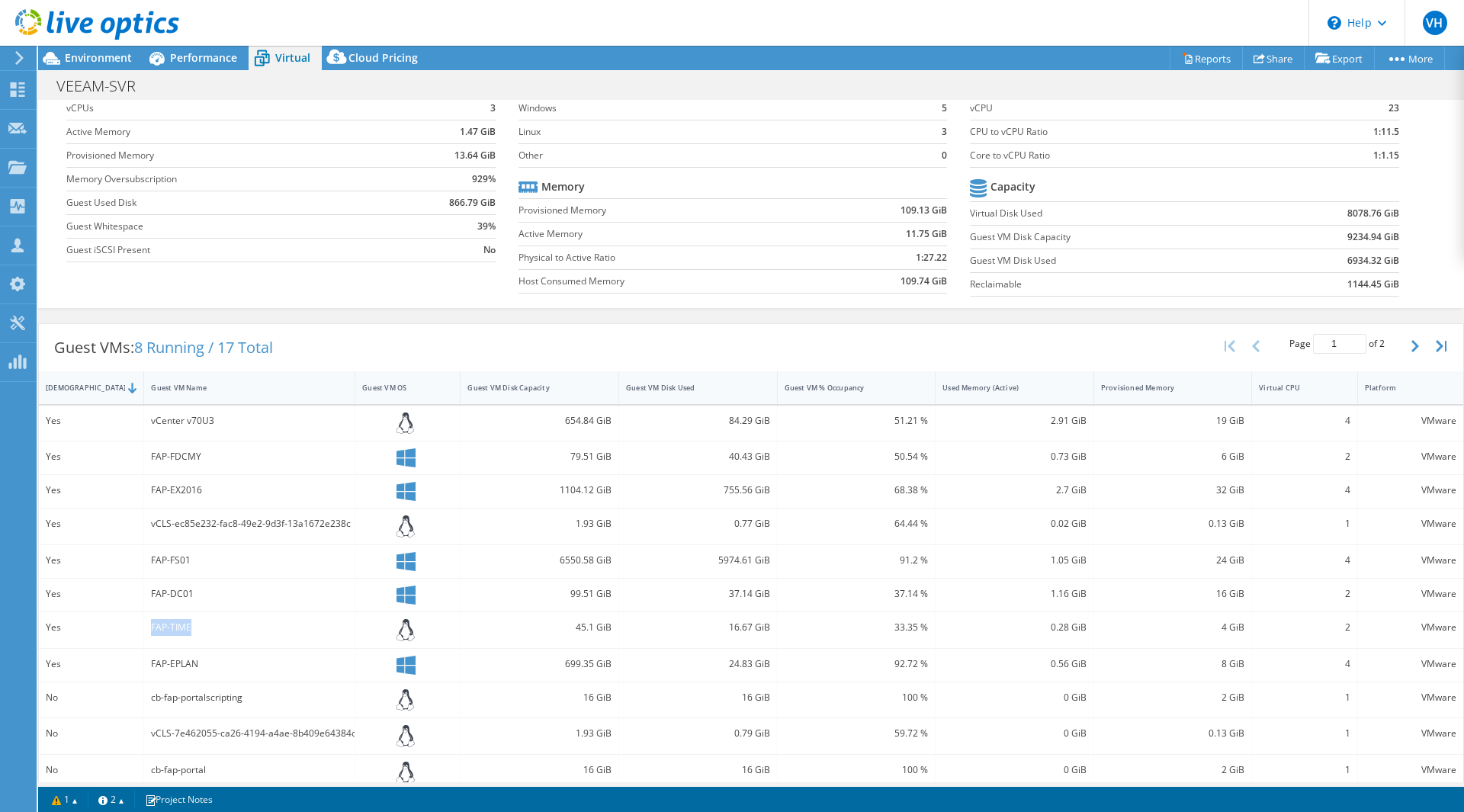
drag, startPoint x: 202, startPoint y: 635, endPoint x: 146, endPoint y: 633, distance: 56.0
click at [147, 633] on div "FAP-TIME" at bounding box center [250, 629] width 211 height 35
click at [199, 662] on div "FAP-EPLAN" at bounding box center [249, 664] width 197 height 16
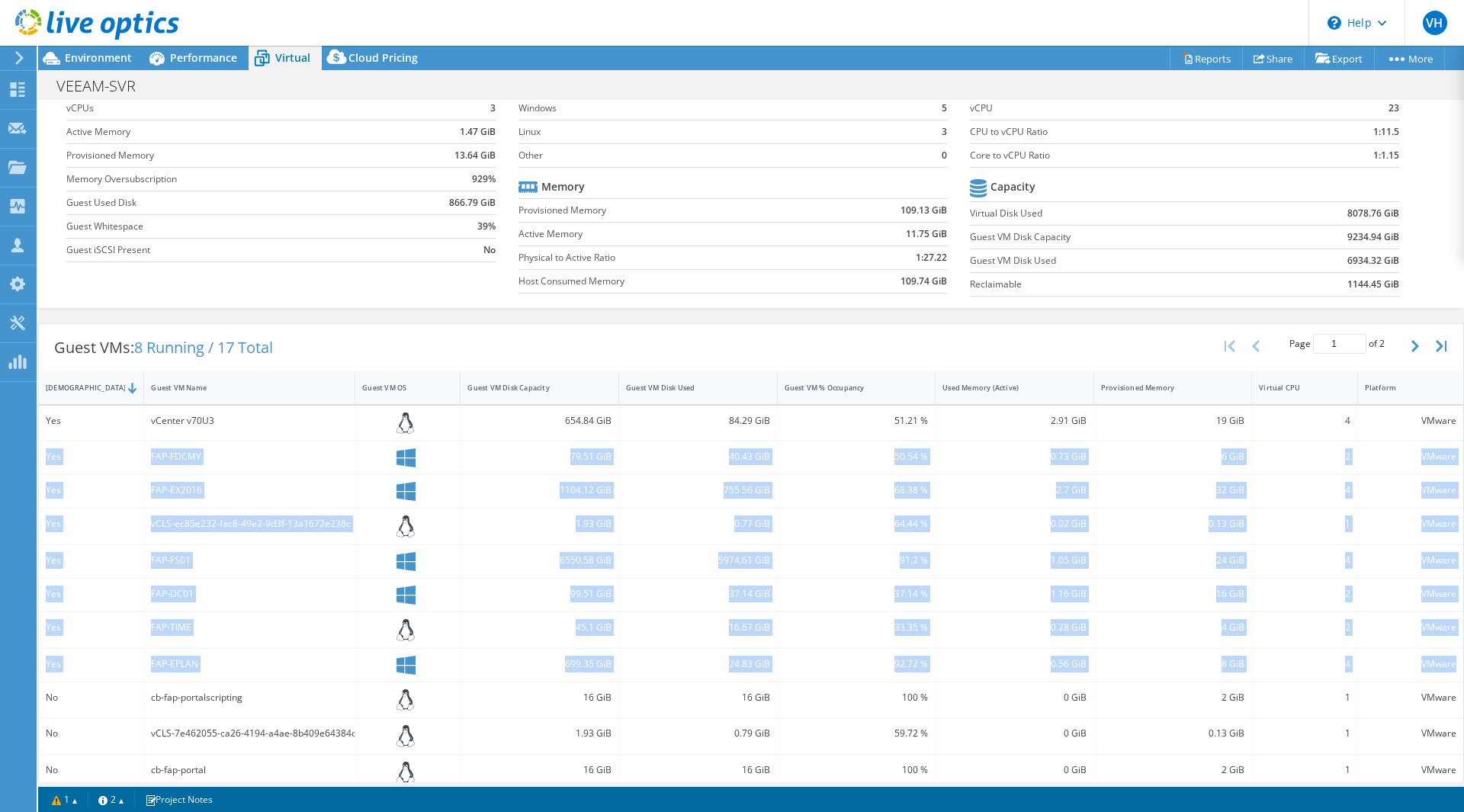
drag, startPoint x: 1448, startPoint y: 664, endPoint x: 40, endPoint y: 450, distance: 1424.2
click at [40, 450] on div "Yes vCenter v70U3 654.84 GiB 84.29 GiB 51.21 % 2.91 GiB 19 GiB 4 VMware Yes FAP…" at bounding box center [751, 666] width 1424 height 521
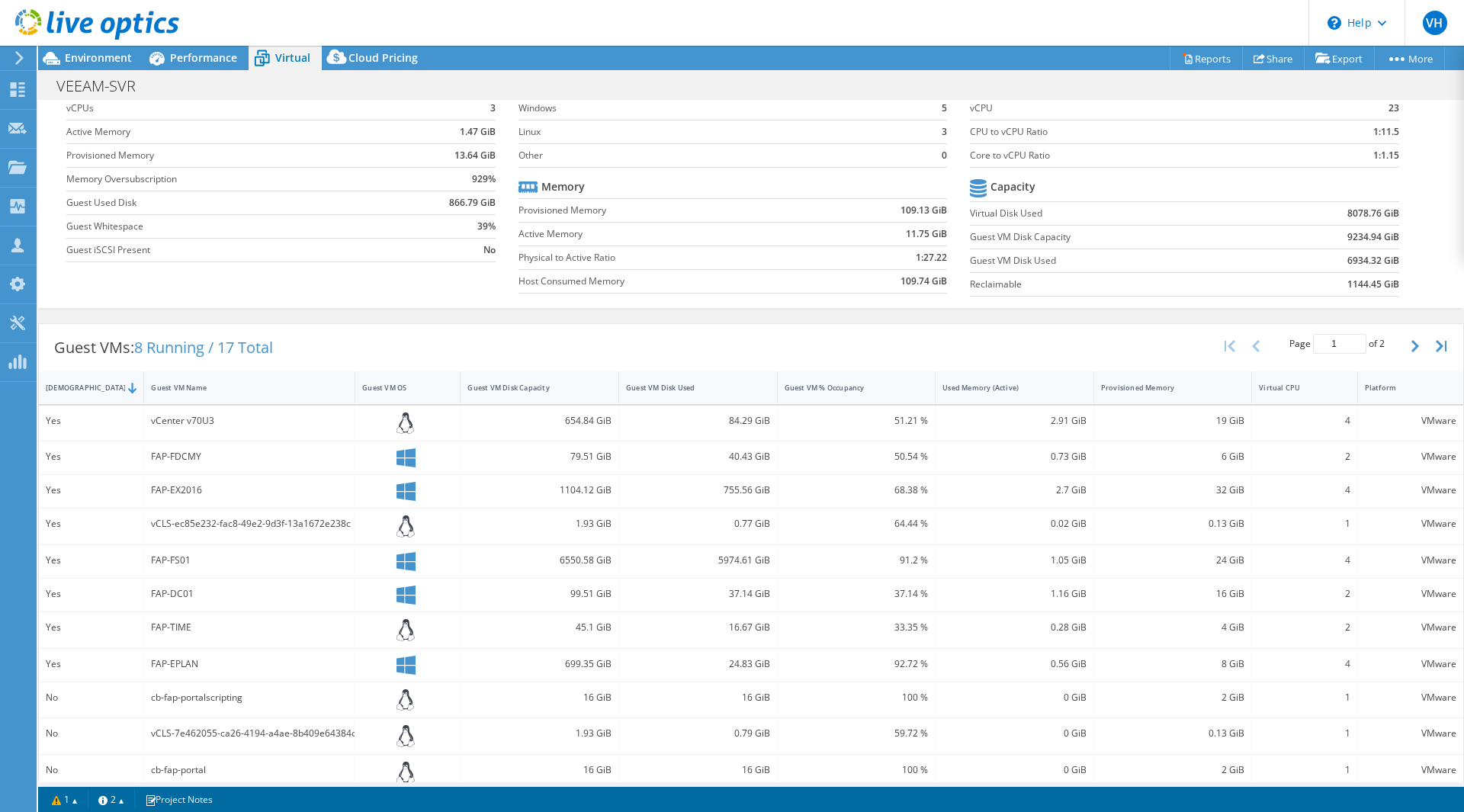
click at [267, 430] on div "vCenter v70U3" at bounding box center [250, 423] width 211 height 35
click at [186, 566] on div "FAP-FS01" at bounding box center [249, 560] width 197 height 16
drag, startPoint x: 205, startPoint y: 488, endPoint x: 35, endPoint y: 450, distance: 174.2
click at [35, 450] on div "VH Channel Partner Vincent Ho vincent@pentechsolution.com.my Pentech Solution S…" at bounding box center [732, 406] width 1464 height 812
click at [201, 580] on div "FAP-DC01" at bounding box center [250, 595] width 211 height 33
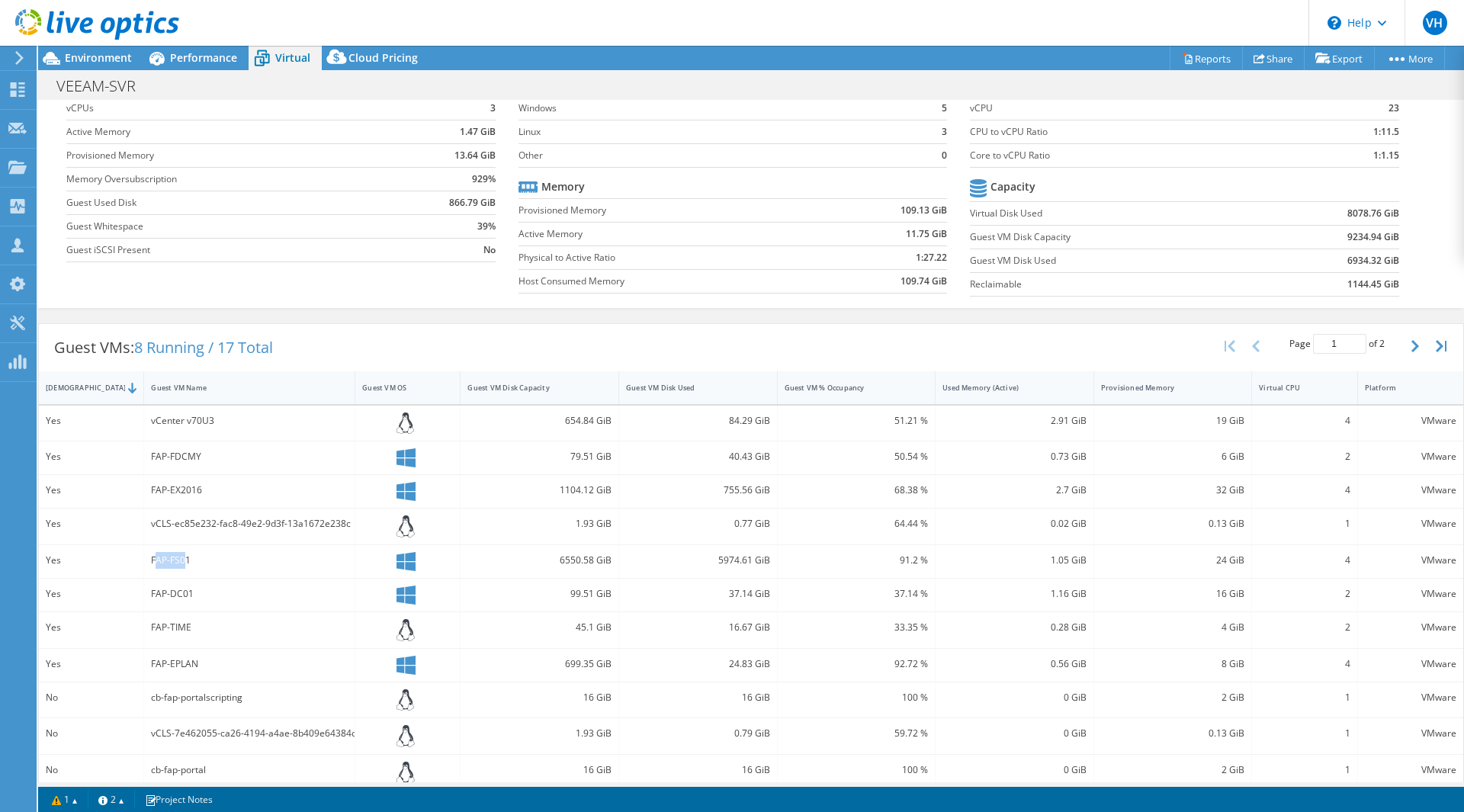
drag, startPoint x: 186, startPoint y: 557, endPoint x: 155, endPoint y: 560, distance: 31.1
click at [155, 560] on div "FAP-FS01" at bounding box center [249, 560] width 197 height 16
drag, startPoint x: 196, startPoint y: 667, endPoint x: 126, endPoint y: 663, distance: 70.1
click at [126, 663] on div "Yes FAP-EPLAN 699.35 GiB 24.83 GiB 92.72 % 0.56 GiB 8 GiB 4 VMware" at bounding box center [751, 665] width 1424 height 33
click at [214, 45] on header "VH Channel Partner Vincent Ho vincent@pentechsolution.com.my Pentech Solution S…" at bounding box center [732, 22] width 1464 height 45
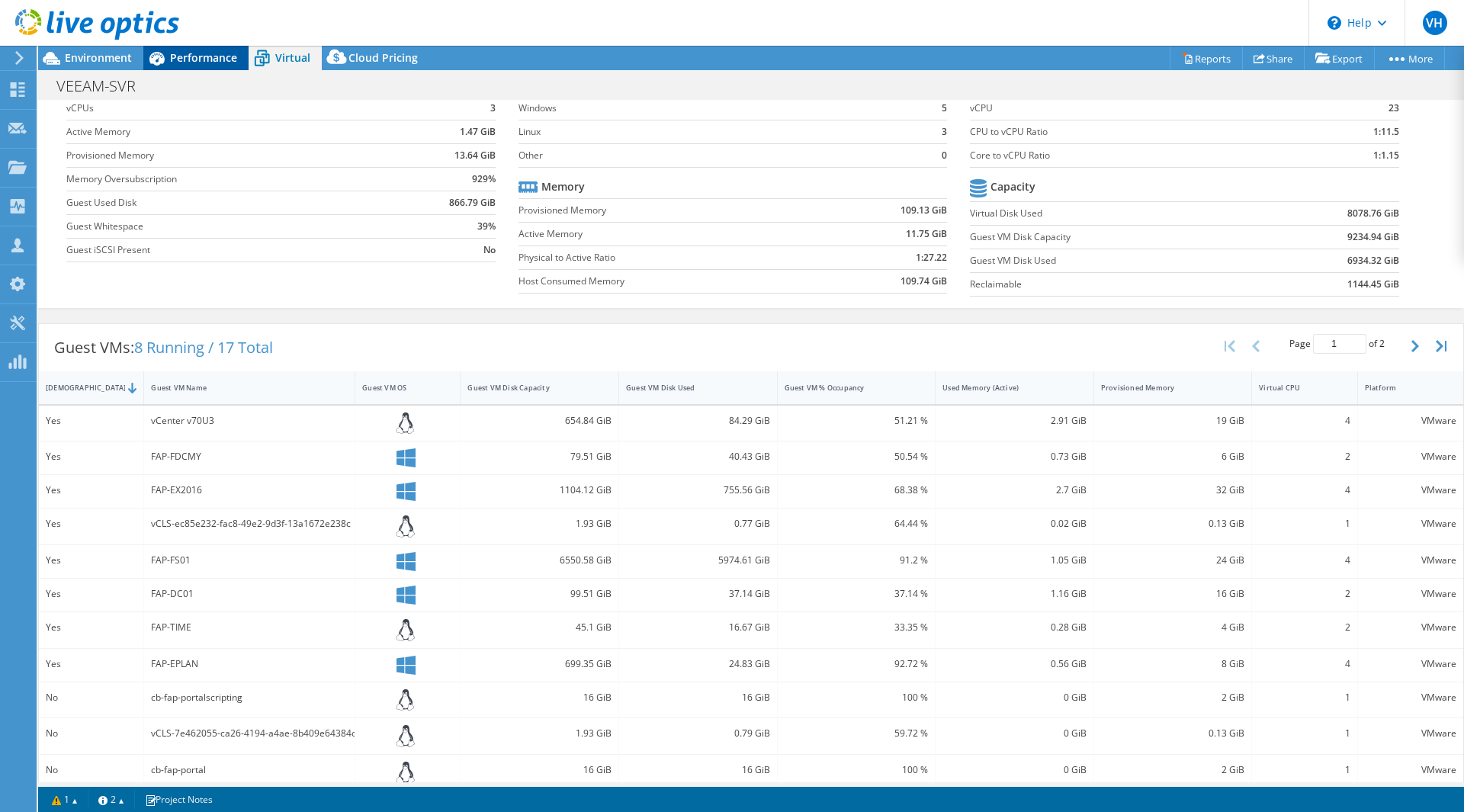
click at [213, 54] on span "Performance" at bounding box center [203, 58] width 67 height 15
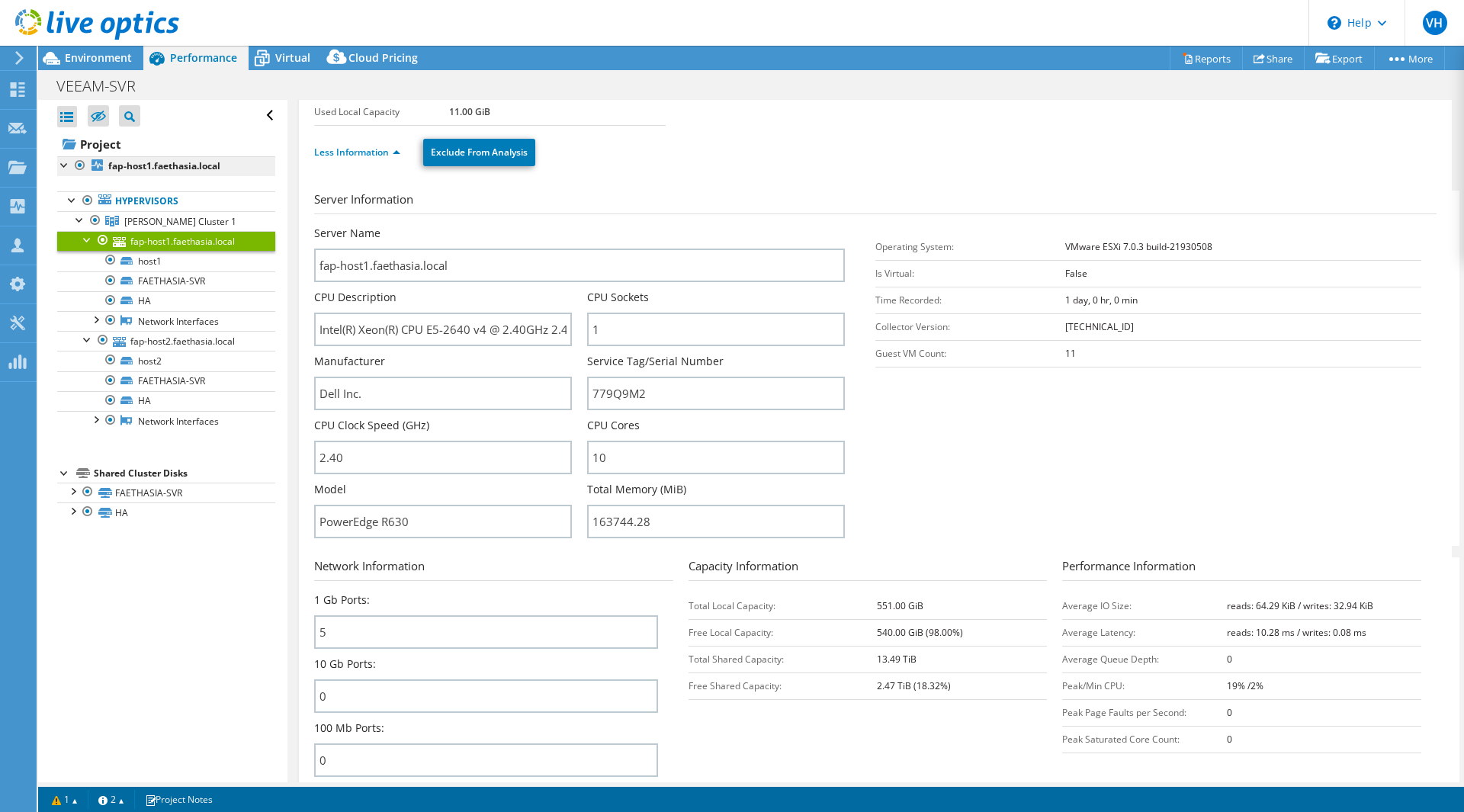
scroll to position [0, 0]
click at [235, 405] on link "HA" at bounding box center [166, 401] width 218 height 20
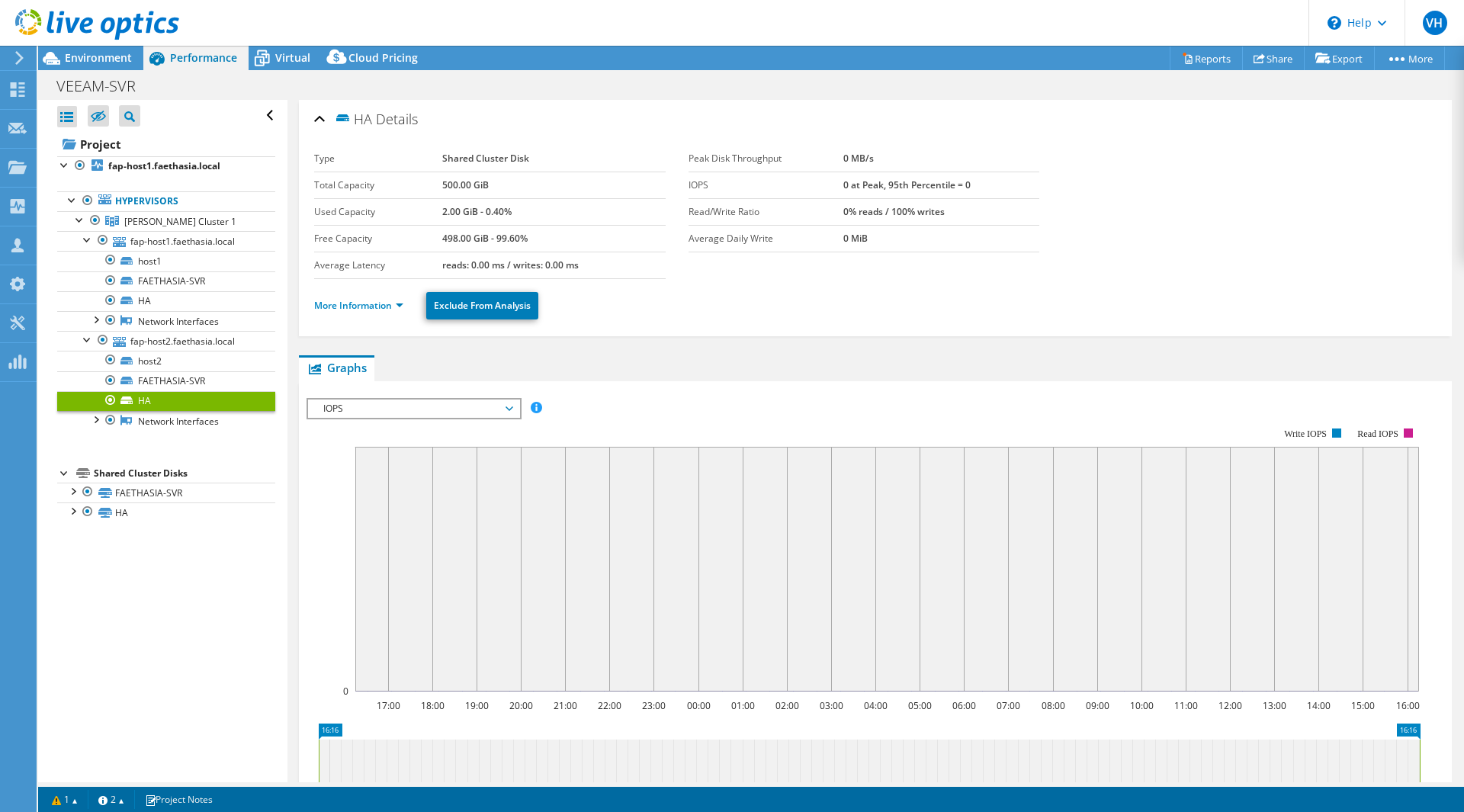
click at [365, 293] on ul "More Information Exclude From Analysis" at bounding box center [875, 303] width 1123 height 31
click at [365, 304] on link "More Information" at bounding box center [359, 305] width 89 height 13
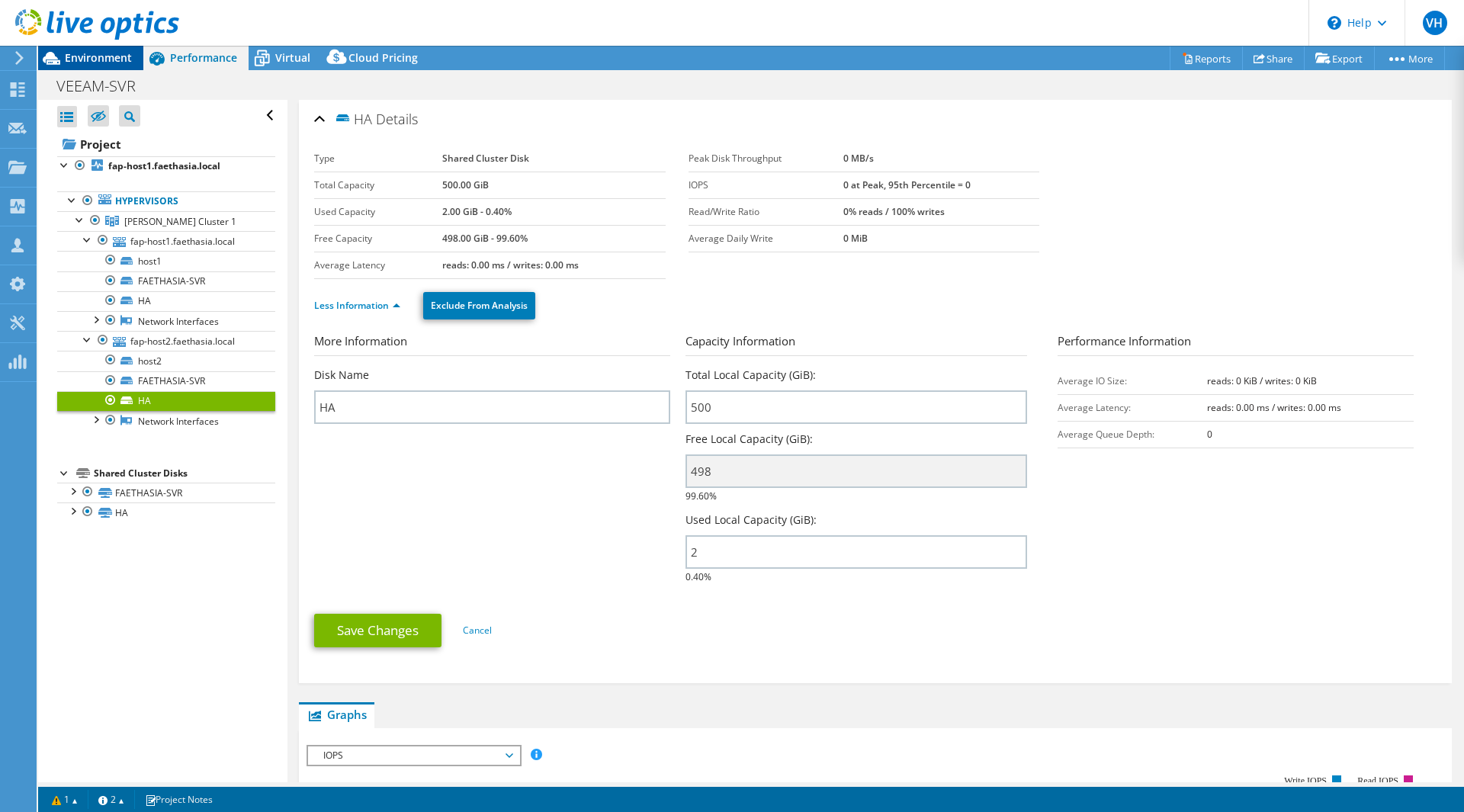
click at [105, 61] on span "Environment" at bounding box center [98, 58] width 67 height 15
